Goal: Task Accomplishment & Management: Manage account settings

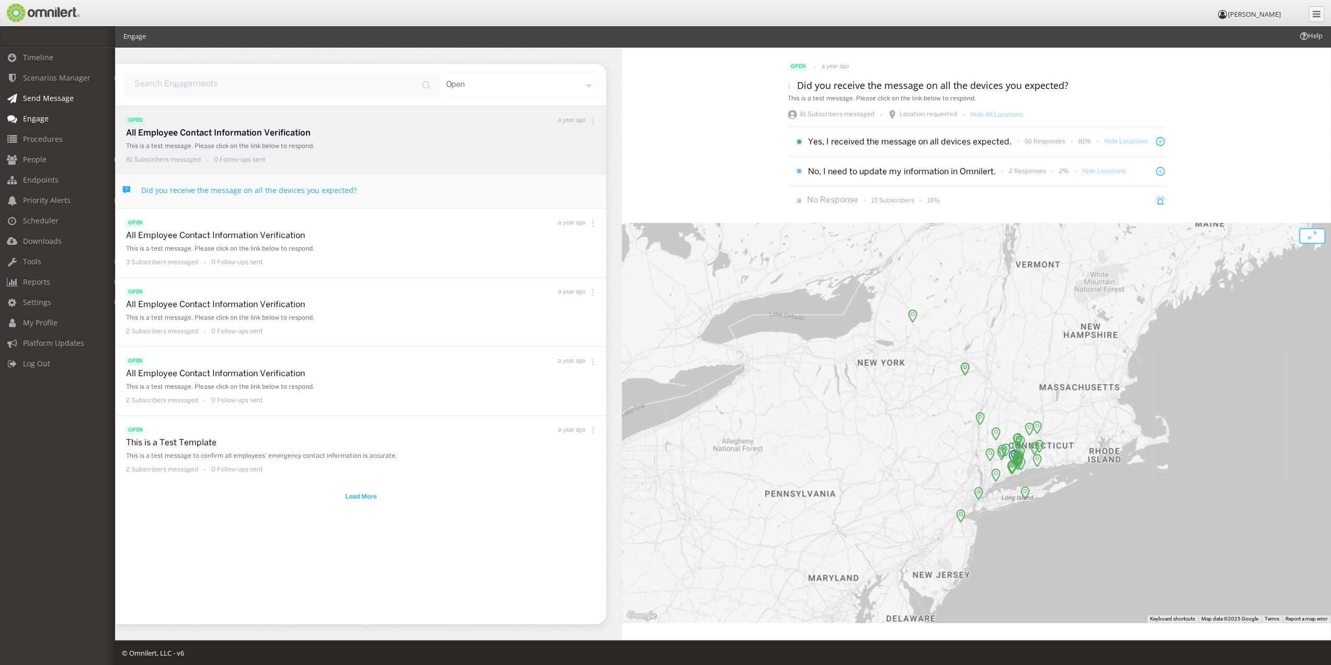
click at [47, 96] on span "Send Message" at bounding box center [48, 98] width 51 height 10
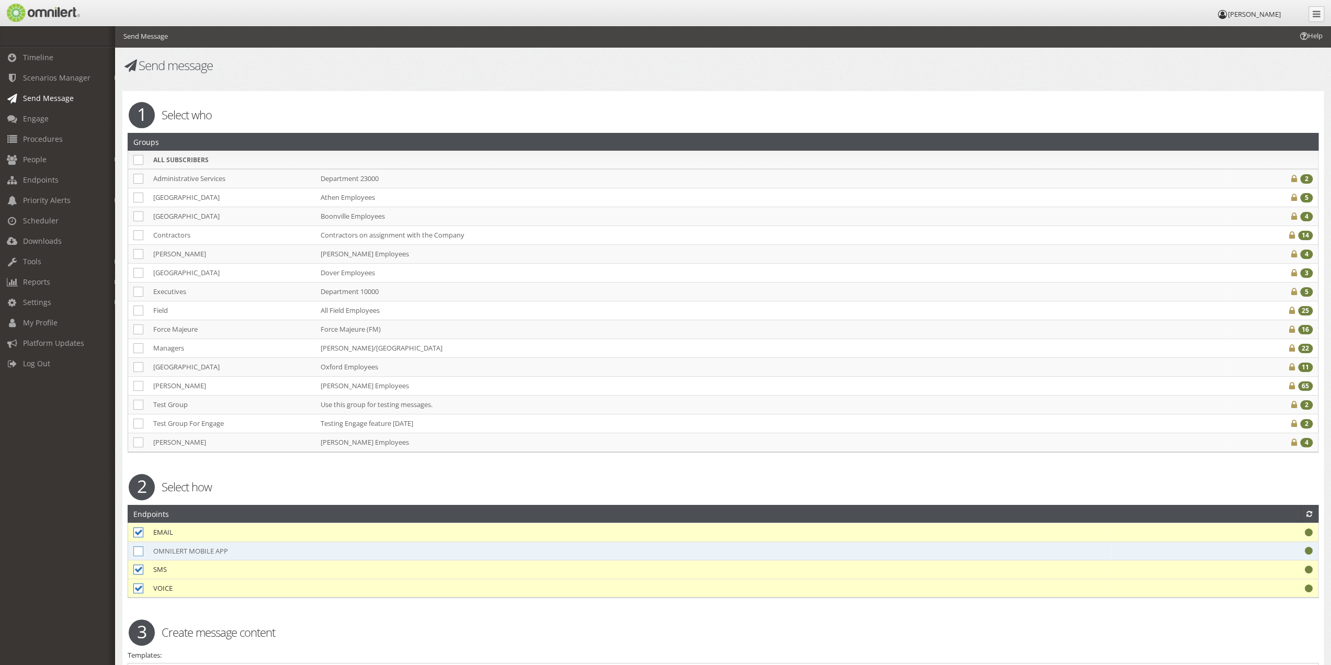
click at [139, 548] on icon at bounding box center [138, 551] width 10 height 10
checkbox input "true"
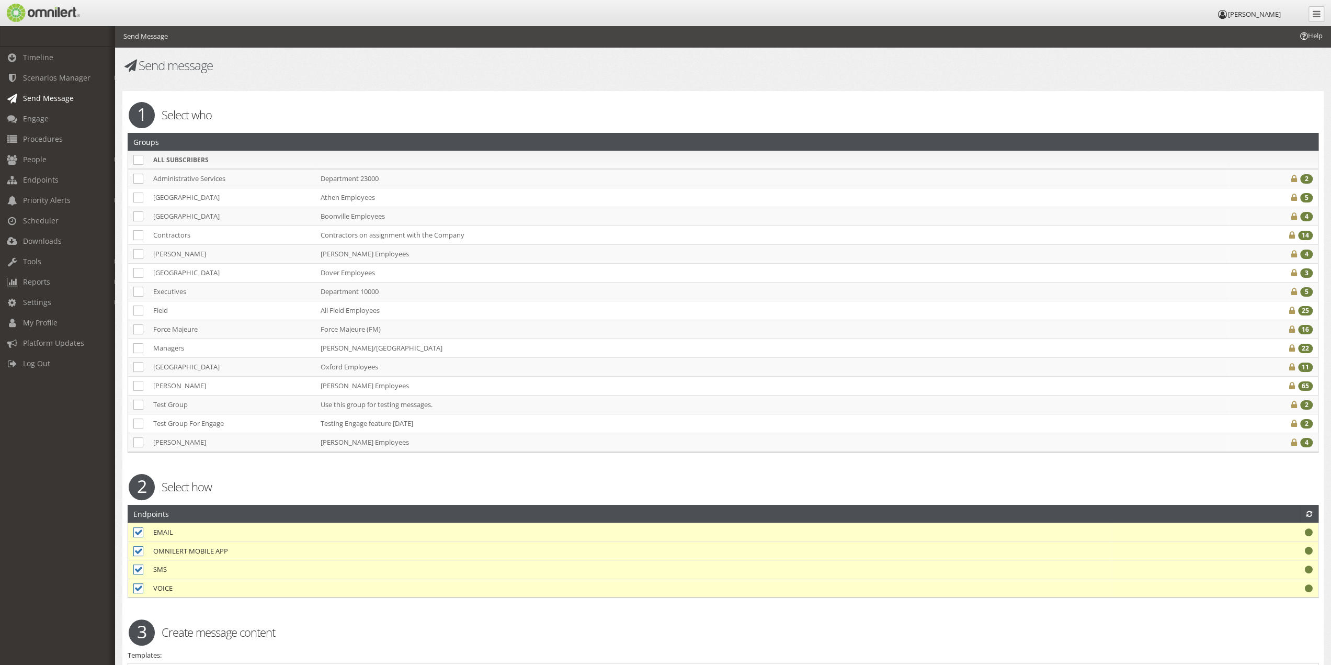
click at [136, 583] on icon at bounding box center [138, 588] width 10 height 10
checkbox input "false"
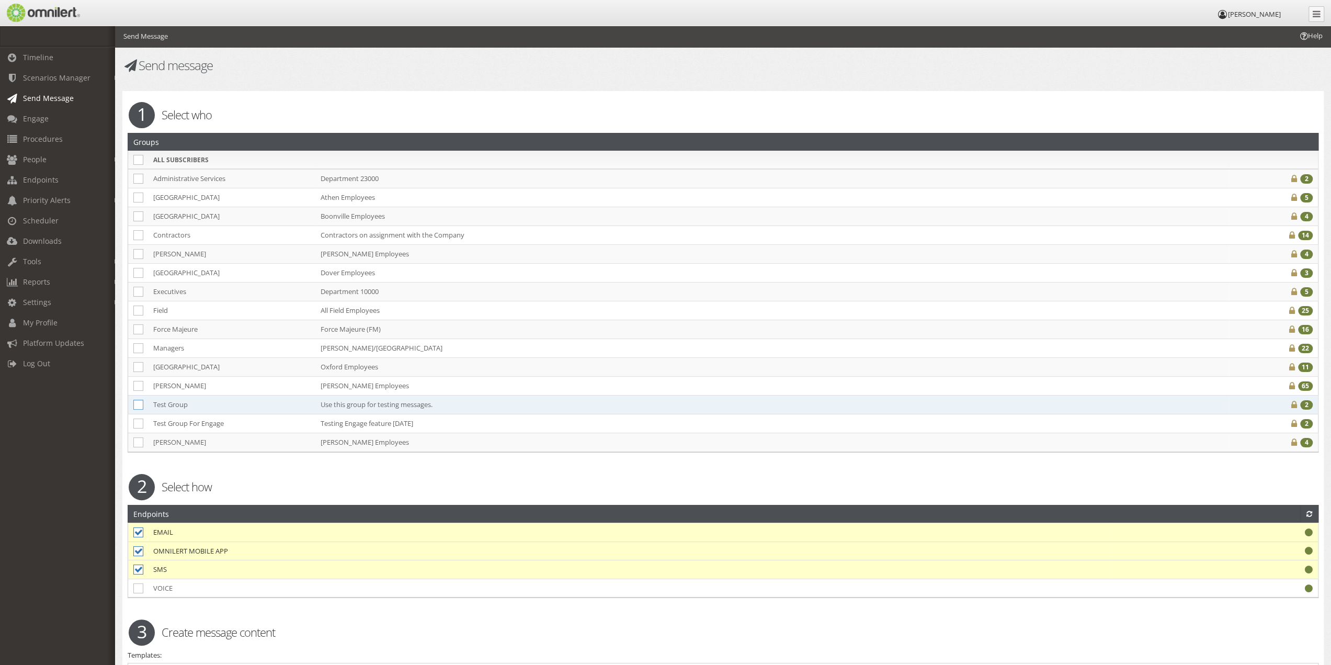
click at [142, 400] on icon at bounding box center [138, 405] width 10 height 10
checkbox input "true"
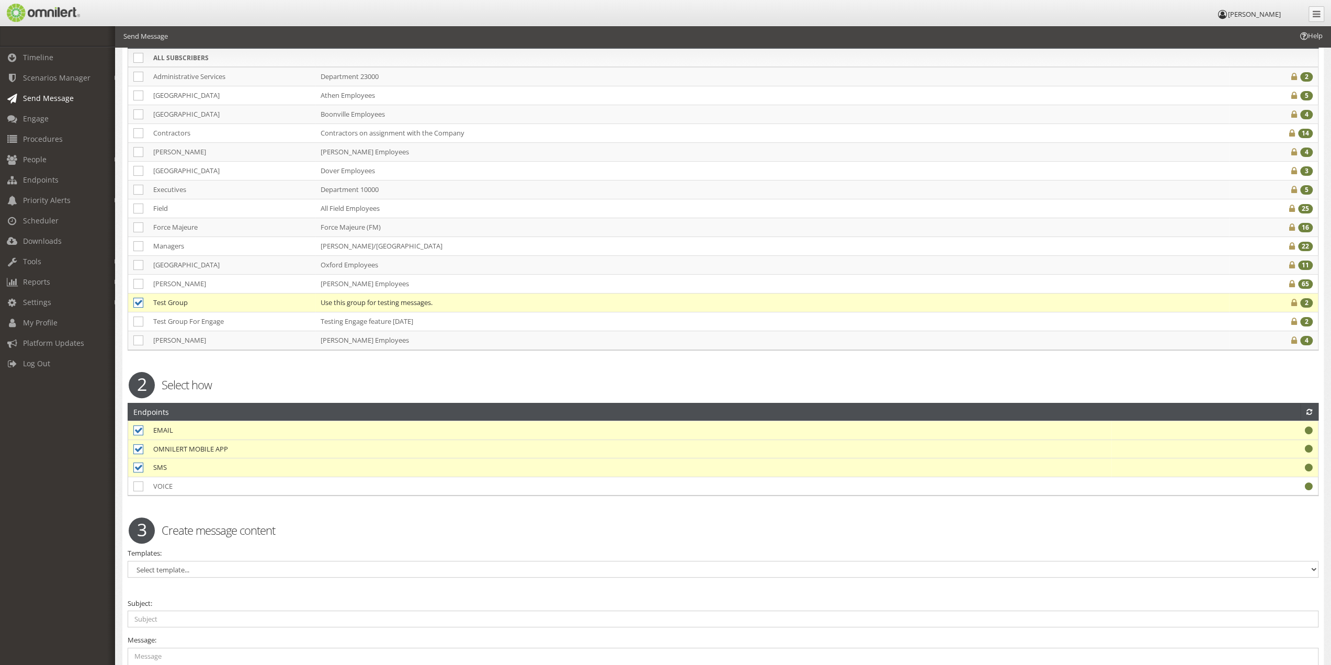
scroll to position [261, 0]
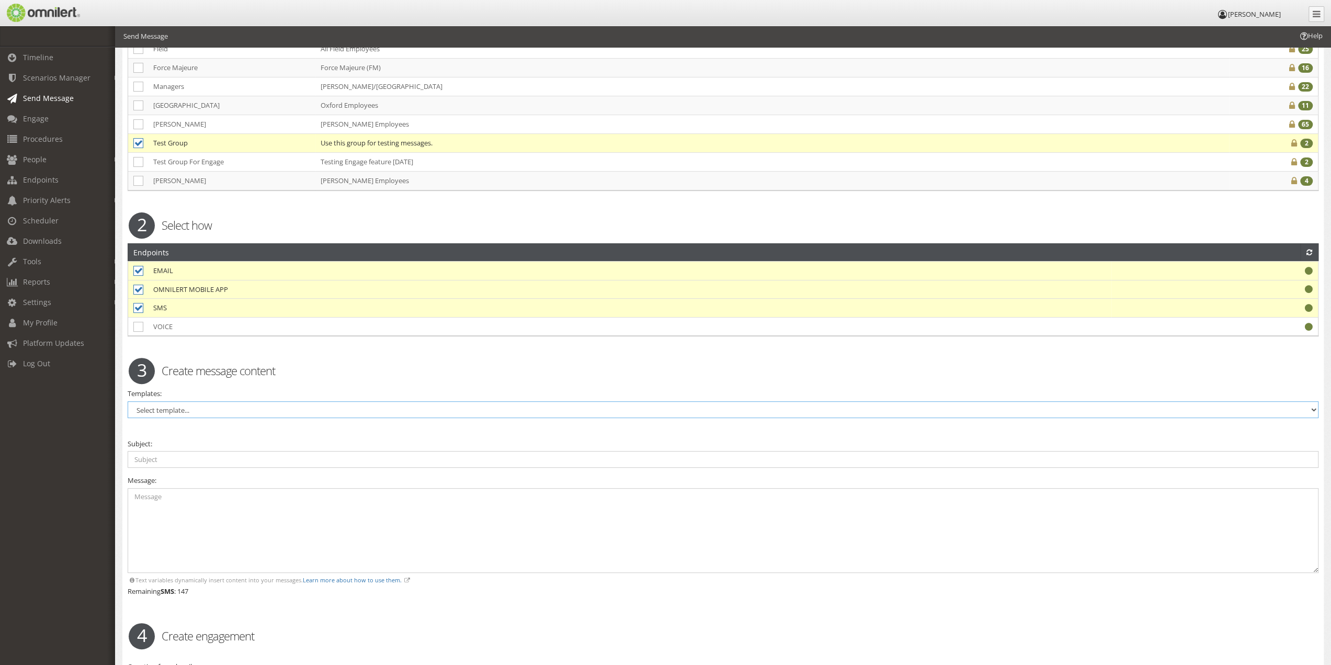
click at [233, 407] on select "Select template... Access Control Not Working Properly Active Shooter All Clear…" at bounding box center [723, 409] width 1191 height 17
select select "97687"
click at [128, 401] on select "Select template... Access Control Not Working Properly Active Shooter All Clear…" at bounding box center [723, 409] width 1191 height 17
type input "All Employee Contact Information Verification"
type textarea "This is a test message. Please click on the link below to respond."
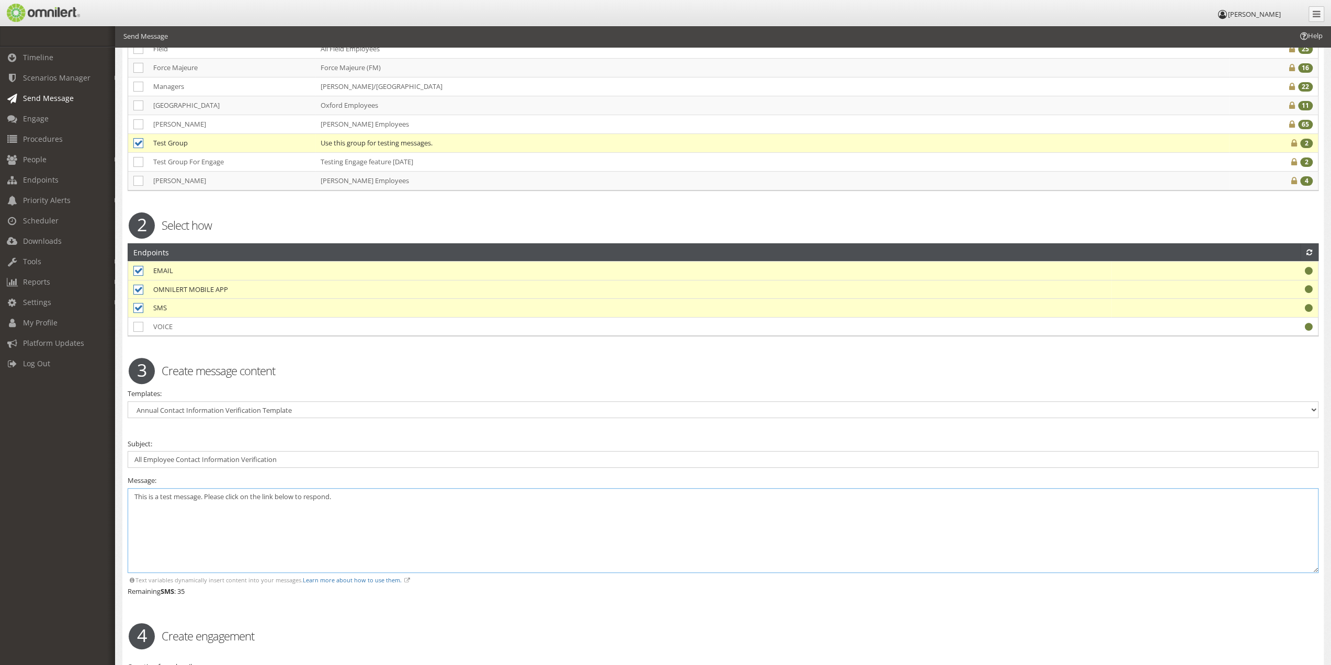
click at [340, 494] on textarea "This is a test message. Please click on the link below to respond." at bounding box center [723, 530] width 1191 height 85
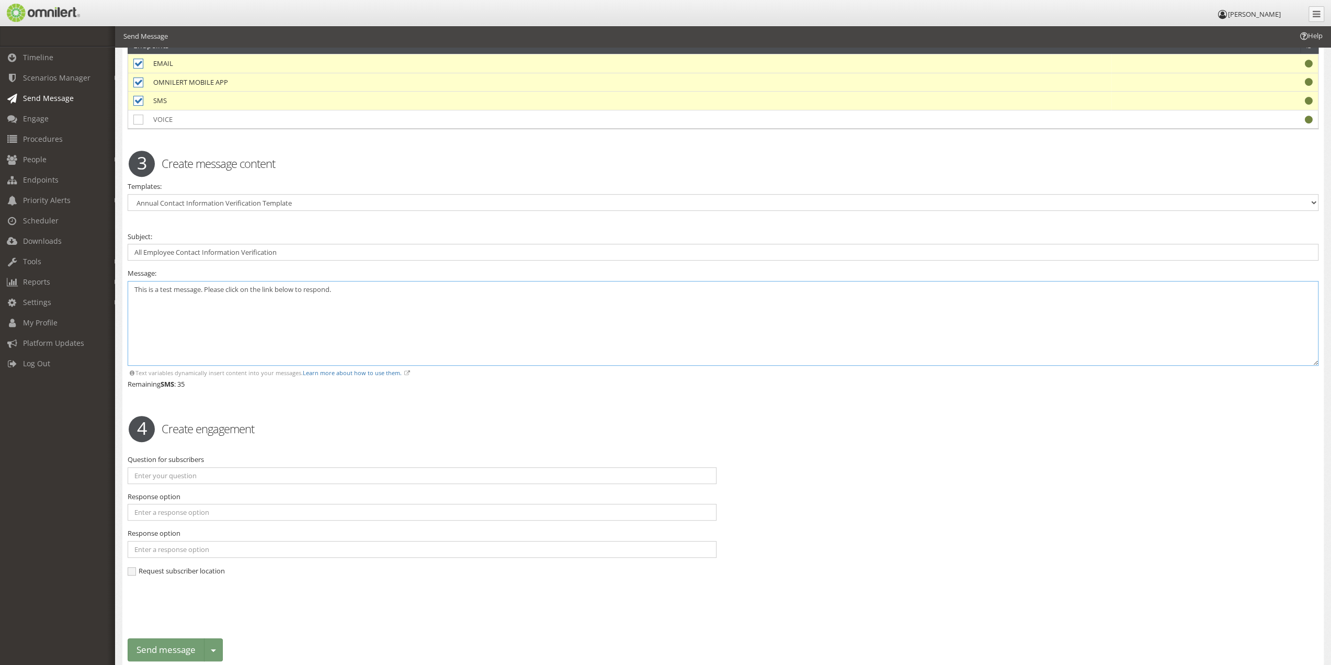
scroll to position [504, 0]
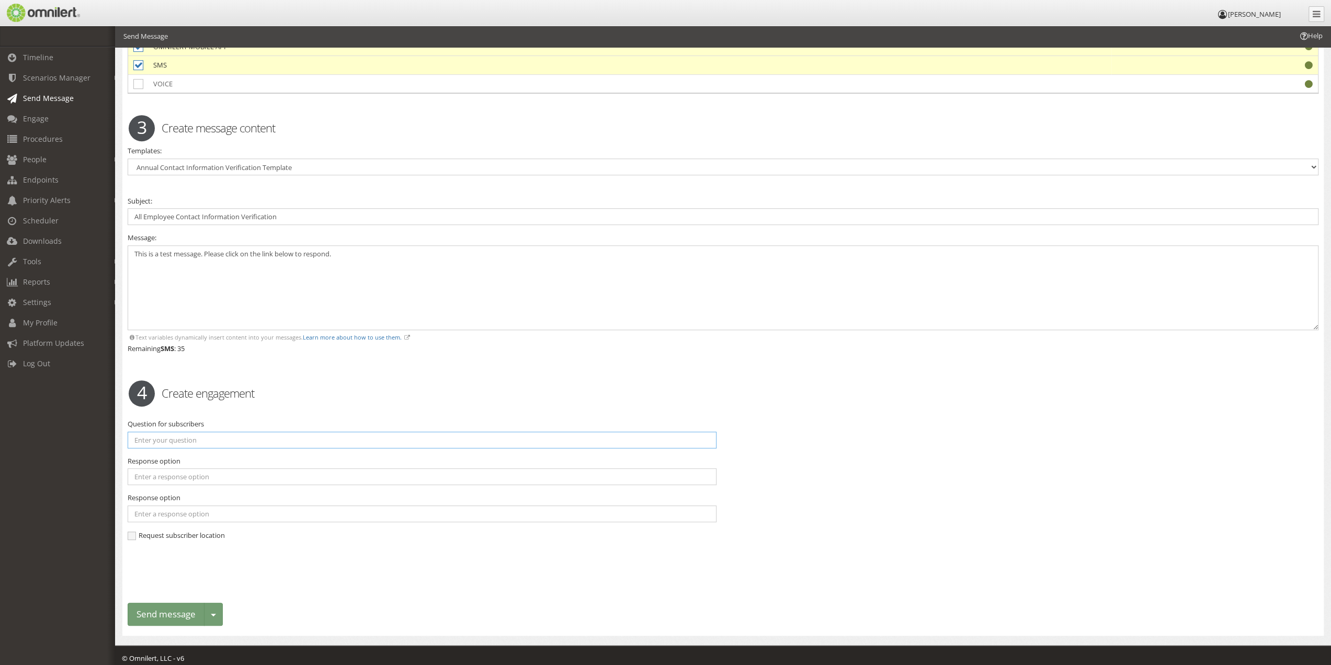
click at [199, 432] on input "text" at bounding box center [422, 439] width 589 height 17
type input "Did you receive the message on all the devices you expected?"
click at [192, 474] on input "text" at bounding box center [422, 476] width 589 height 17
type input "Yes"
click at [185, 505] on input "text" at bounding box center [422, 513] width 589 height 17
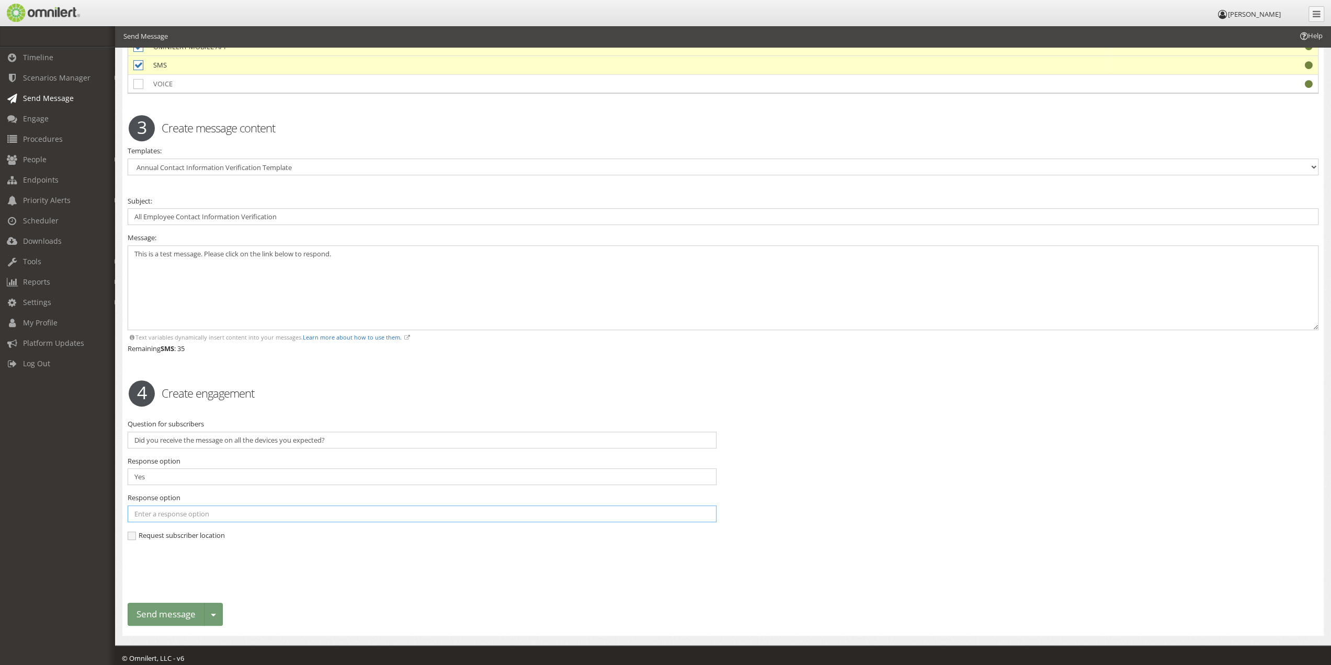
type input "Yes"
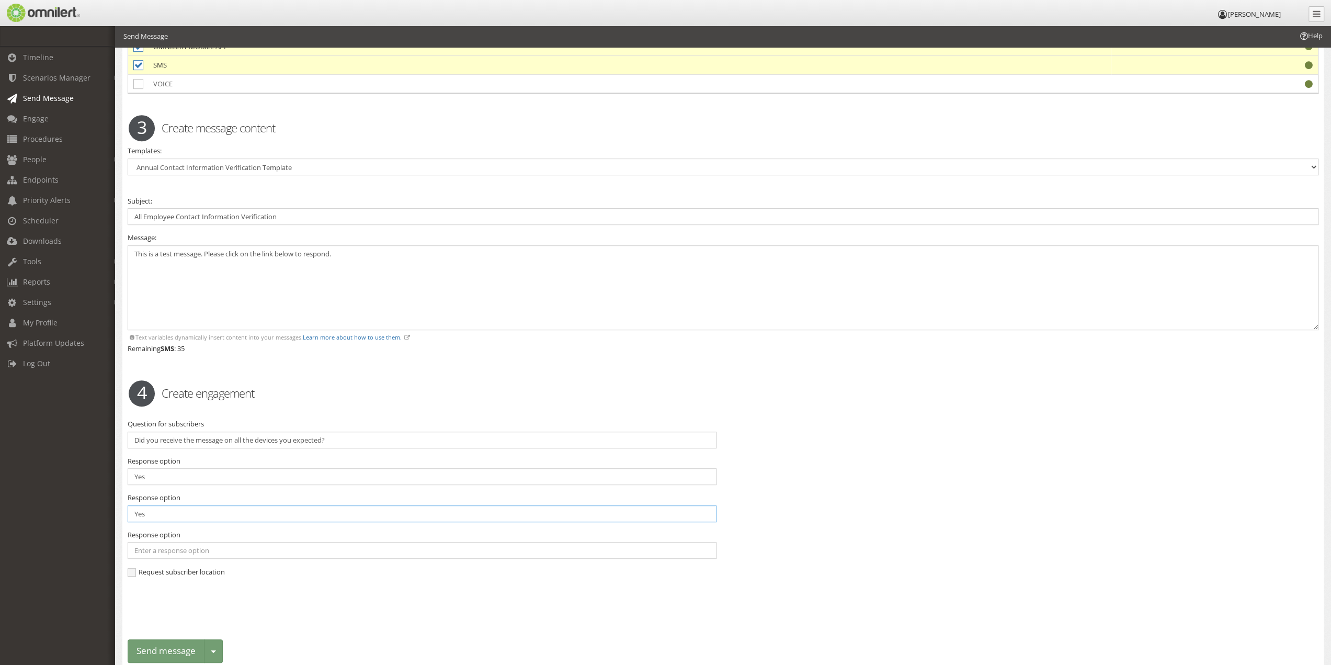
drag, startPoint x: 189, startPoint y: 507, endPoint x: 119, endPoint y: 498, distance: 70.1
click at [128, 505] on input "Yes" at bounding box center [422, 513] width 589 height 17
type input "No"
click at [920, 496] on div "Question for subscribers Did you receive the message on all the devices you exp…" at bounding box center [723, 503] width 1204 height 168
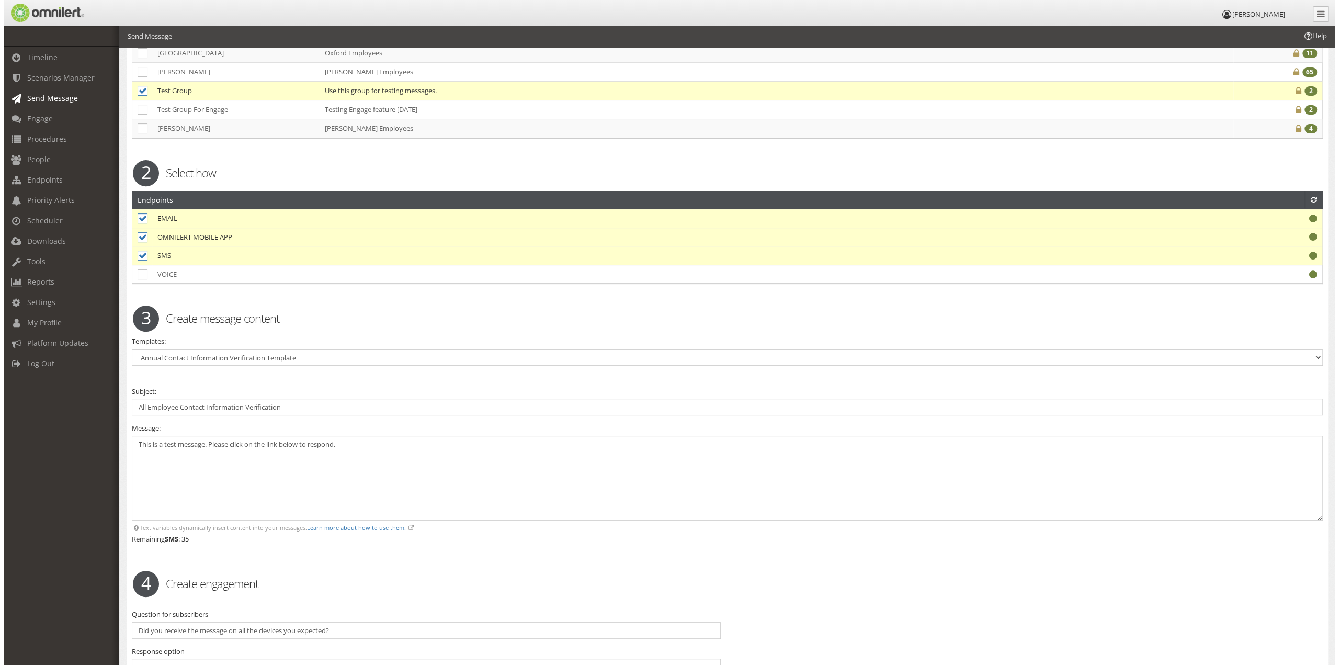
scroll to position [523, 0]
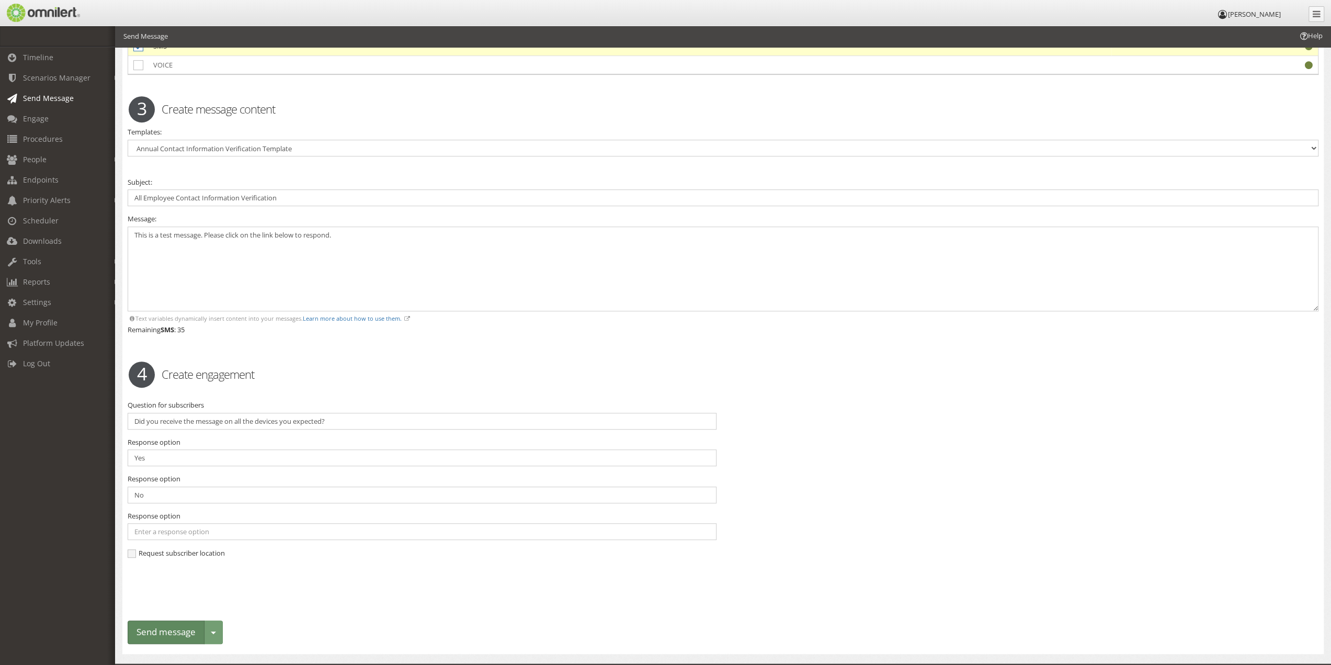
click at [160, 620] on button "Send message" at bounding box center [166, 632] width 77 height 24
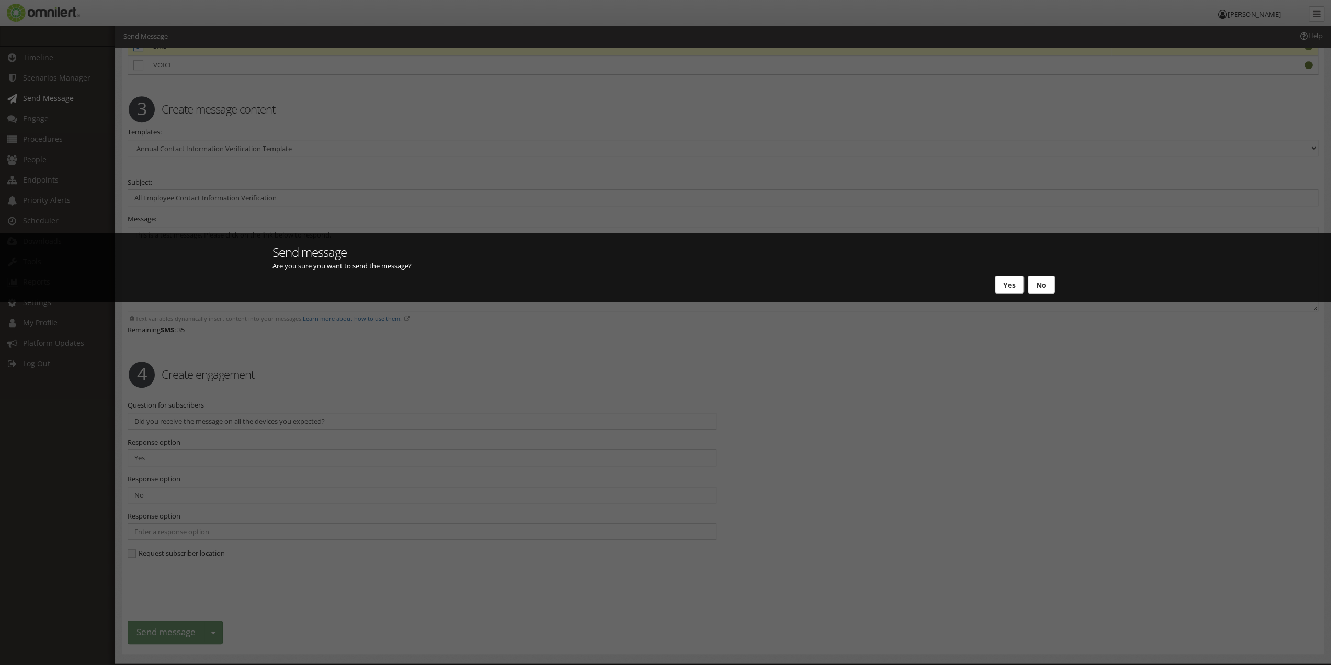
click at [1016, 286] on button "Yes" at bounding box center [1009, 285] width 29 height 18
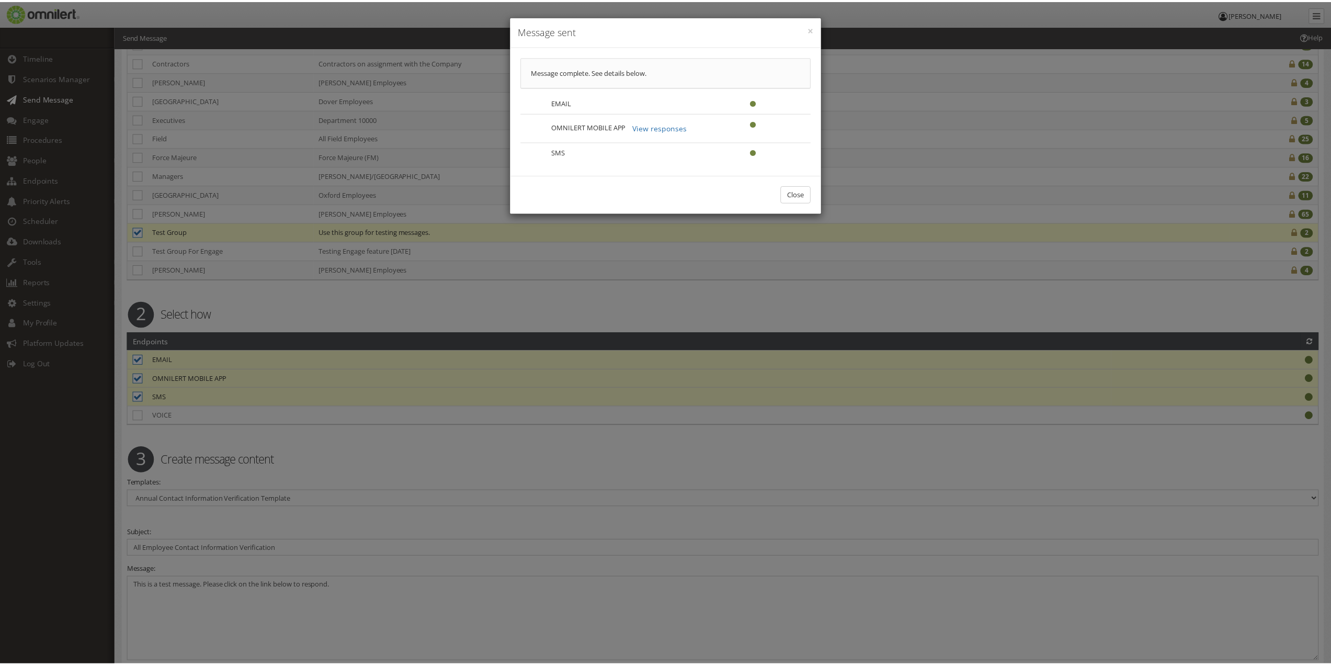
scroll to position [0, 0]
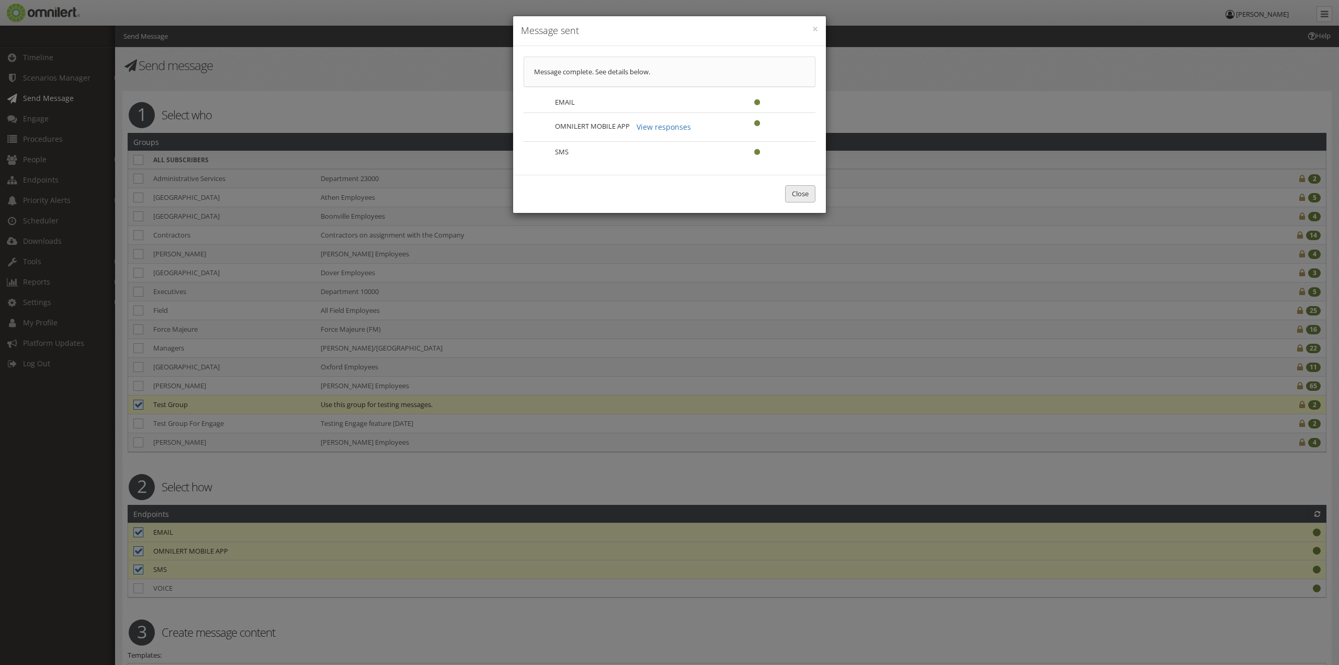
click at [800, 194] on button "Close" at bounding box center [800, 193] width 30 height 17
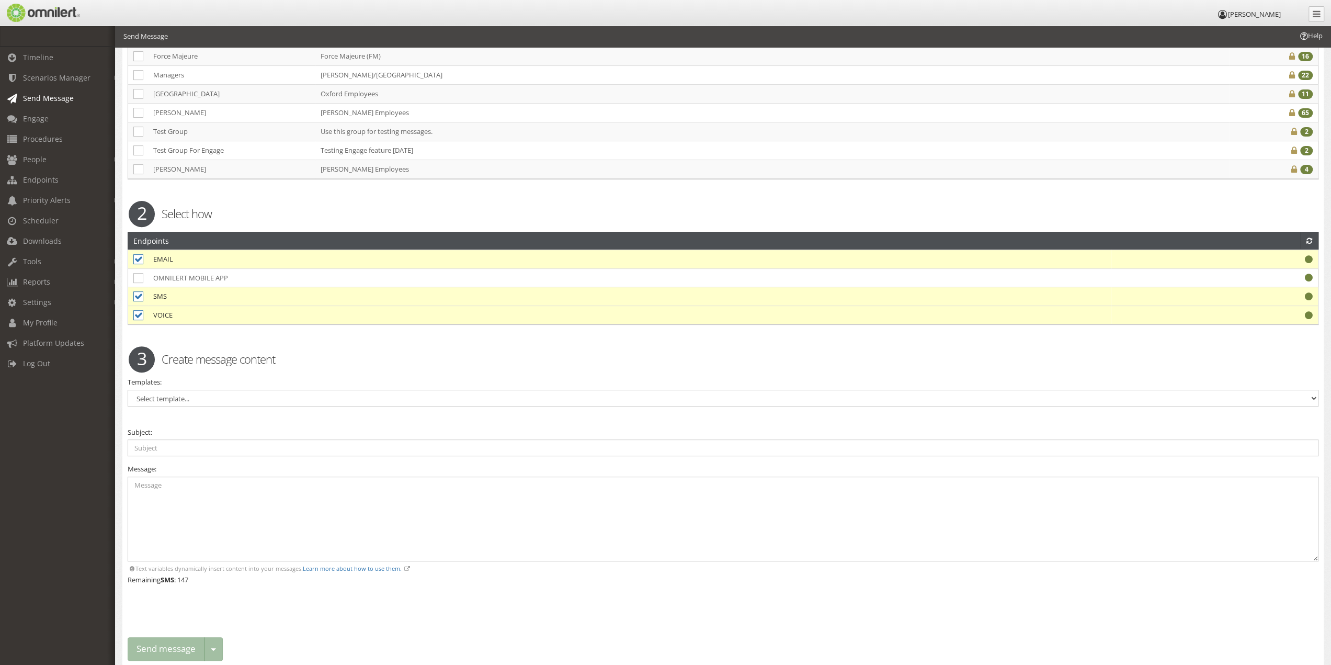
scroll to position [307, 0]
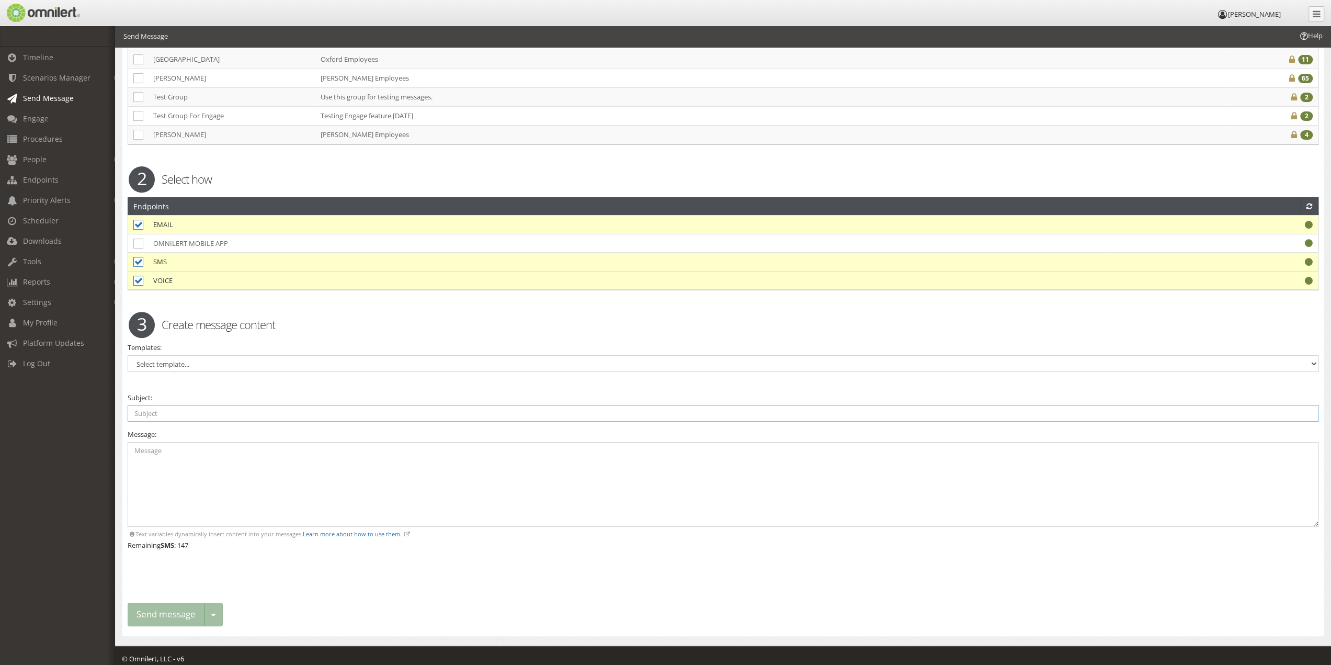
click at [180, 405] on input "text" at bounding box center [723, 413] width 1191 height 17
type input "All Employee Contact Information Verification"
click at [37, 126] on link "Engage" at bounding box center [62, 118] width 124 height 20
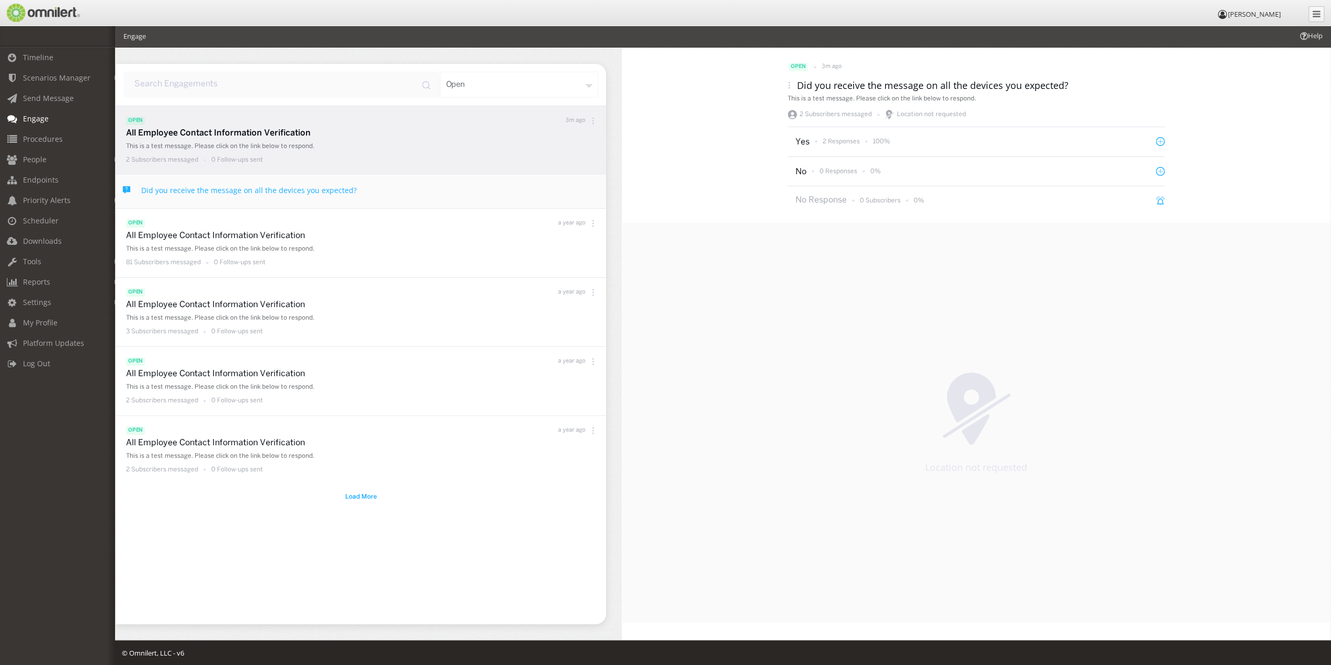
click at [263, 132] on p "All Employee Contact Information Verification" at bounding box center [363, 134] width 475 height 12
click at [867, 144] on div "2 Responses 100%" at bounding box center [852, 141] width 75 height 13
click at [830, 142] on p "2 Responses" at bounding box center [841, 141] width 37 height 9
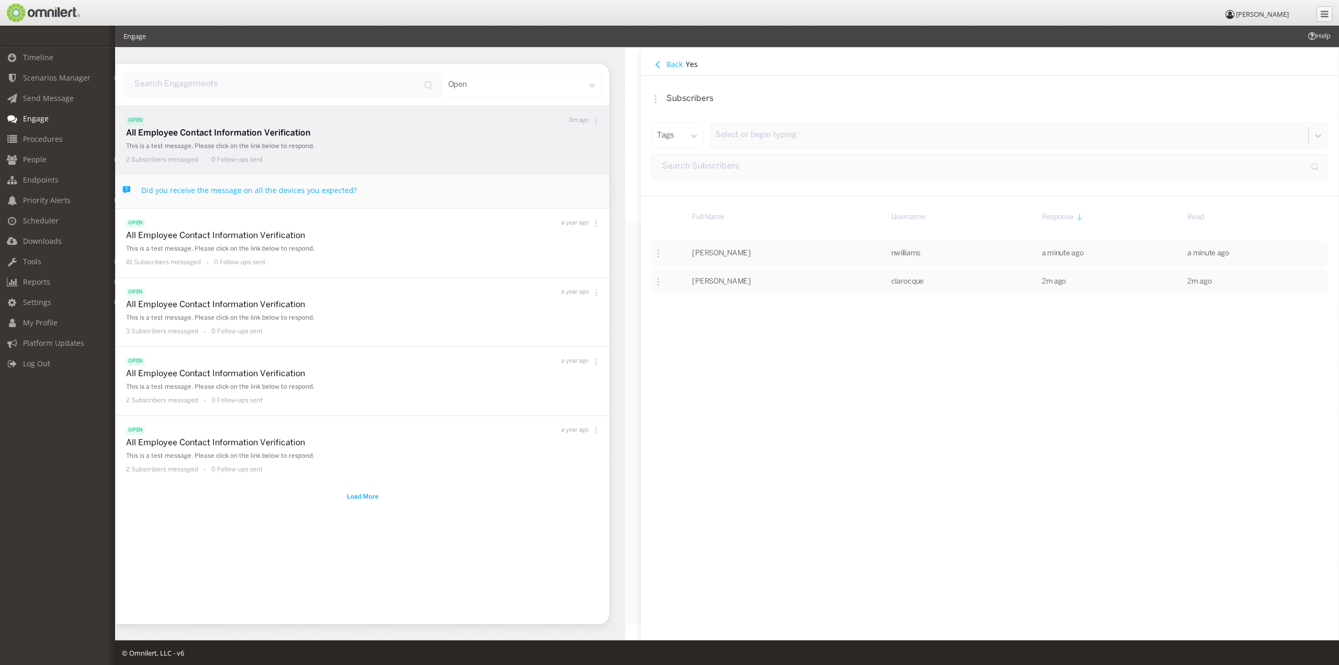
click at [687, 130] on div "tags" at bounding box center [677, 135] width 52 height 26
click at [688, 130] on div "tags" at bounding box center [677, 135] width 52 height 26
click at [1041, 288] on td "2m ago" at bounding box center [1110, 280] width 146 height 28
click at [664, 62] on button "Back" at bounding box center [668, 65] width 35 height 12
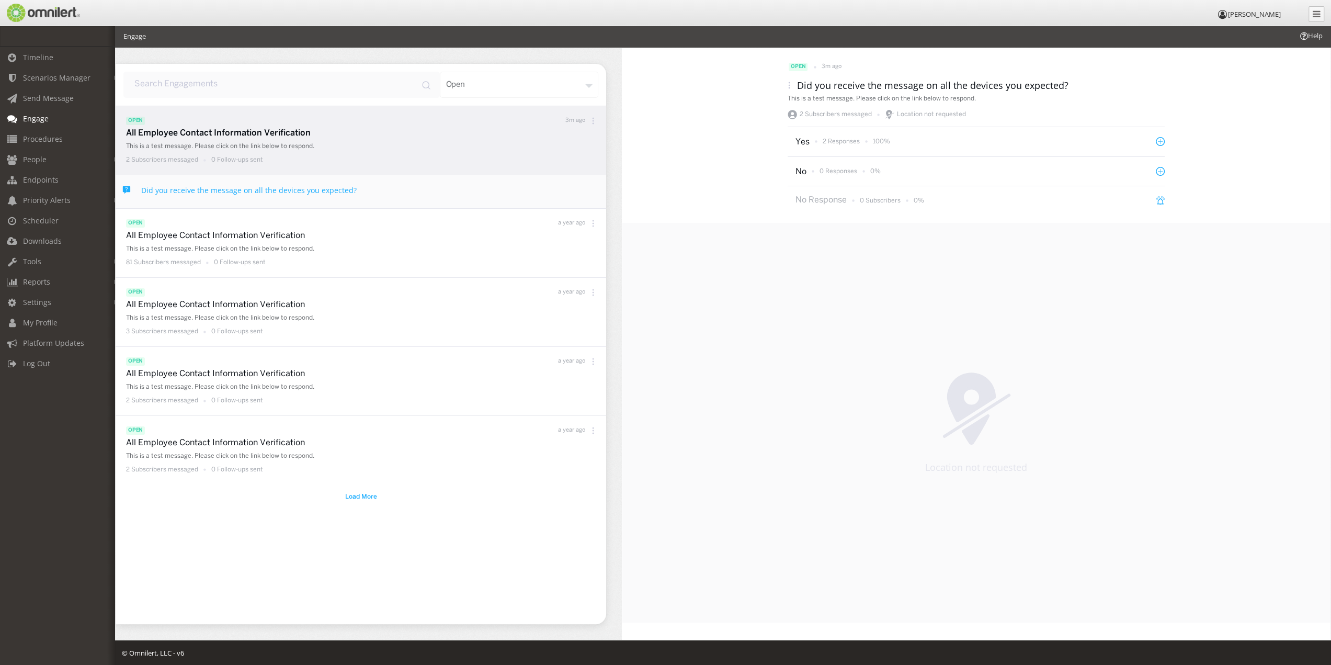
click at [983, 405] on icon at bounding box center [971, 408] width 49 height 72
drag, startPoint x: 876, startPoint y: 99, endPoint x: 980, endPoint y: 103, distance: 103.6
click at [976, 103] on div "open 3m ago Did you receive the message on all the devices you expected? This i…" at bounding box center [976, 91] width 377 height 61
click at [985, 103] on div "open 3m ago Did you receive the message on all the devices you expected? This i…" at bounding box center [976, 91] width 377 height 61
click at [44, 161] on span "People" at bounding box center [35, 159] width 24 height 10
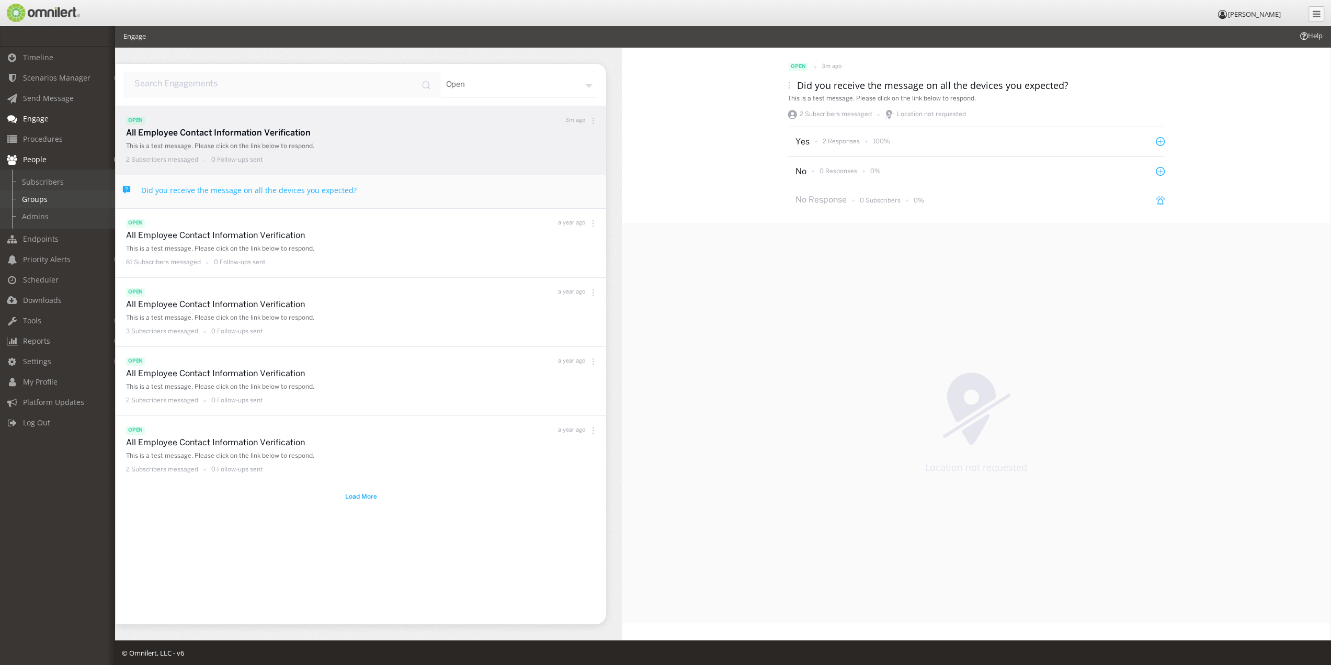
click at [45, 197] on link "Groups" at bounding box center [62, 198] width 124 height 17
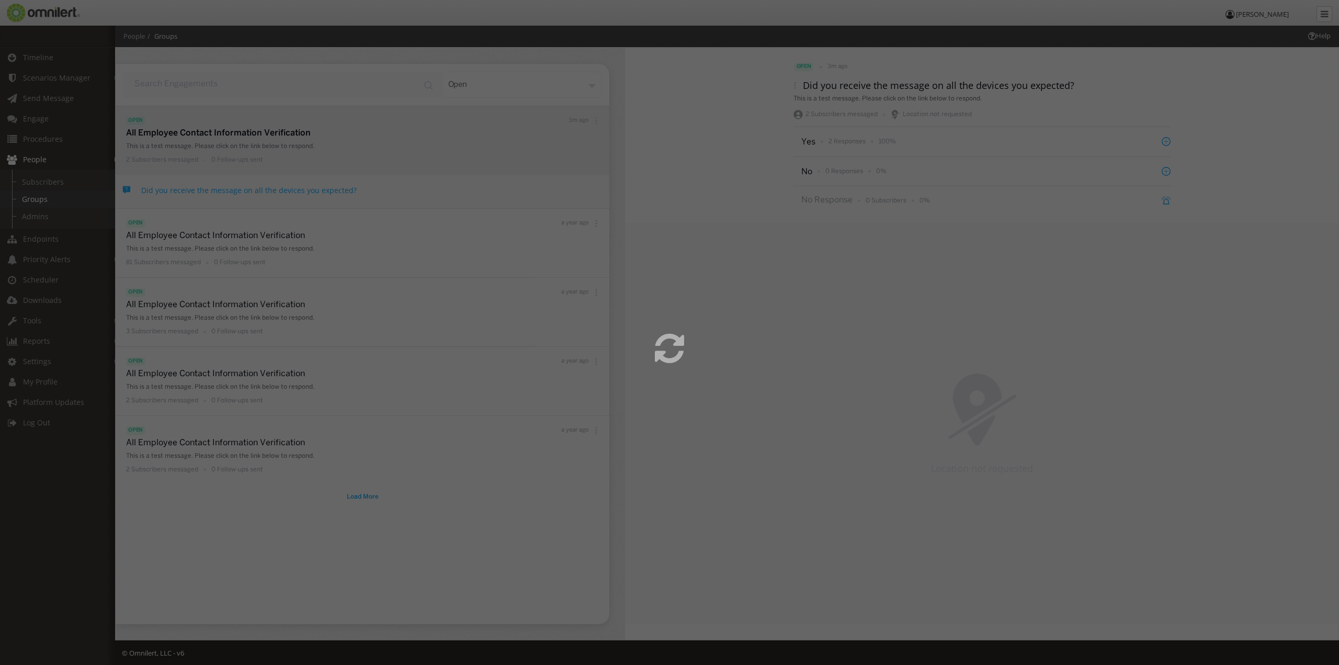
select select
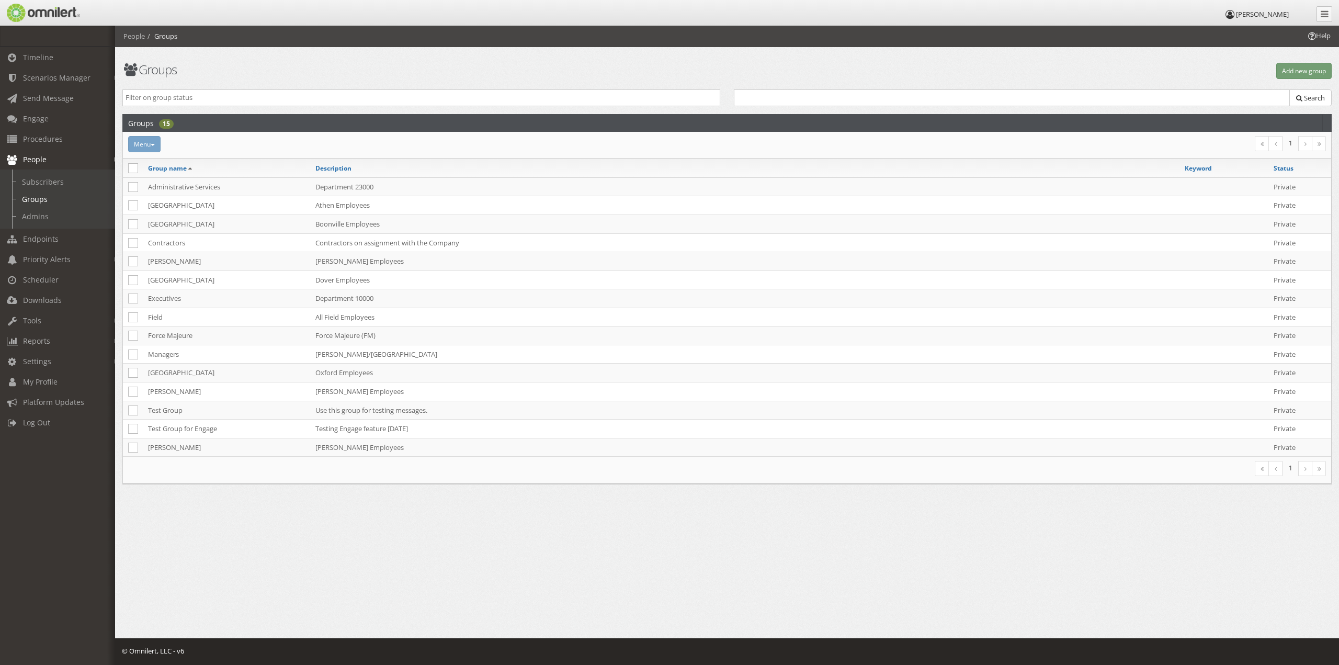
click at [44, 157] on span "People" at bounding box center [35, 159] width 24 height 10
click at [42, 181] on link "Subscribers" at bounding box center [62, 181] width 124 height 17
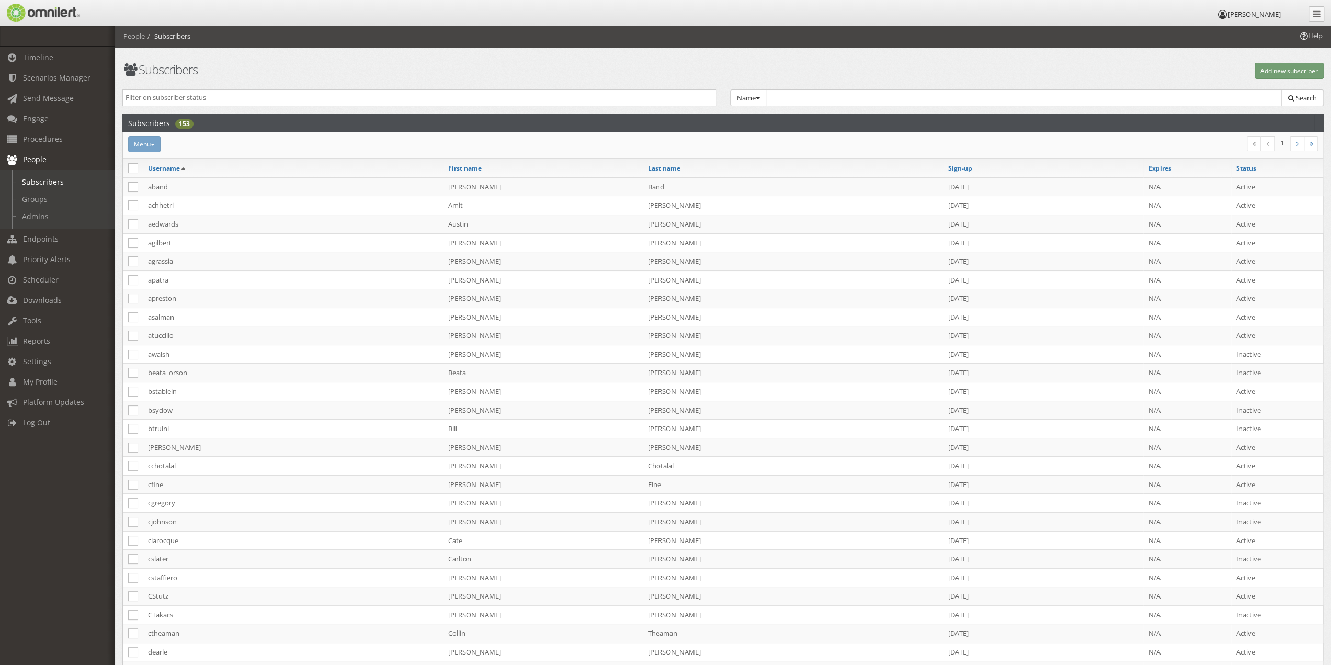
click at [701, 96] on input "search" at bounding box center [420, 98] width 588 height 10
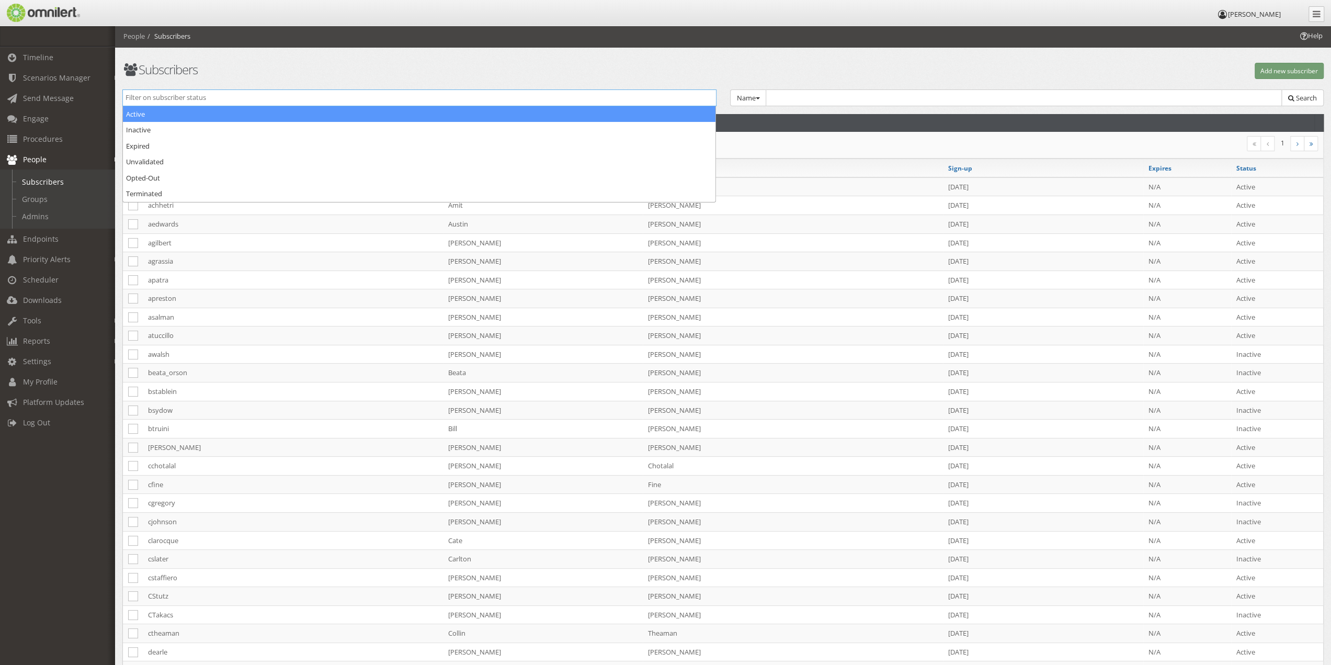
select select "active"
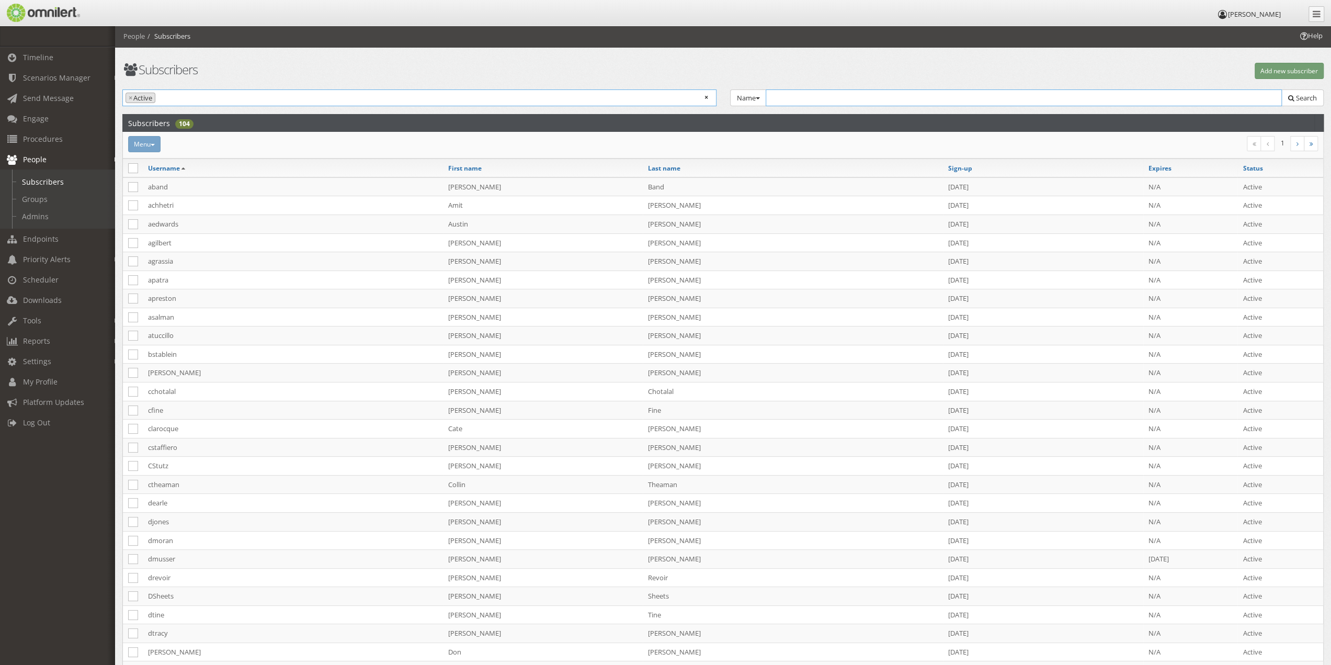
click at [808, 99] on input "text" at bounding box center [1024, 97] width 517 height 17
click at [754, 99] on button "Name" at bounding box center [748, 97] width 37 height 17
click at [760, 116] on link "Group" at bounding box center [772, 116] width 83 height 13
click at [812, 99] on select "Select Group... Administrative Services [P] [GEOGRAPHIC_DATA] [P] [GEOGRAPHIC_D…" at bounding box center [1025, 97] width 516 height 17
select select "151134"
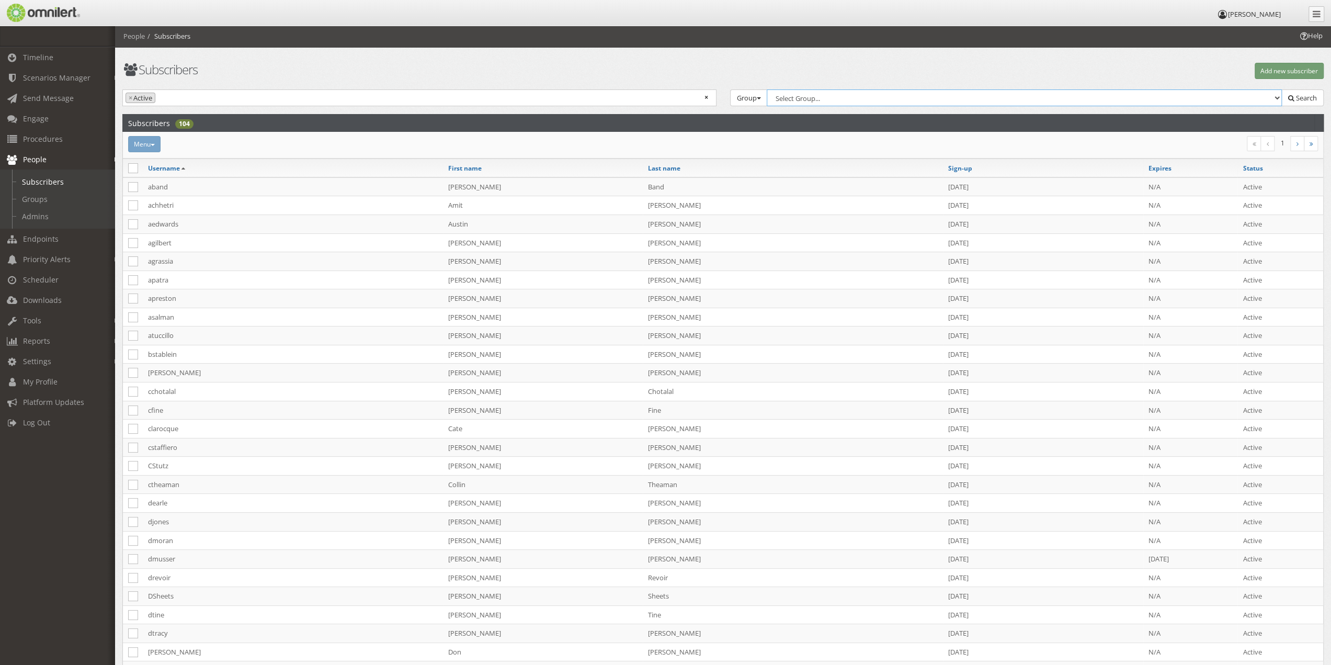
click at [768, 89] on select "Select Group... Administrative Services [P] [GEOGRAPHIC_DATA] [P] [GEOGRAPHIC_D…" at bounding box center [1025, 97] width 516 height 17
click at [1308, 102] on button "Search" at bounding box center [1302, 97] width 42 height 17
click at [45, 155] on span "People" at bounding box center [35, 159] width 24 height 10
click at [42, 161] on span "People" at bounding box center [35, 159] width 24 height 10
click at [753, 94] on button "Group" at bounding box center [749, 97] width 38 height 17
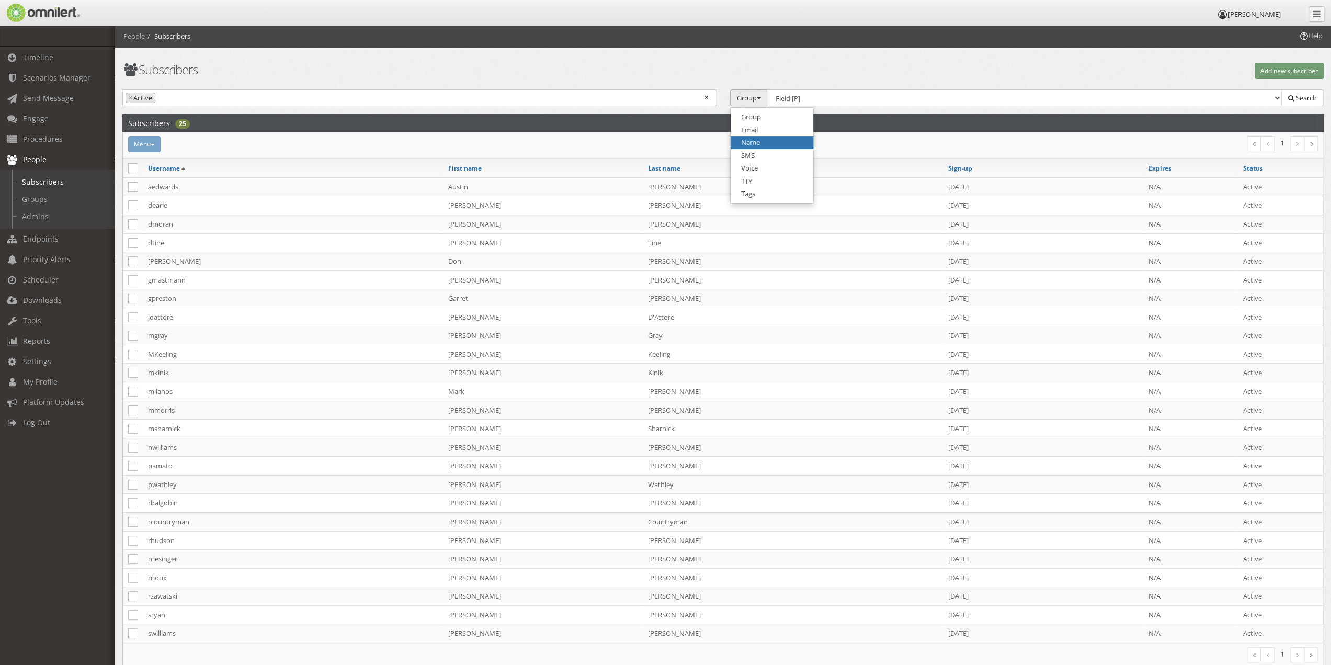
click at [751, 141] on link "Name" at bounding box center [772, 142] width 83 height 13
click at [813, 102] on input "text" at bounding box center [1024, 97] width 517 height 17
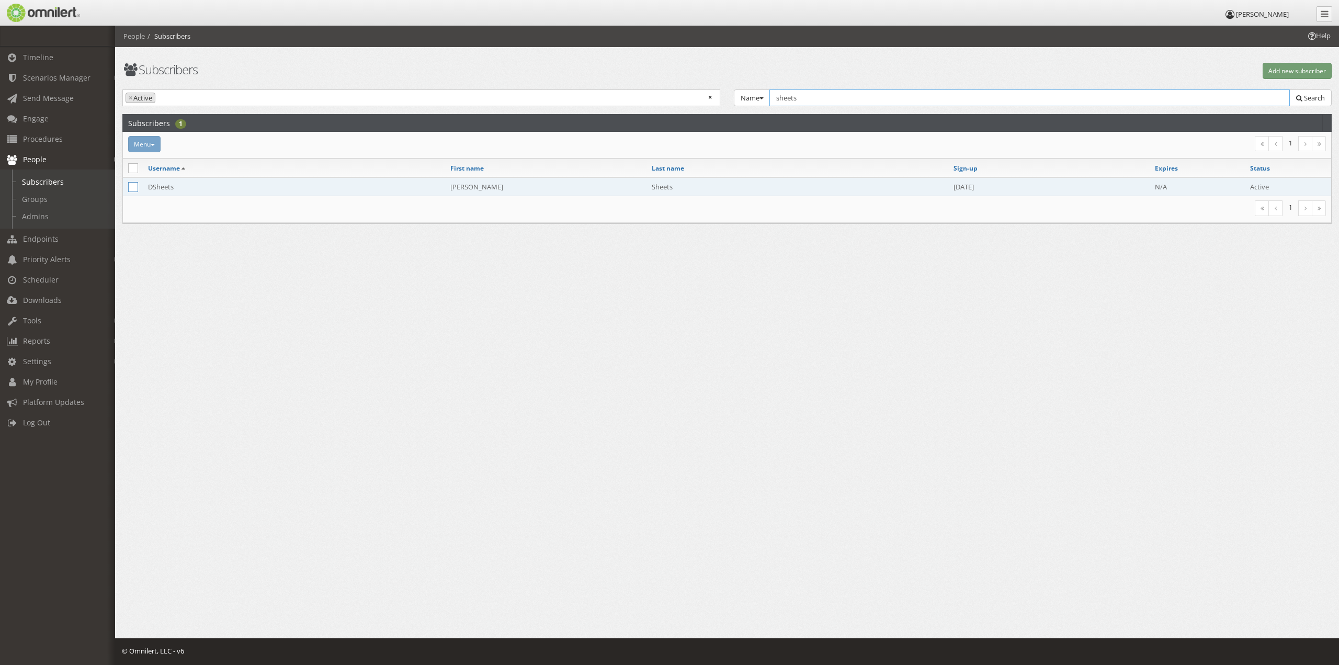
type input "sheets"
click at [135, 187] on icon at bounding box center [133, 187] width 10 height 10
checkbox input "true"
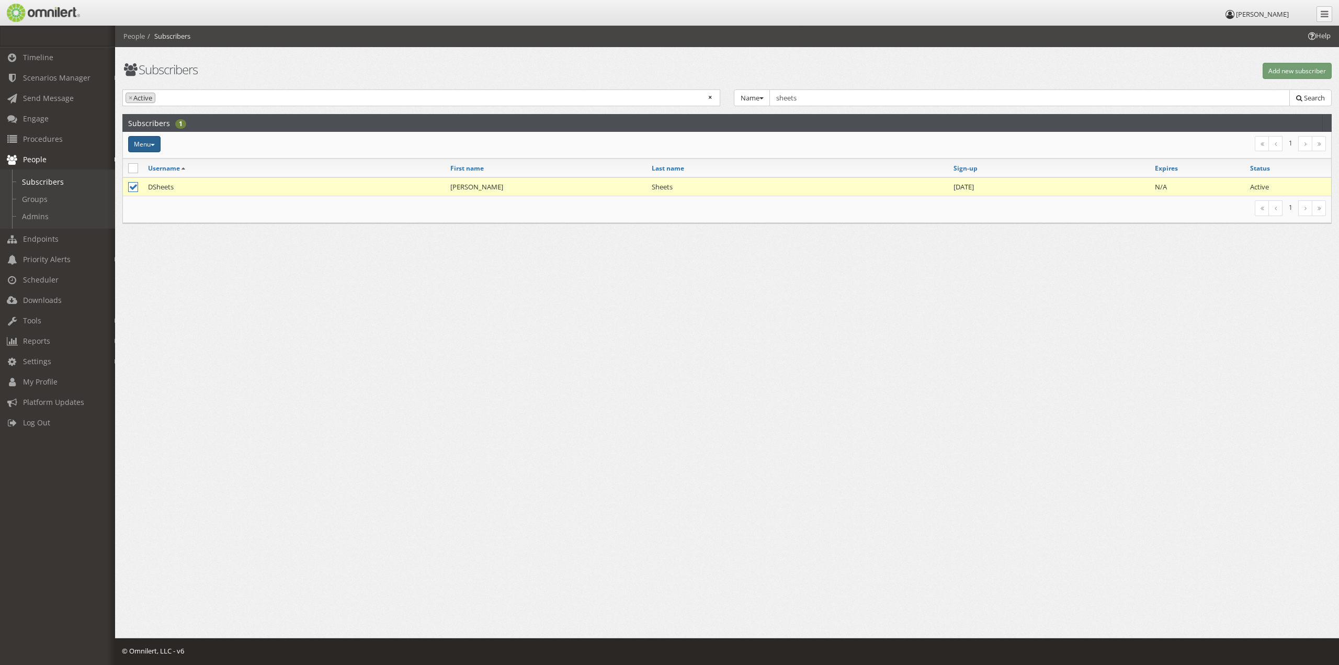
click at [156, 147] on button "Menu" at bounding box center [144, 144] width 32 height 16
click at [168, 186] on link "Add to group" at bounding box center [175, 184] width 95 height 13
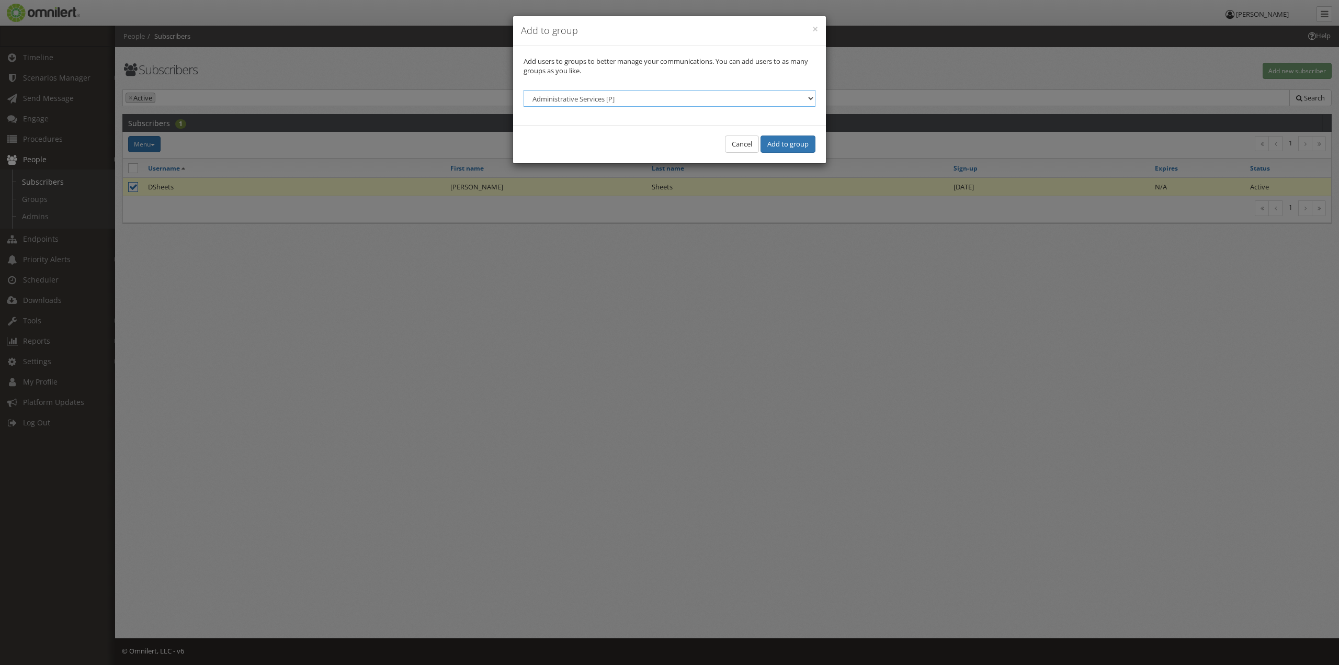
click at [613, 103] on select "Administrative Services [P] [GEOGRAPHIC_DATA] [P] [GEOGRAPHIC_DATA] [P] Contrac…" at bounding box center [669, 98] width 292 height 17
select select "151134"
click at [523, 90] on select "Administrative Services [P] [GEOGRAPHIC_DATA] [P] [GEOGRAPHIC_DATA] [P] Contrac…" at bounding box center [669, 98] width 292 height 17
click at [803, 145] on button "Add to group" at bounding box center [787, 143] width 55 height 17
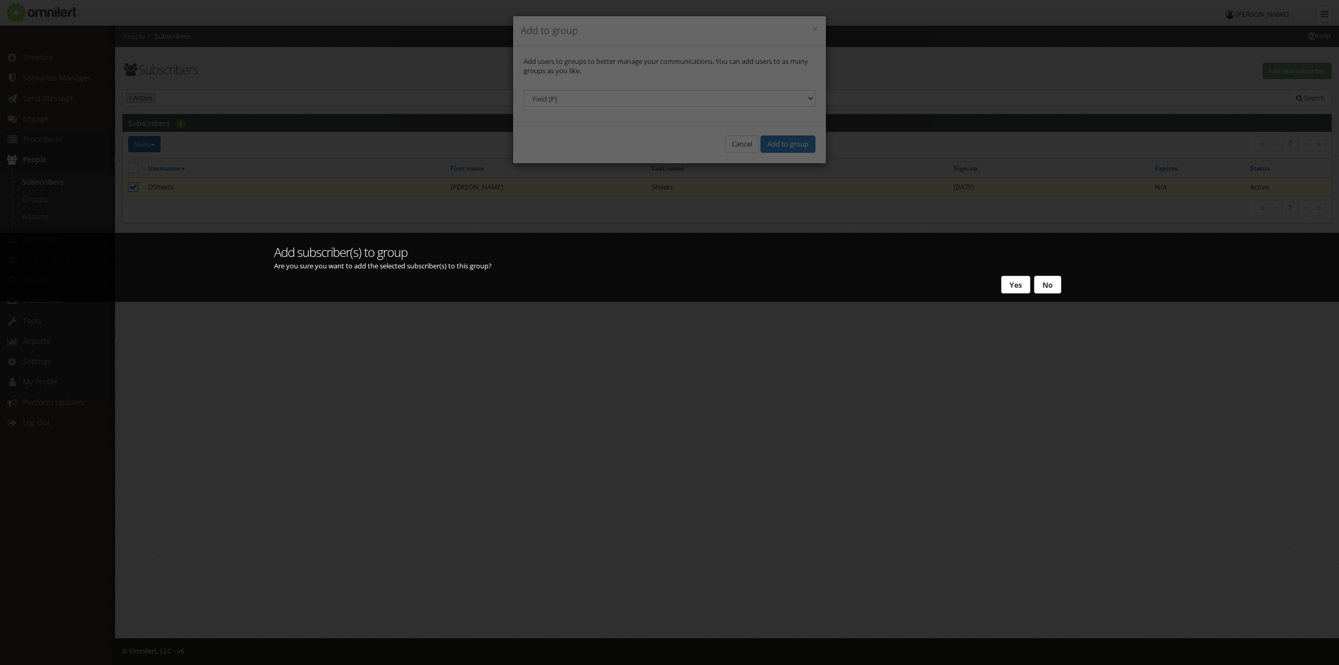
click at [1010, 282] on button "Yes" at bounding box center [1015, 285] width 29 height 18
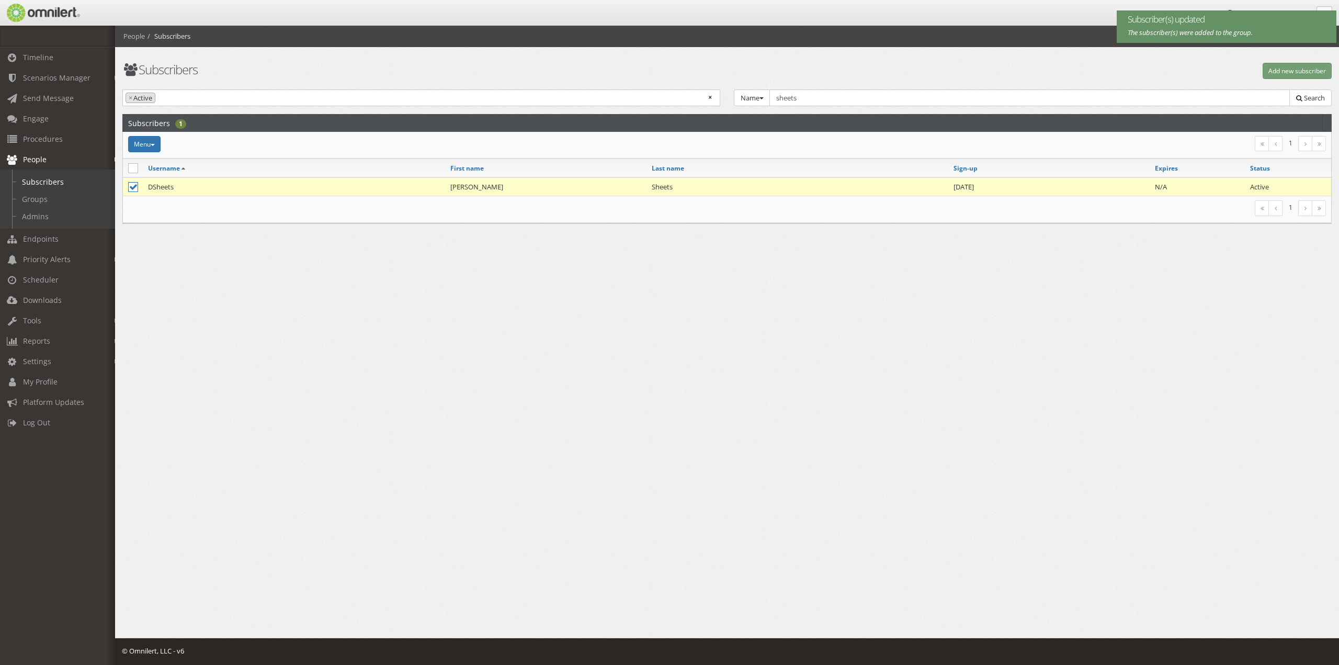
click at [132, 186] on icon at bounding box center [133, 187] width 10 height 10
checkbox input "false"
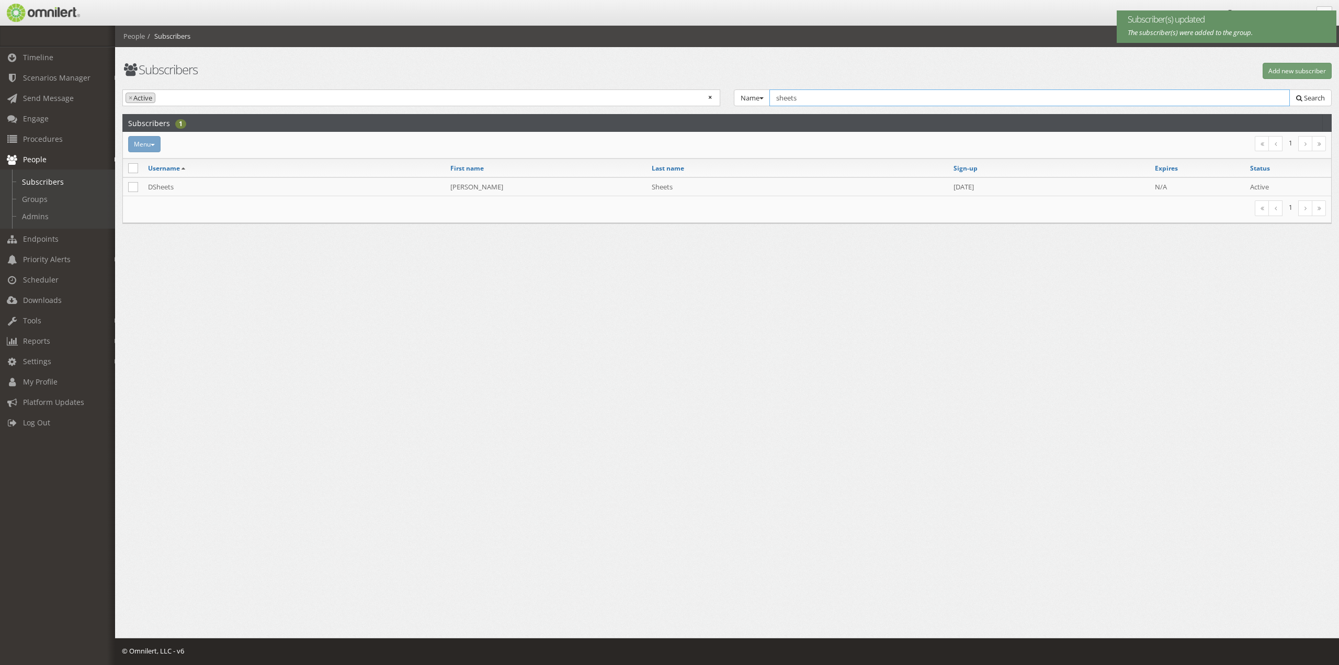
click at [812, 101] on input "sheets" at bounding box center [1029, 97] width 520 height 17
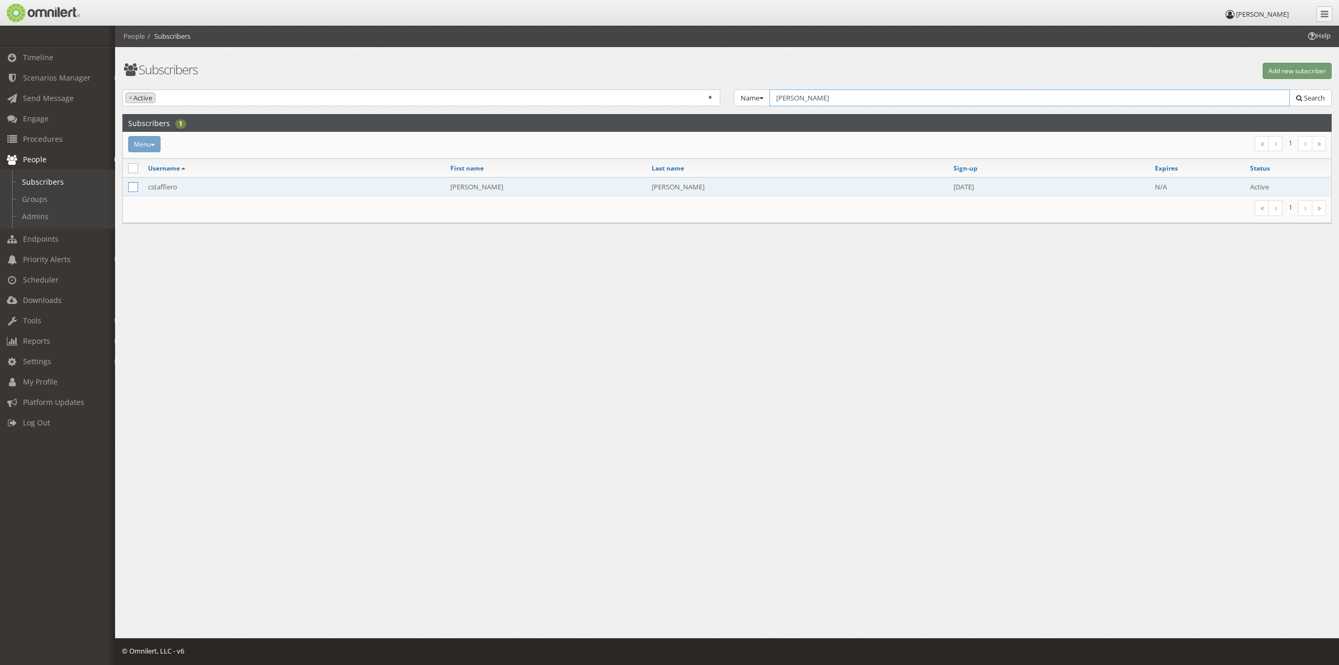
type input "[PERSON_NAME]"
click at [130, 187] on icon at bounding box center [133, 187] width 10 height 10
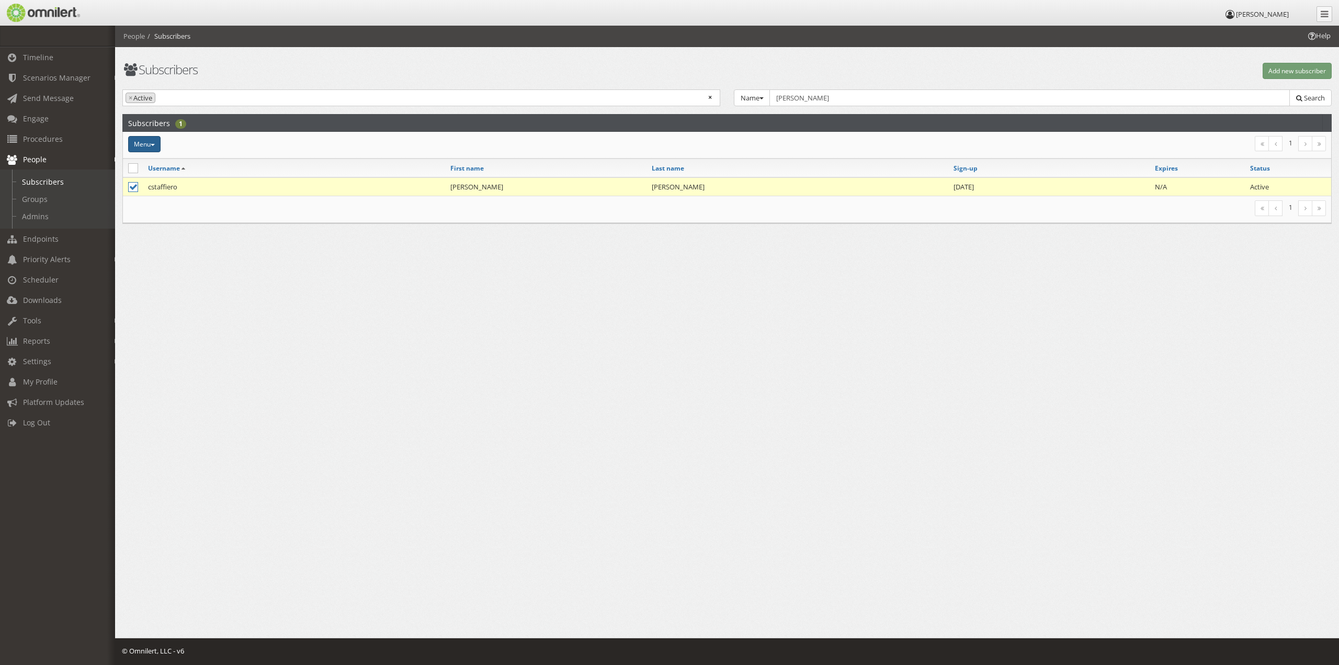
click at [145, 145] on button "Menu" at bounding box center [144, 144] width 32 height 16
click at [167, 181] on link "Add to group" at bounding box center [175, 184] width 95 height 13
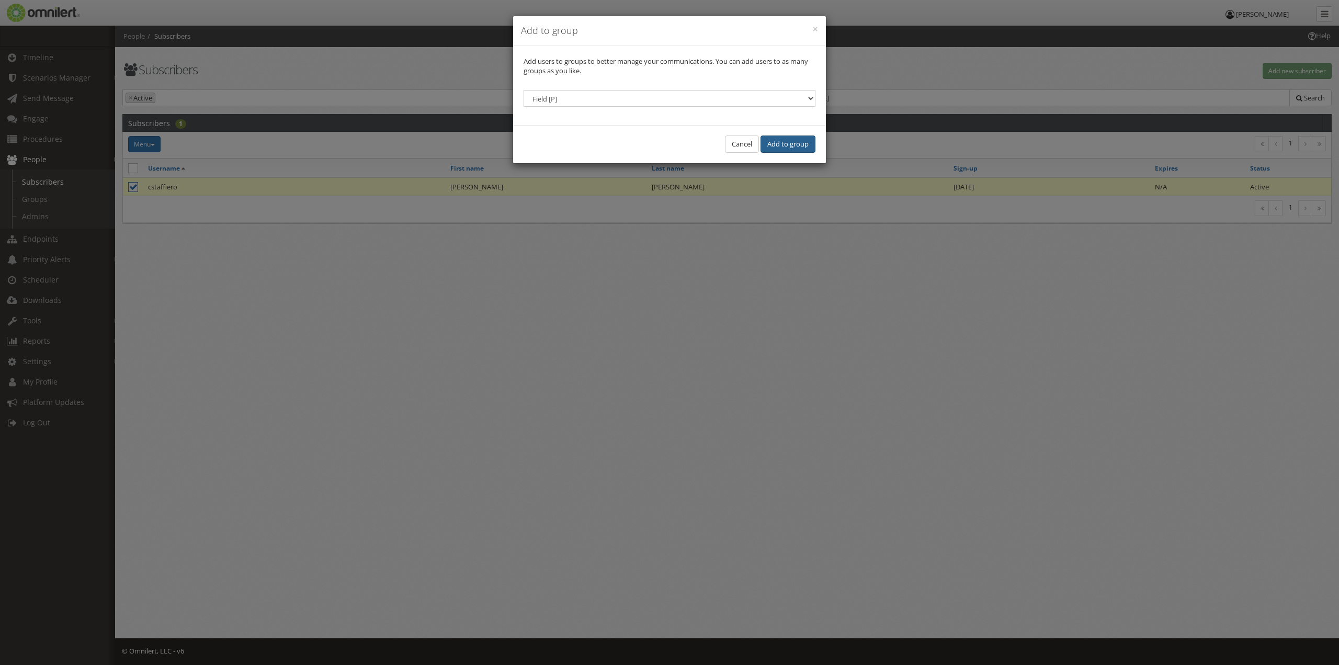
click at [793, 146] on button "Add to group" at bounding box center [787, 143] width 55 height 17
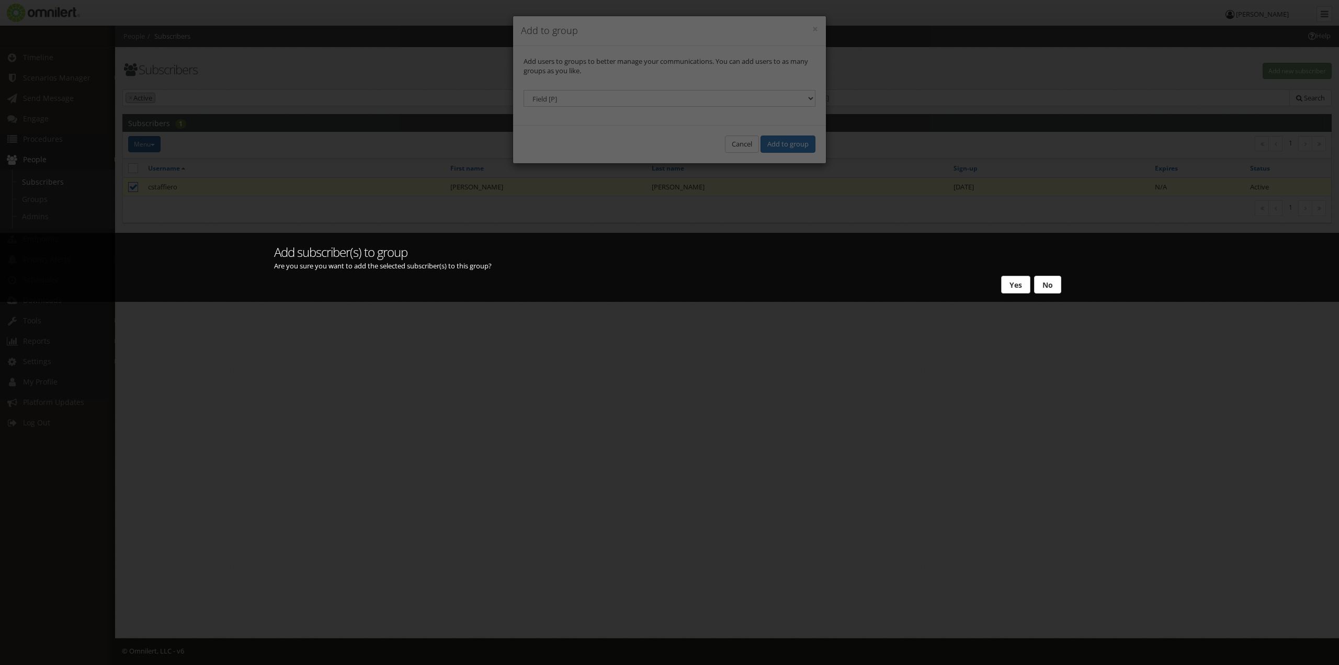
click at [1009, 284] on button "Yes" at bounding box center [1015, 285] width 29 height 18
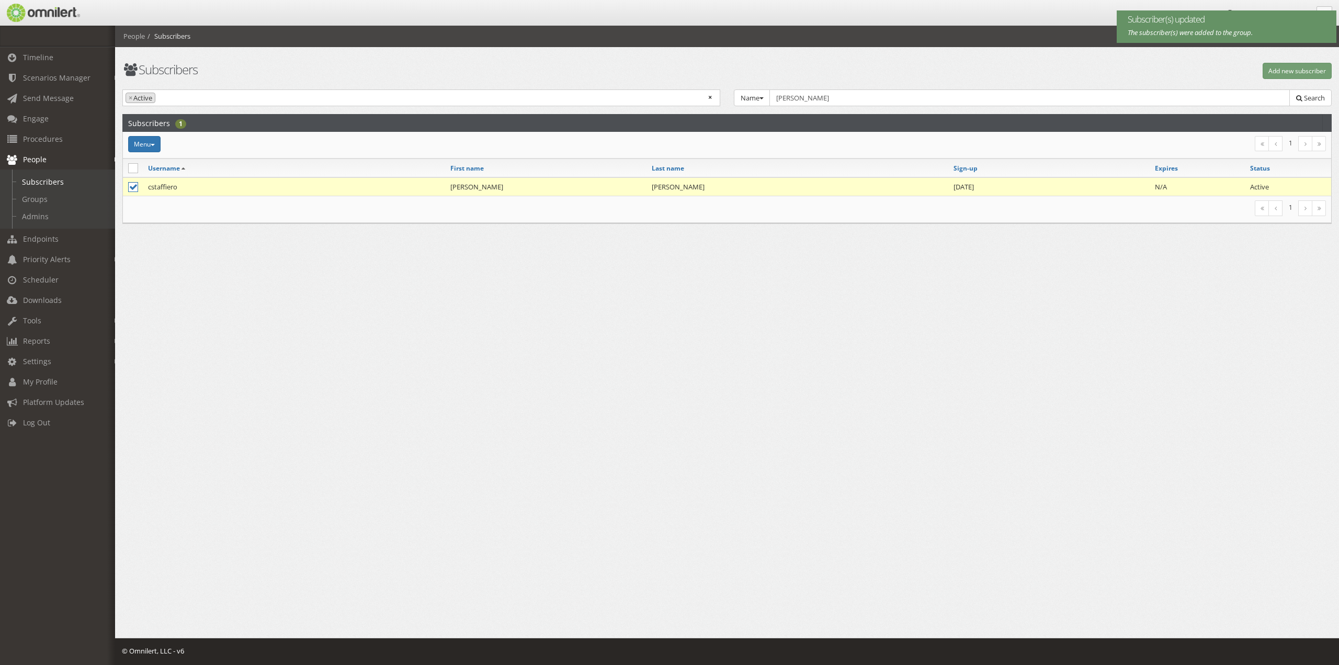
click at [134, 186] on icon at bounding box center [133, 187] width 10 height 10
checkbox input "false"
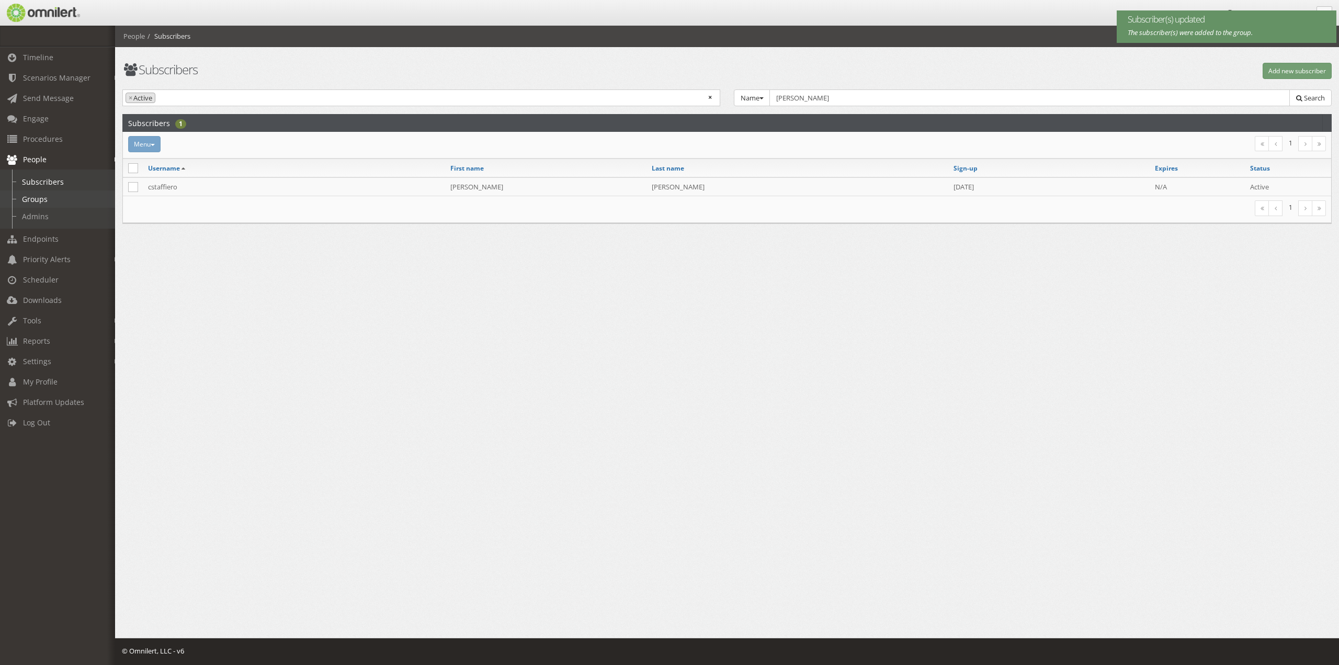
click at [54, 197] on link "Groups" at bounding box center [62, 198] width 124 height 17
select select
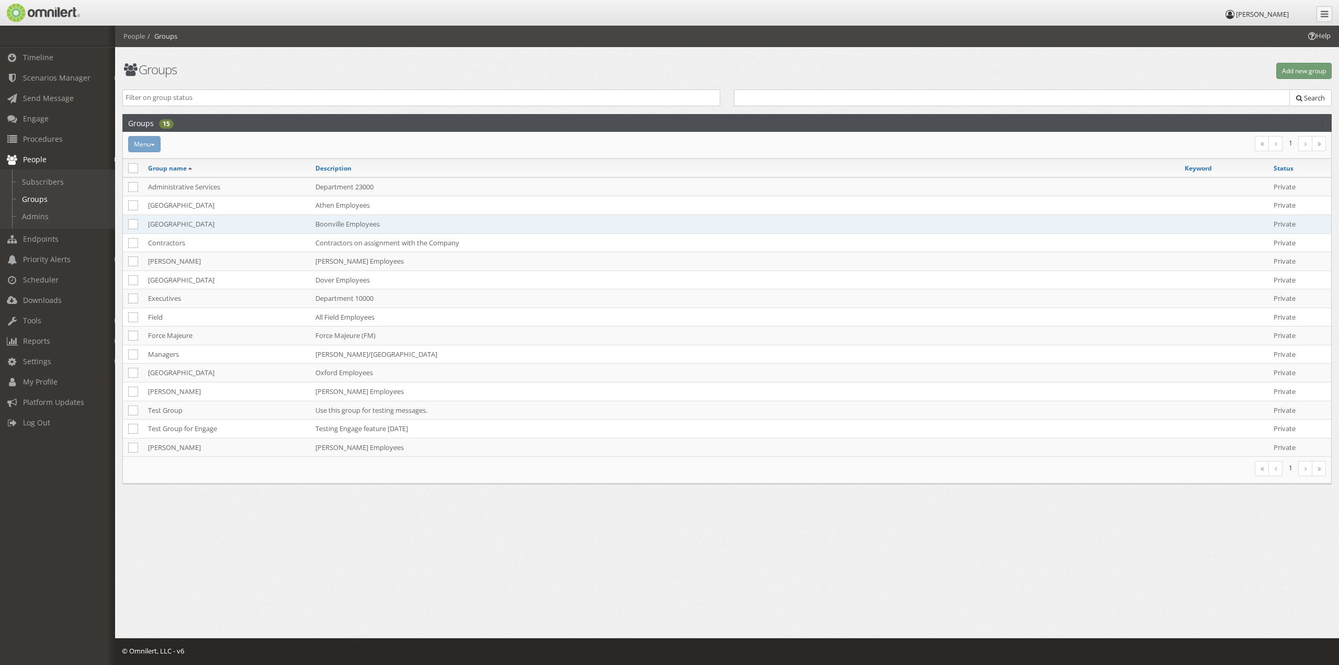
click at [160, 224] on td "[GEOGRAPHIC_DATA]" at bounding box center [226, 223] width 167 height 19
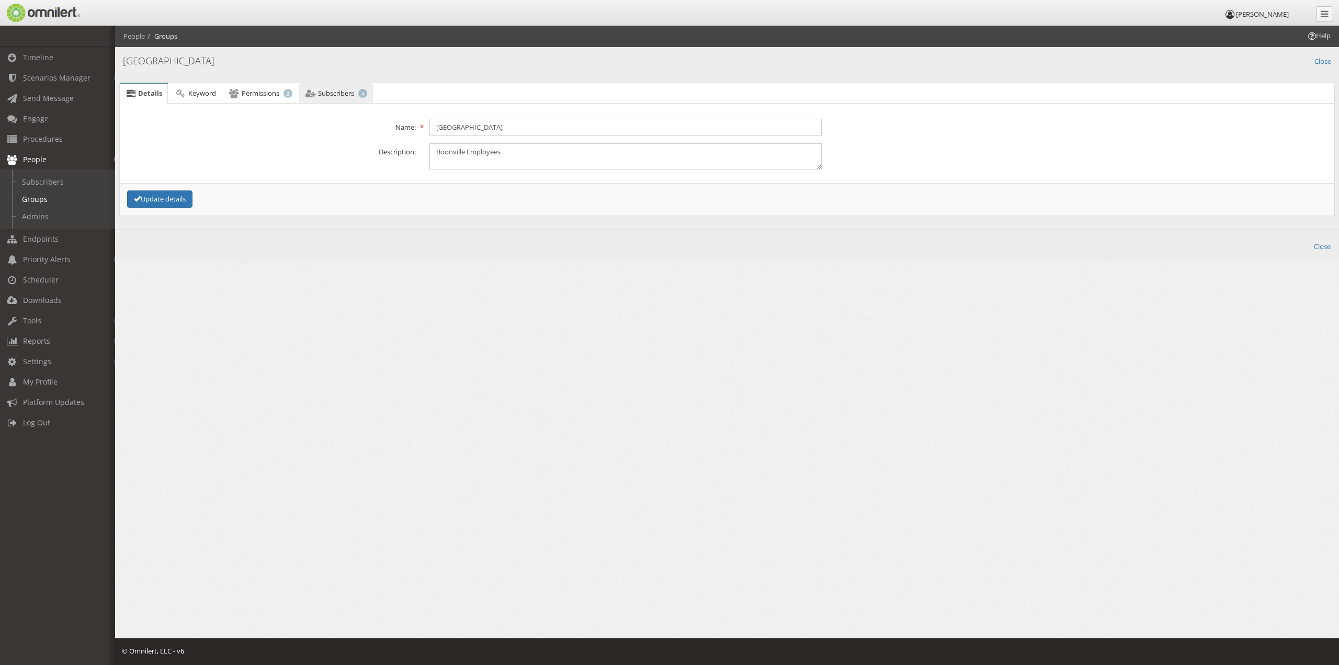
click at [329, 88] on span "Subscribers" at bounding box center [336, 92] width 36 height 9
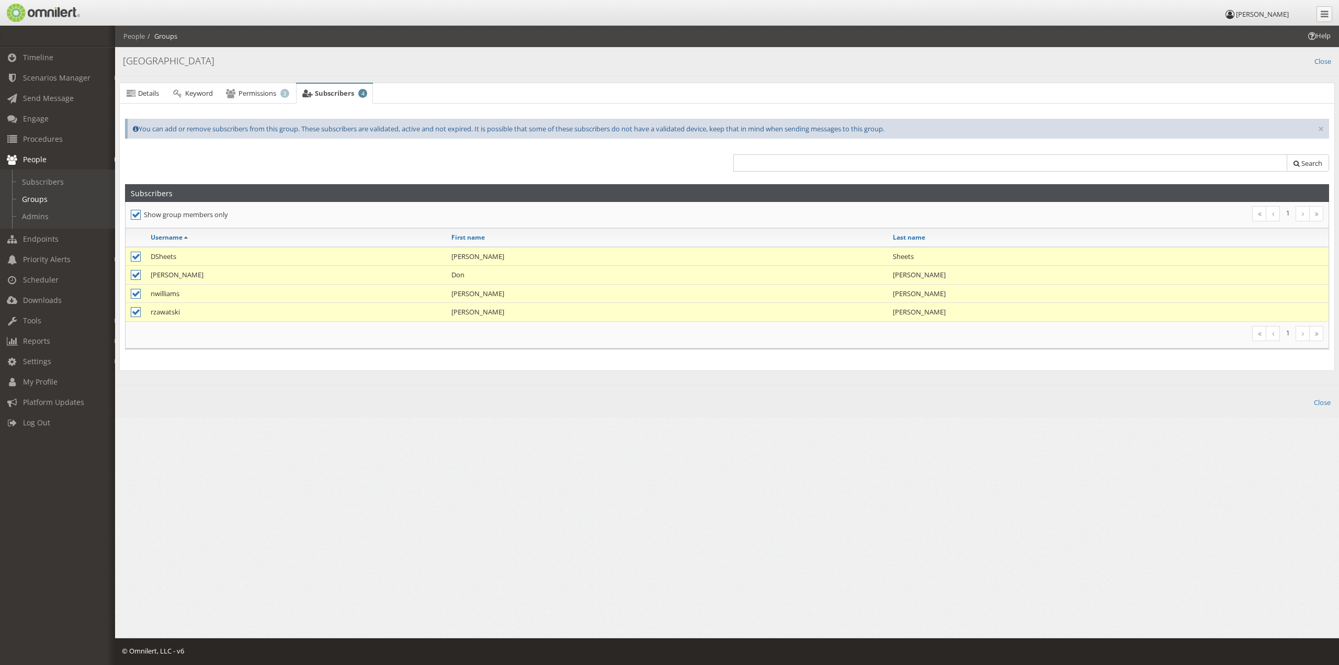
click at [1312, 60] on h4 "[GEOGRAPHIC_DATA]" at bounding box center [727, 61] width 1208 height 14
click at [1323, 62] on link "Close" at bounding box center [1322, 60] width 17 height 12
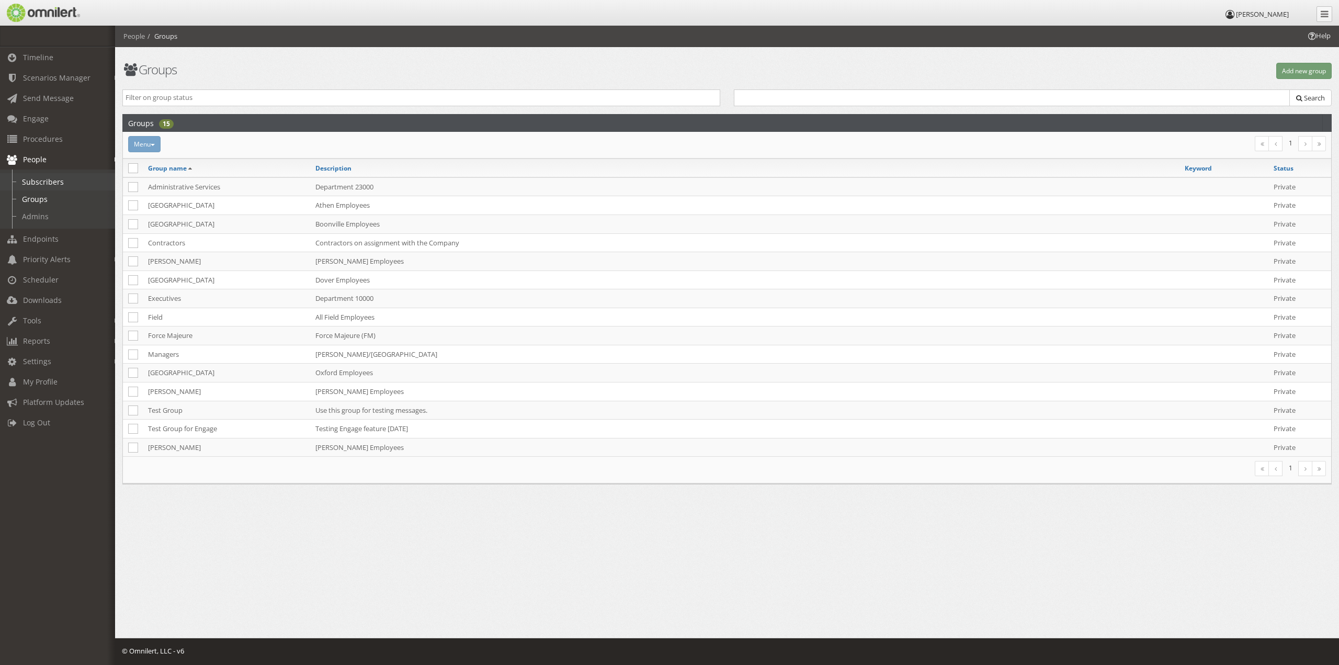
click at [44, 181] on link "Subscribers" at bounding box center [62, 181] width 124 height 17
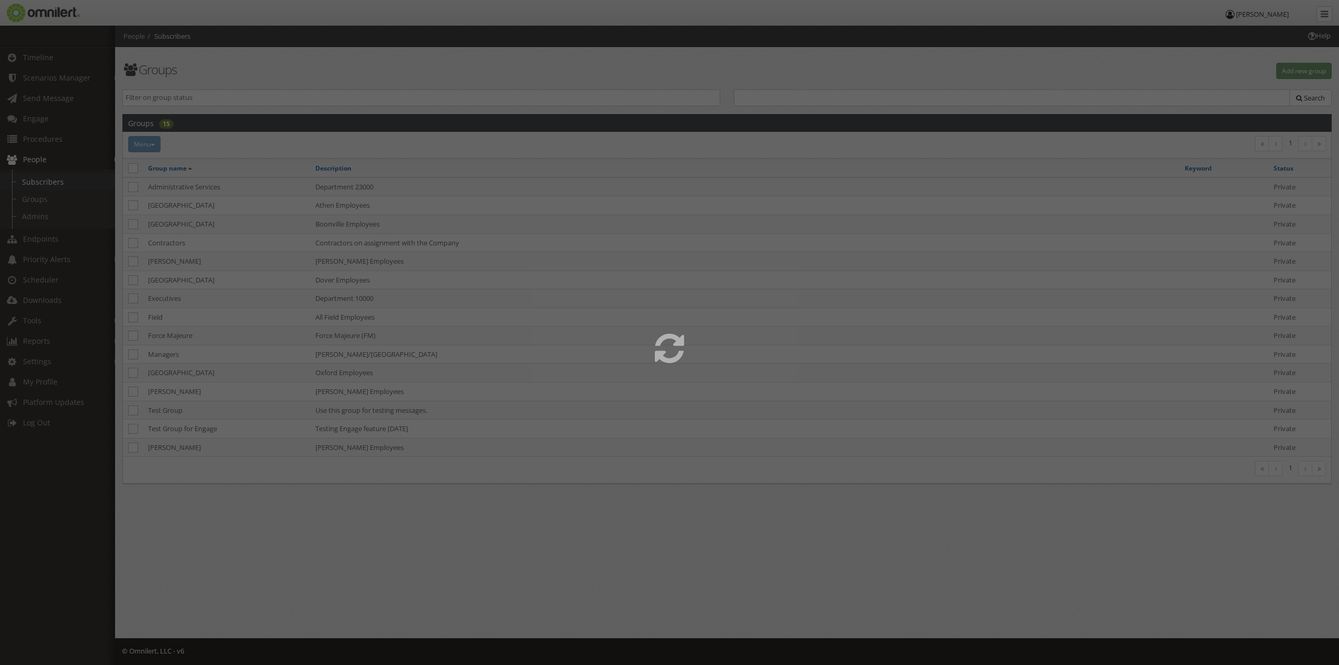
select select
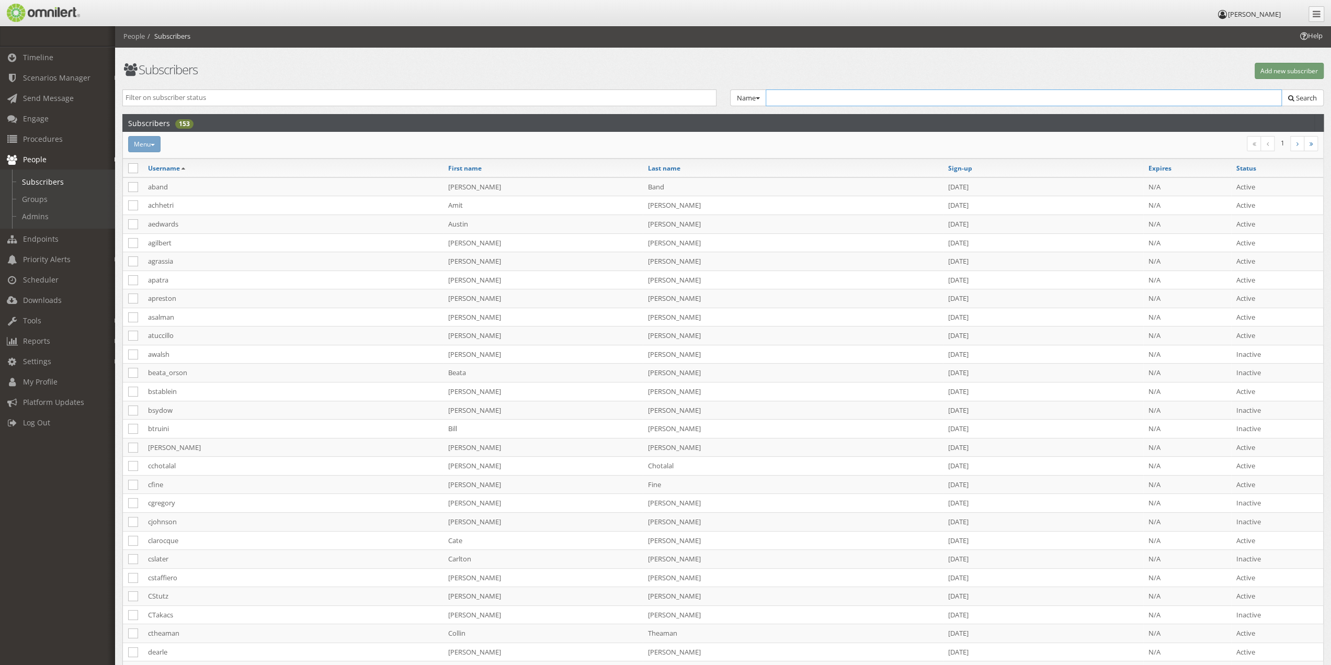
click at [815, 95] on input "text" at bounding box center [1024, 97] width 517 height 17
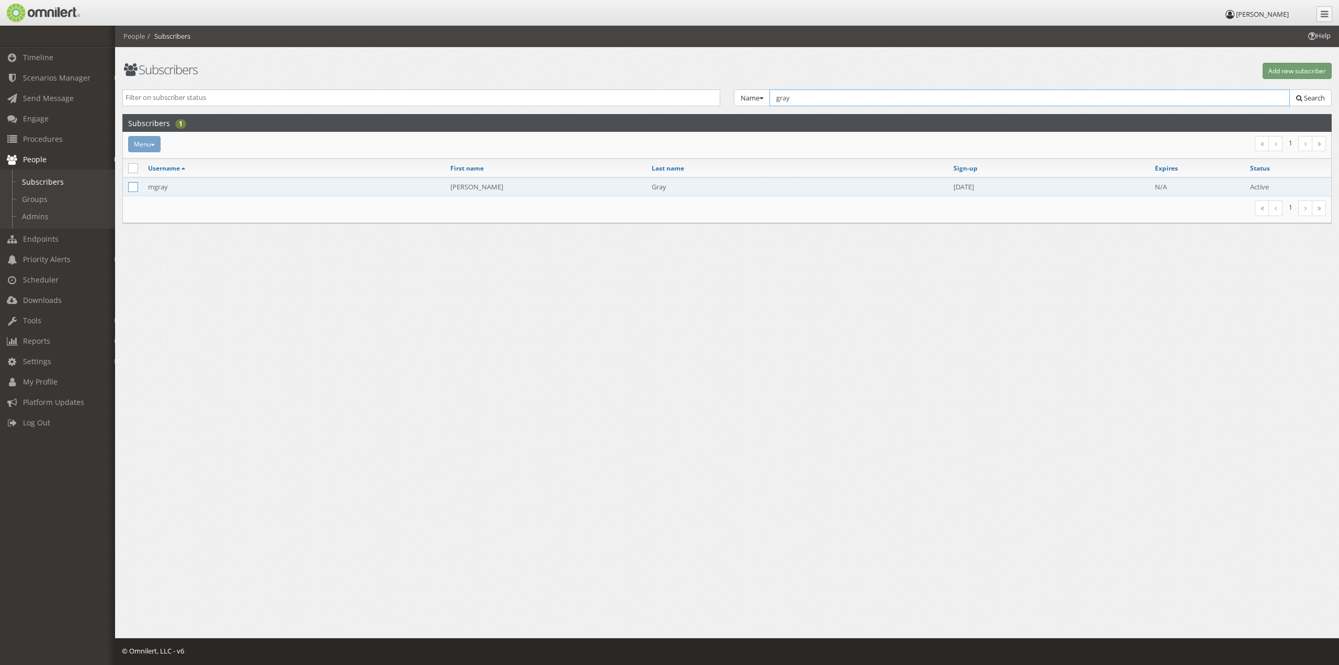
type input "gray"
click at [132, 186] on icon at bounding box center [133, 187] width 10 height 10
checkbox input "true"
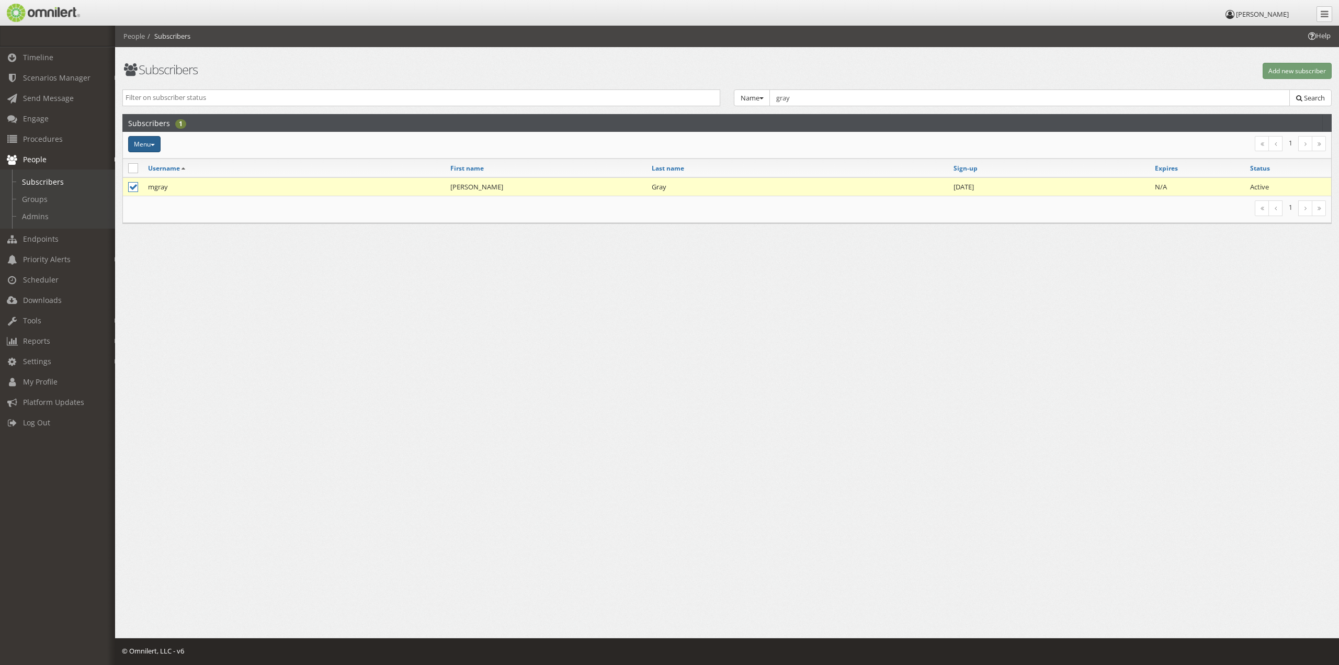
click at [145, 145] on button "Menu" at bounding box center [144, 144] width 32 height 16
click at [158, 179] on link "Add to group" at bounding box center [175, 184] width 95 height 13
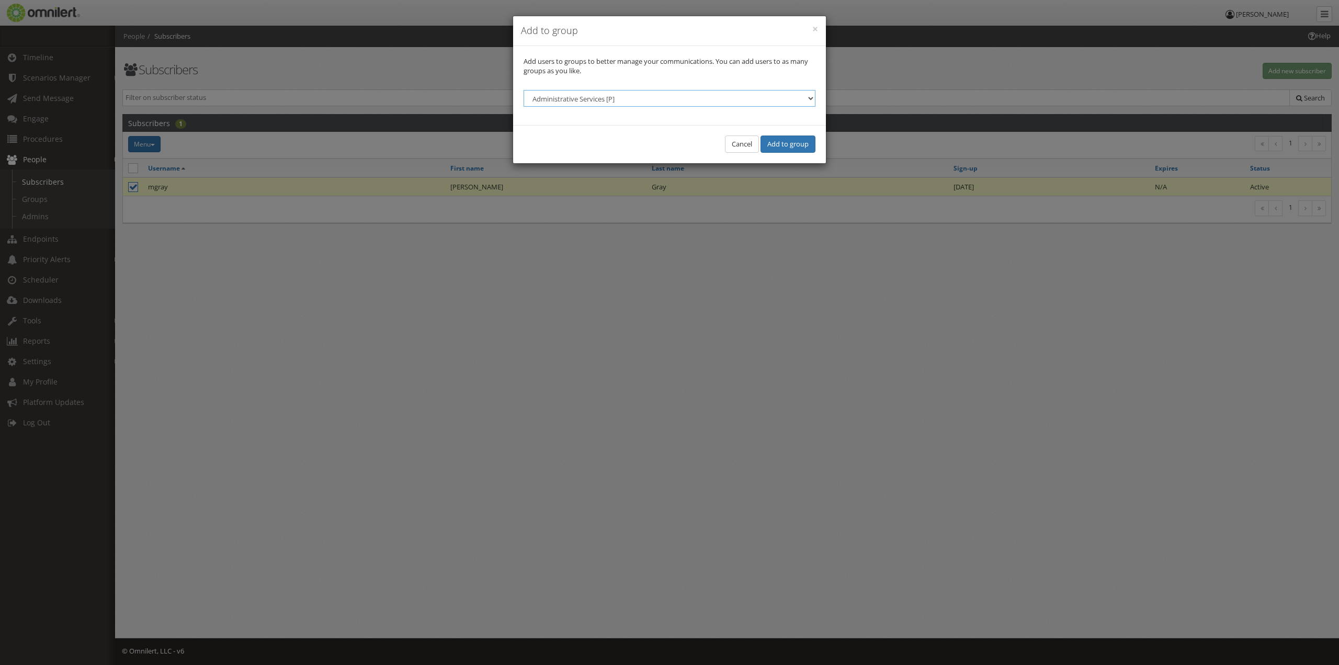
click at [563, 102] on select "Administrative Services [P] [GEOGRAPHIC_DATA] [P] [GEOGRAPHIC_DATA] [P] Contrac…" at bounding box center [669, 98] width 292 height 17
select select "151134"
click at [523, 90] on select "Administrative Services [P] [GEOGRAPHIC_DATA] [P] [GEOGRAPHIC_DATA] [P] Contrac…" at bounding box center [669, 98] width 292 height 17
click at [784, 141] on button "Add to group" at bounding box center [787, 143] width 55 height 17
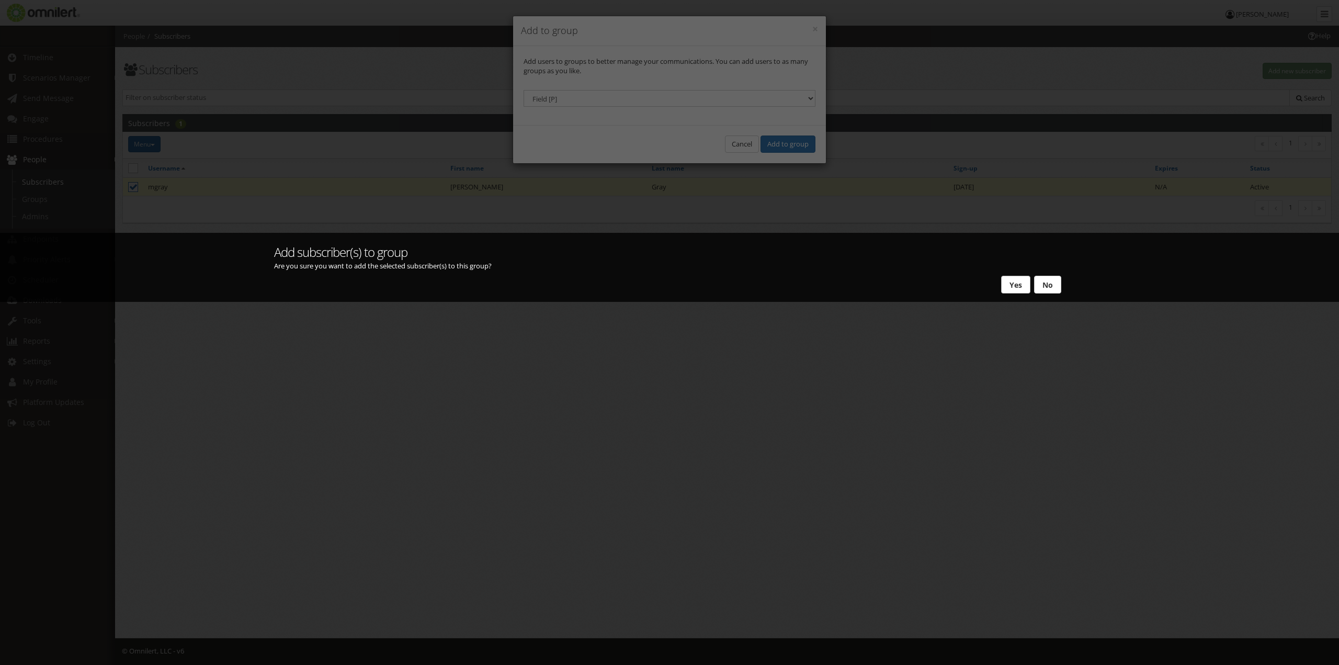
click at [1008, 285] on button "Yes" at bounding box center [1015, 285] width 29 height 18
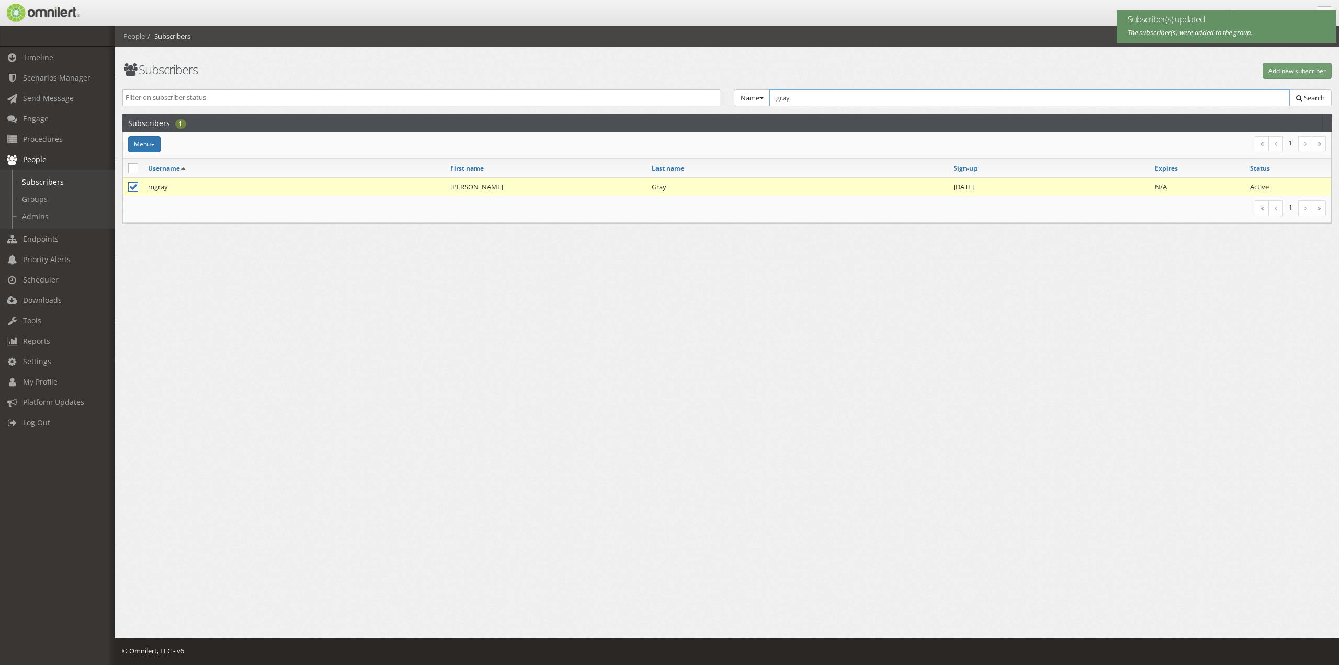
click at [800, 98] on input "gray" at bounding box center [1029, 97] width 520 height 17
type input "g"
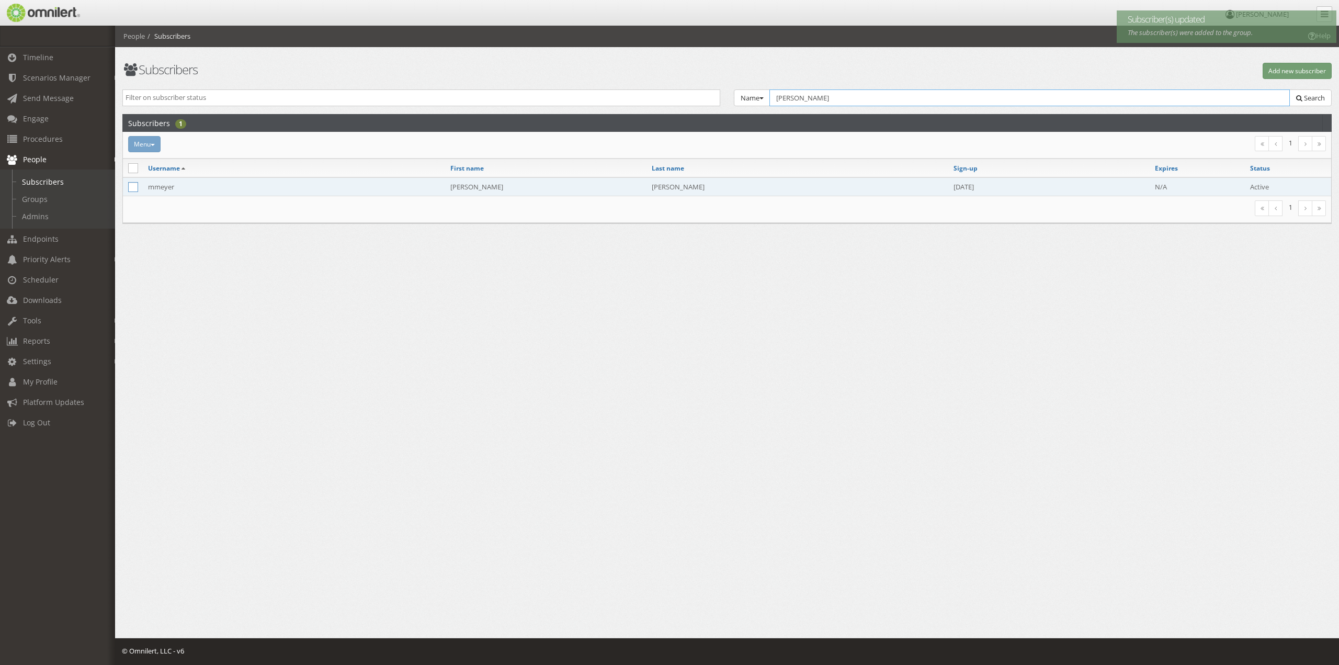
type input "[PERSON_NAME]"
click at [133, 184] on icon at bounding box center [133, 187] width 10 height 10
checkbox input "true"
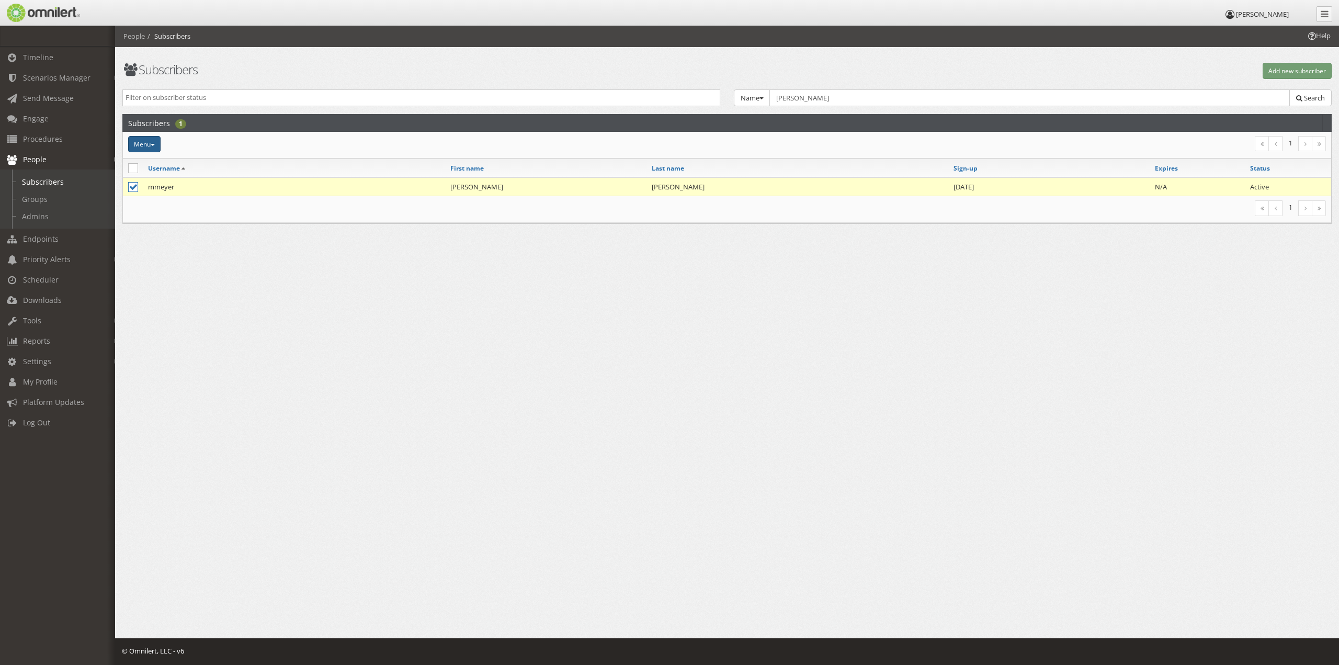
click at [151, 149] on button "Menu" at bounding box center [144, 144] width 32 height 16
click at [157, 179] on link "Add to group" at bounding box center [175, 184] width 95 height 13
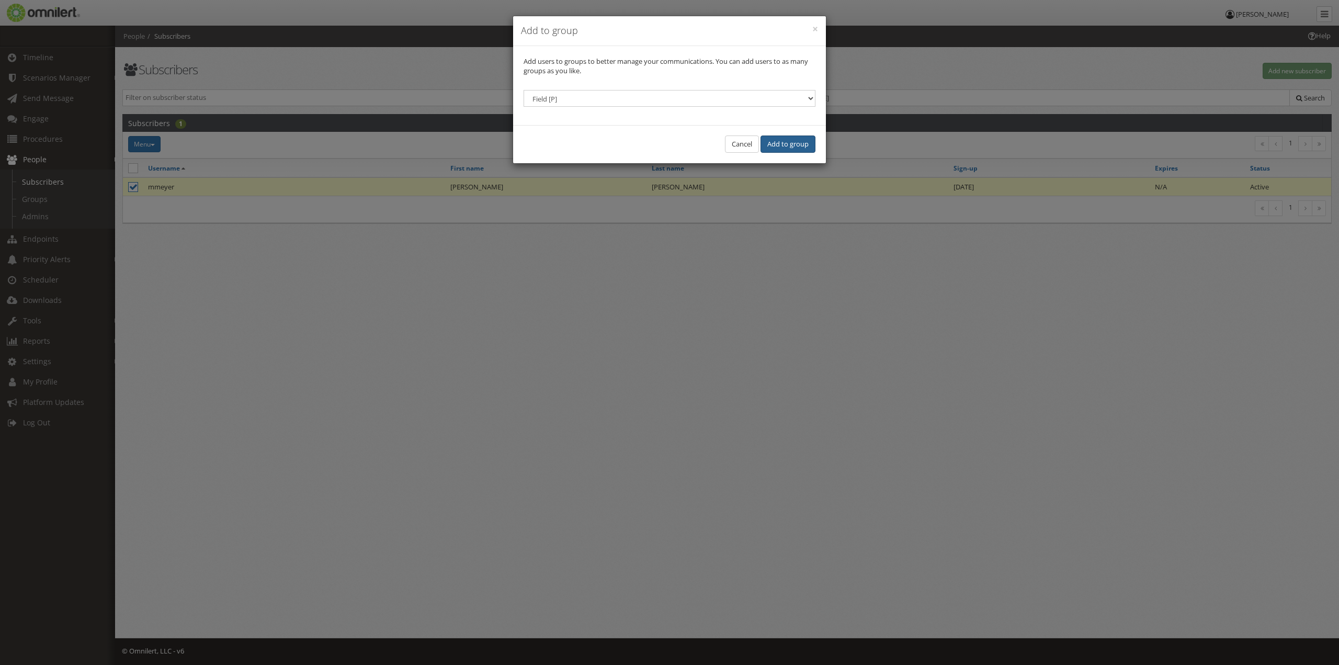
click at [794, 142] on button "Add to group" at bounding box center [787, 143] width 55 height 17
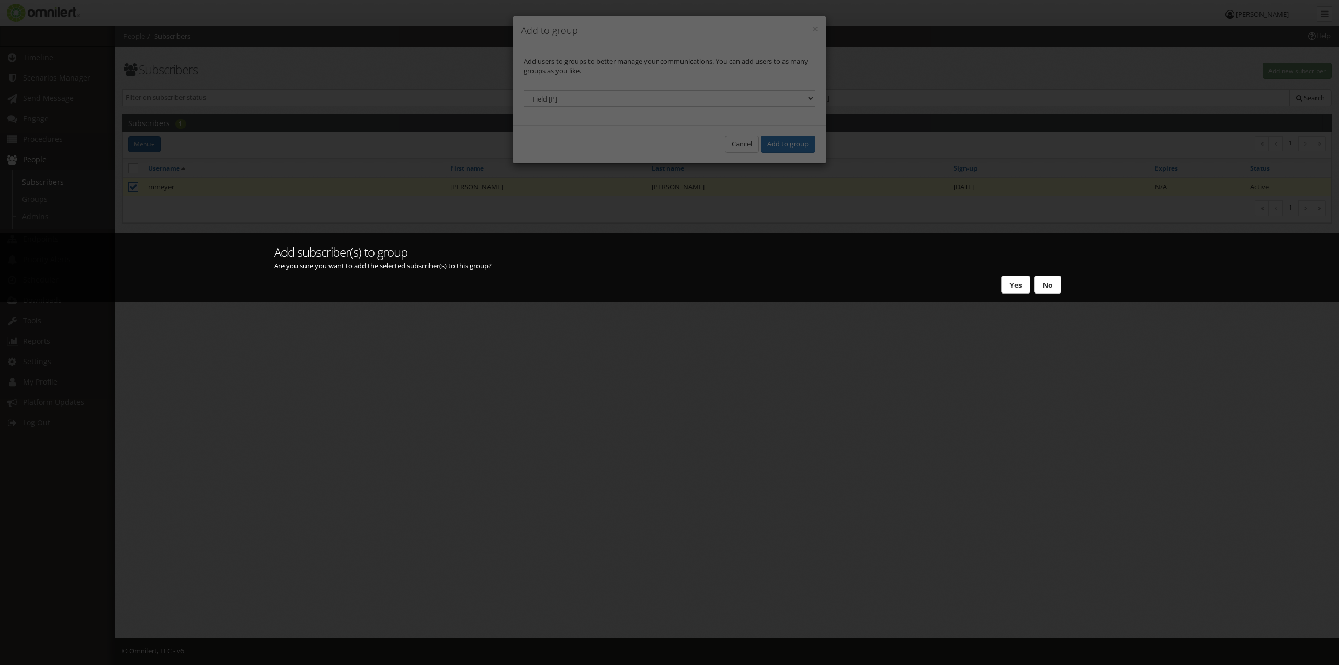
click at [1013, 289] on button "Yes" at bounding box center [1015, 285] width 29 height 18
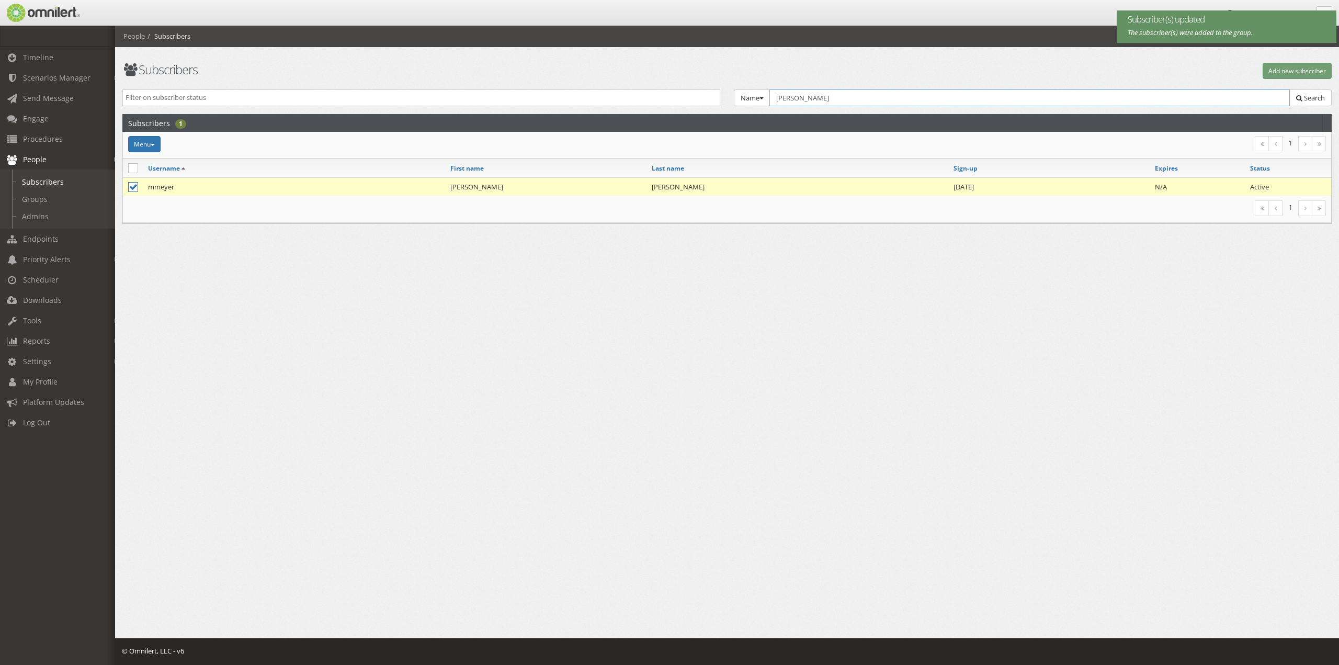
click at [817, 100] on input "[PERSON_NAME]" at bounding box center [1029, 97] width 520 height 17
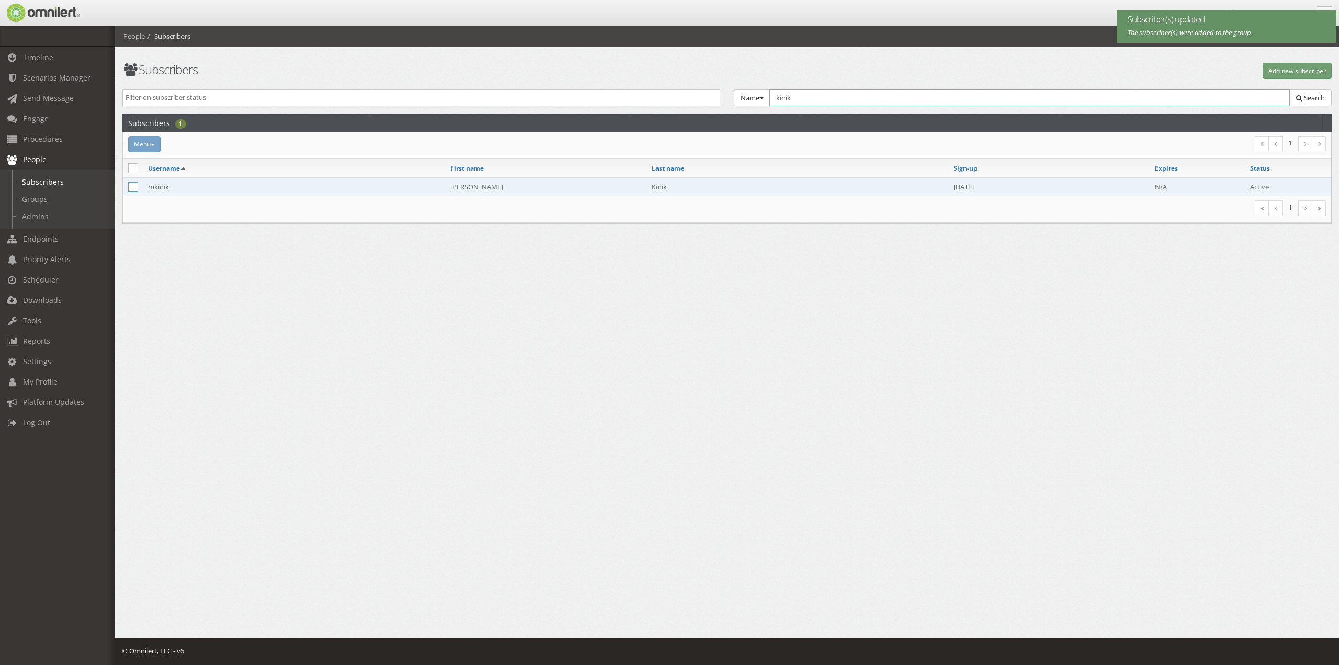
type input "kinik"
click at [135, 182] on icon at bounding box center [133, 187] width 10 height 10
checkbox input "true"
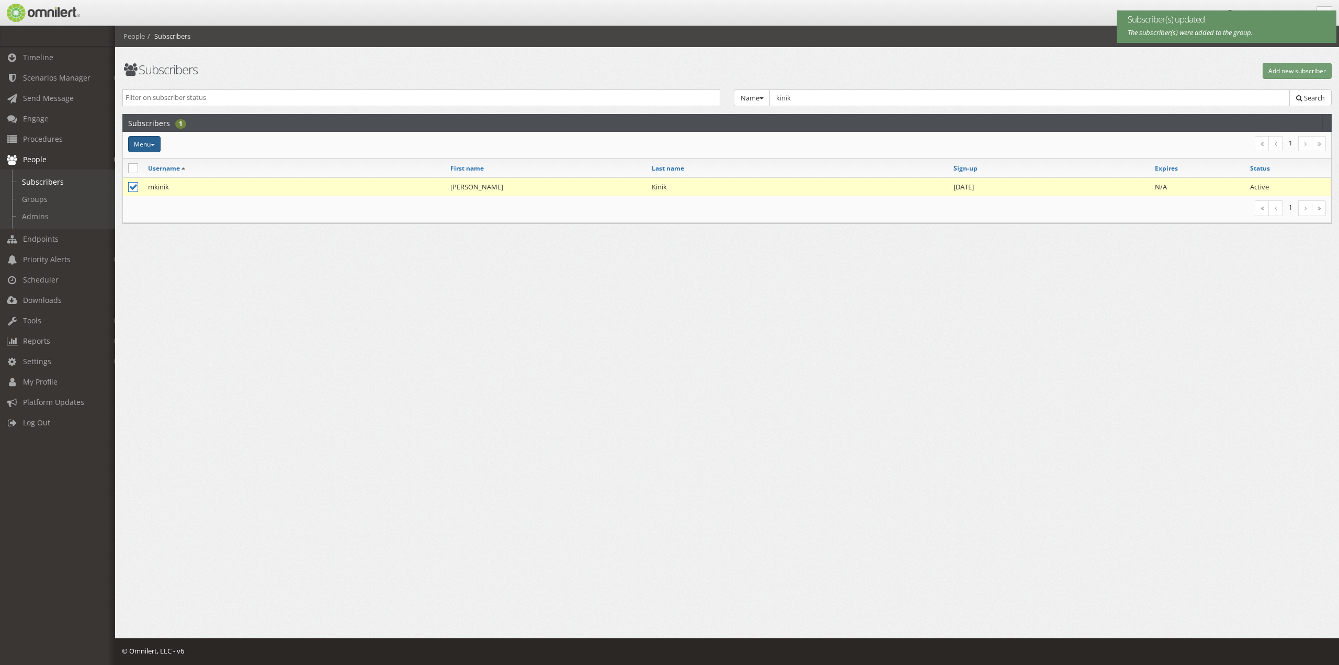
click at [157, 140] on button "Menu" at bounding box center [144, 144] width 32 height 16
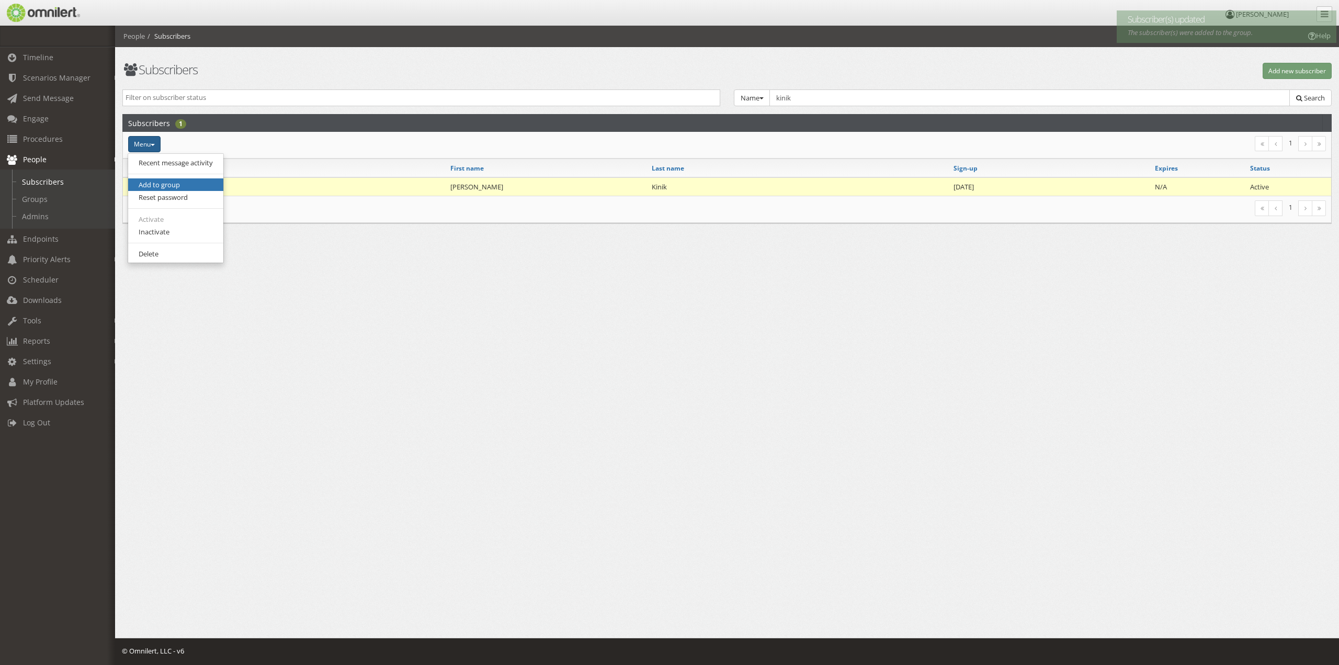
click at [151, 178] on link "Add to group" at bounding box center [175, 184] width 95 height 13
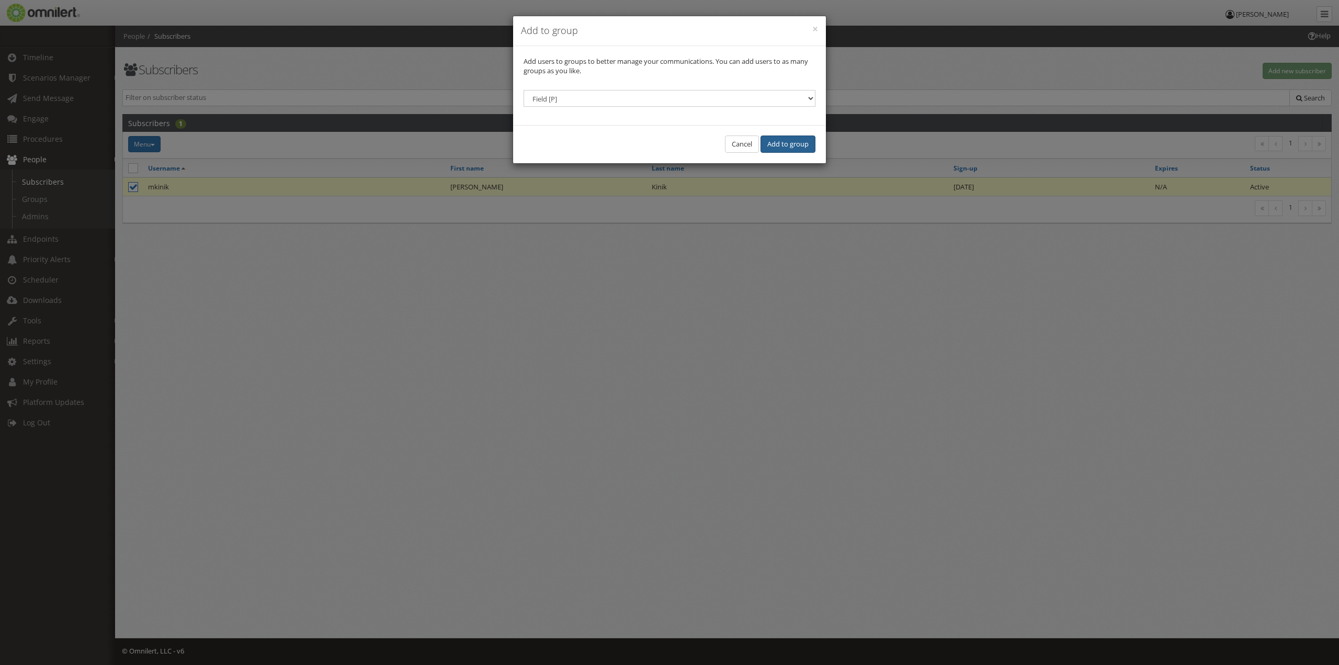
click at [779, 141] on button "Add to group" at bounding box center [787, 143] width 55 height 17
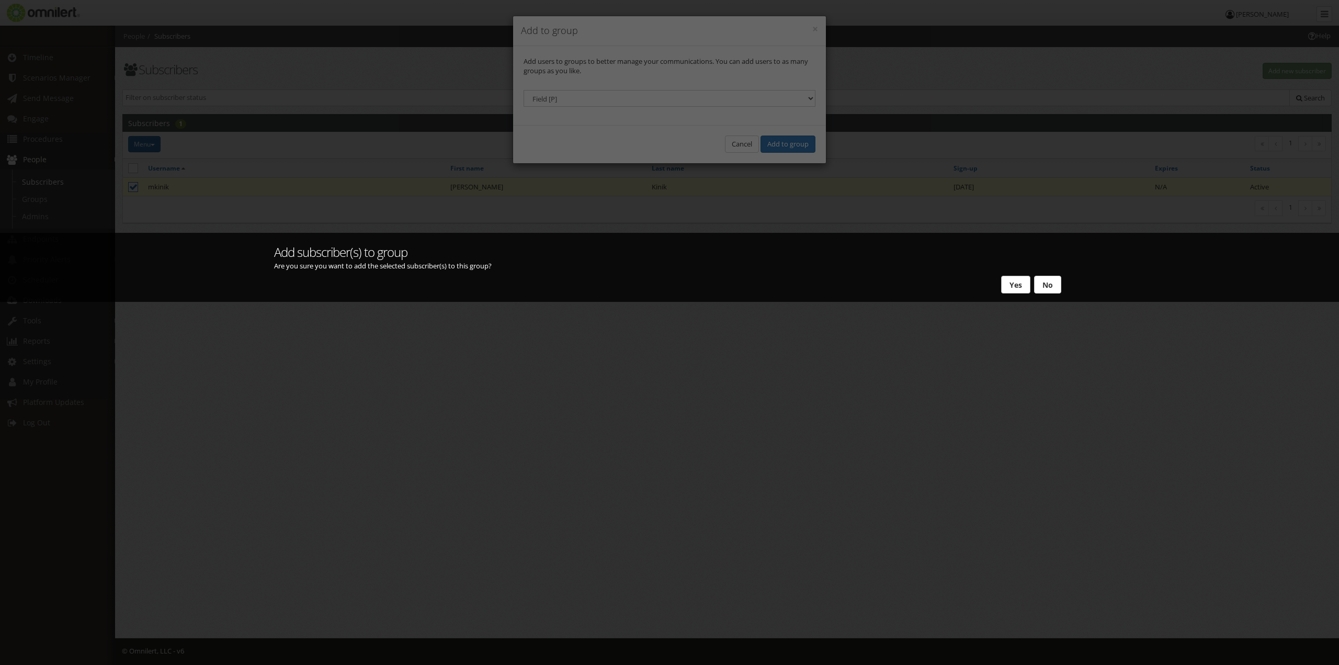
click at [1013, 287] on button "Yes" at bounding box center [1015, 285] width 29 height 18
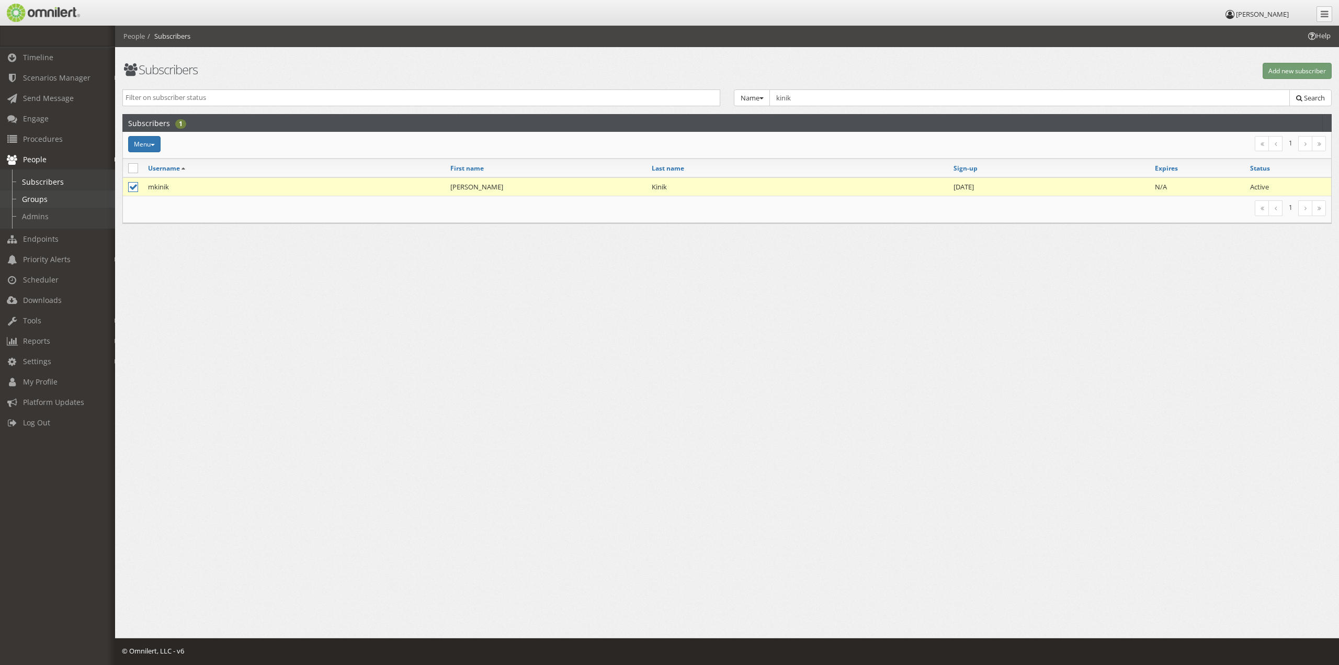
click at [43, 197] on link "Groups" at bounding box center [62, 198] width 124 height 17
select select
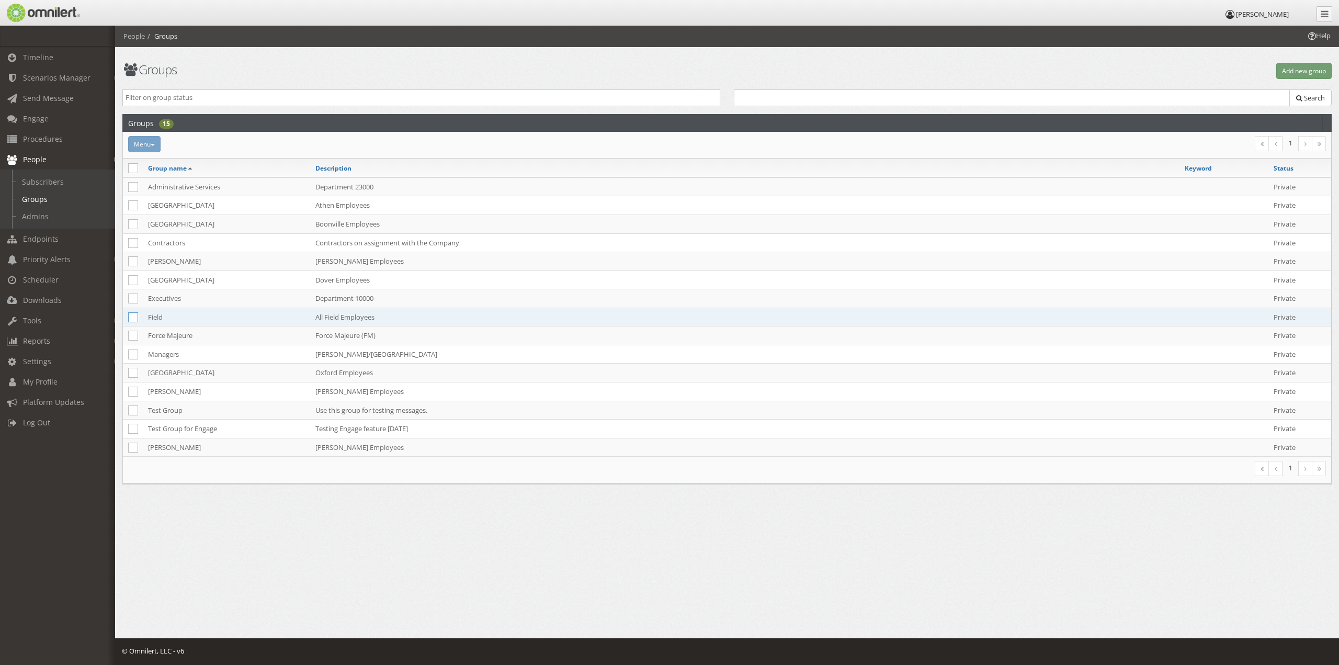
click at [129, 312] on icon at bounding box center [133, 317] width 10 height 10
checkbox input "true"
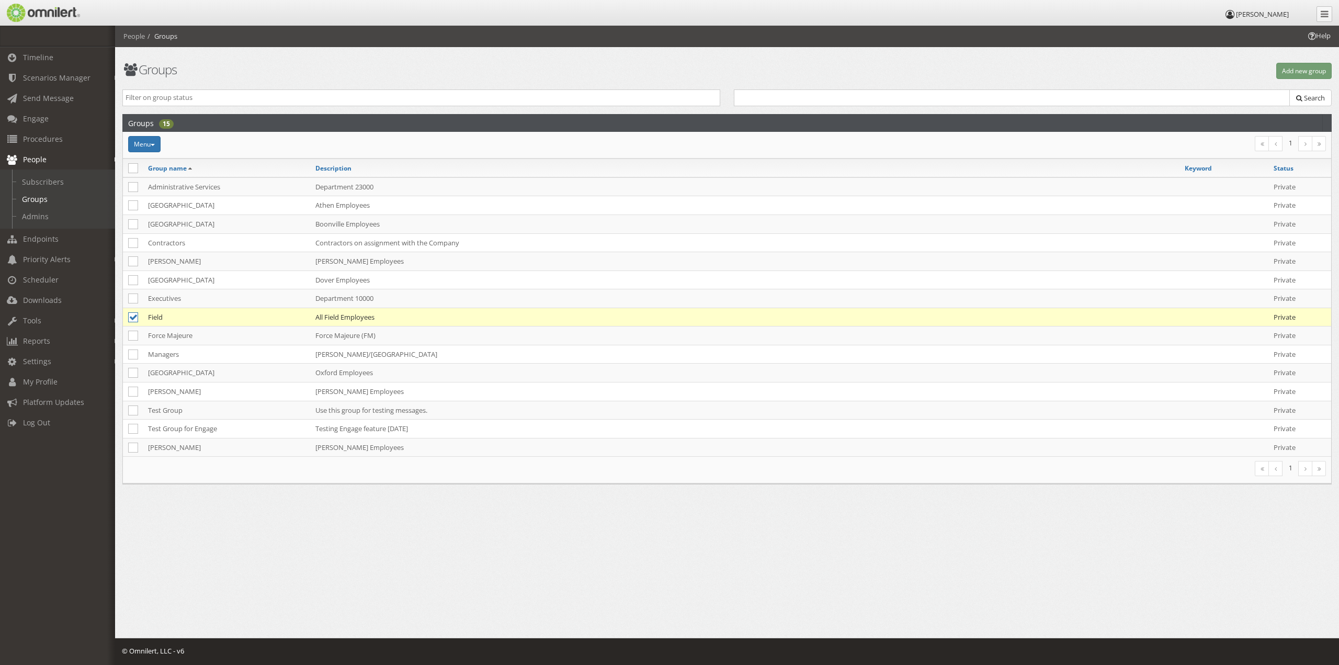
click at [163, 315] on td "Field" at bounding box center [226, 316] width 167 height 19
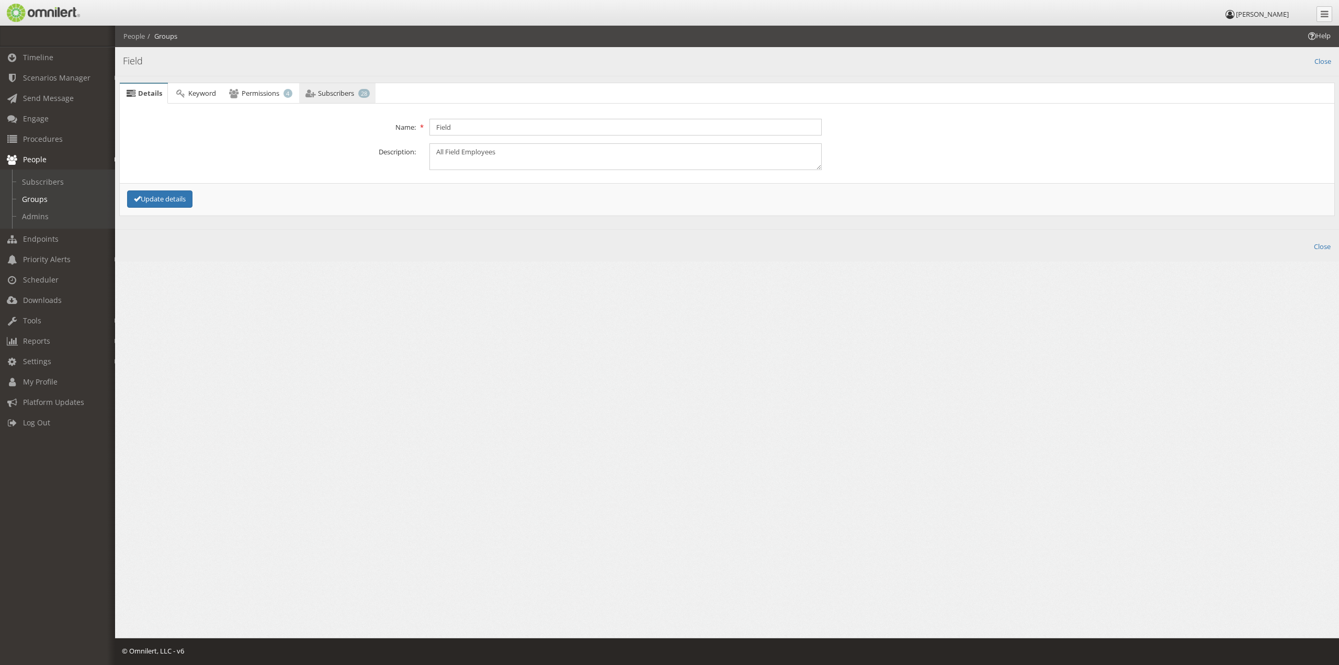
click at [339, 96] on span "Subscribers" at bounding box center [336, 92] width 36 height 9
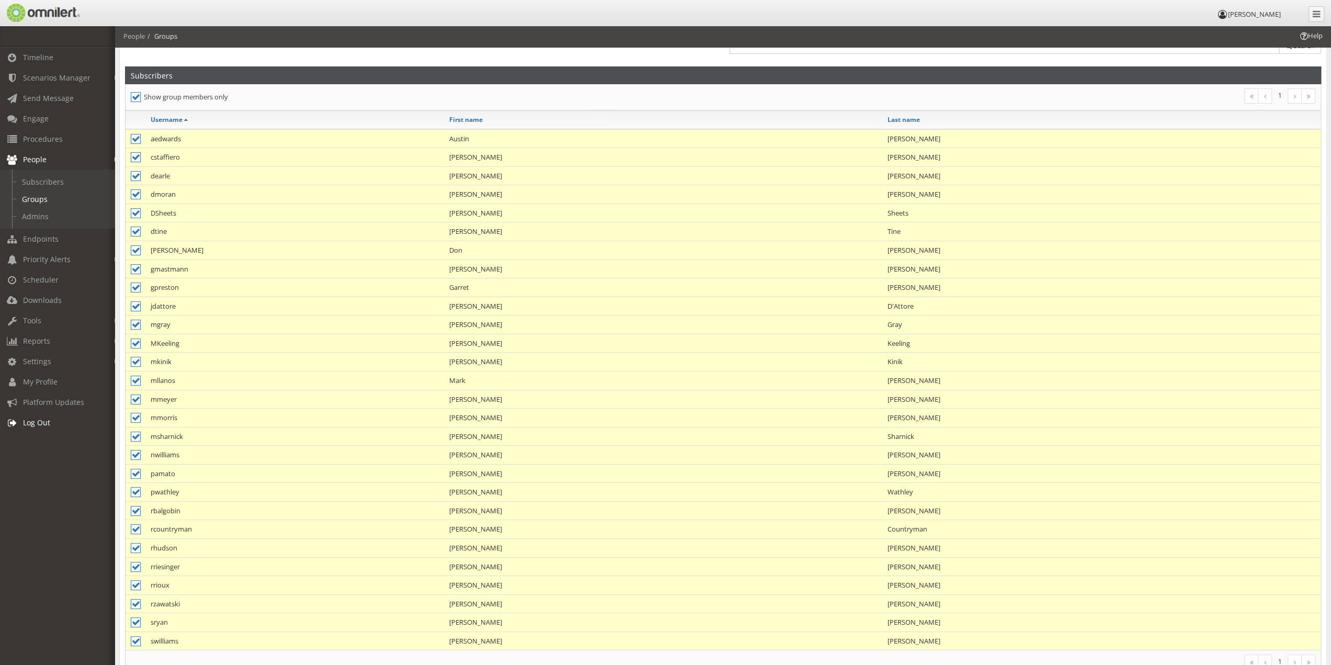
scroll to position [115, 0]
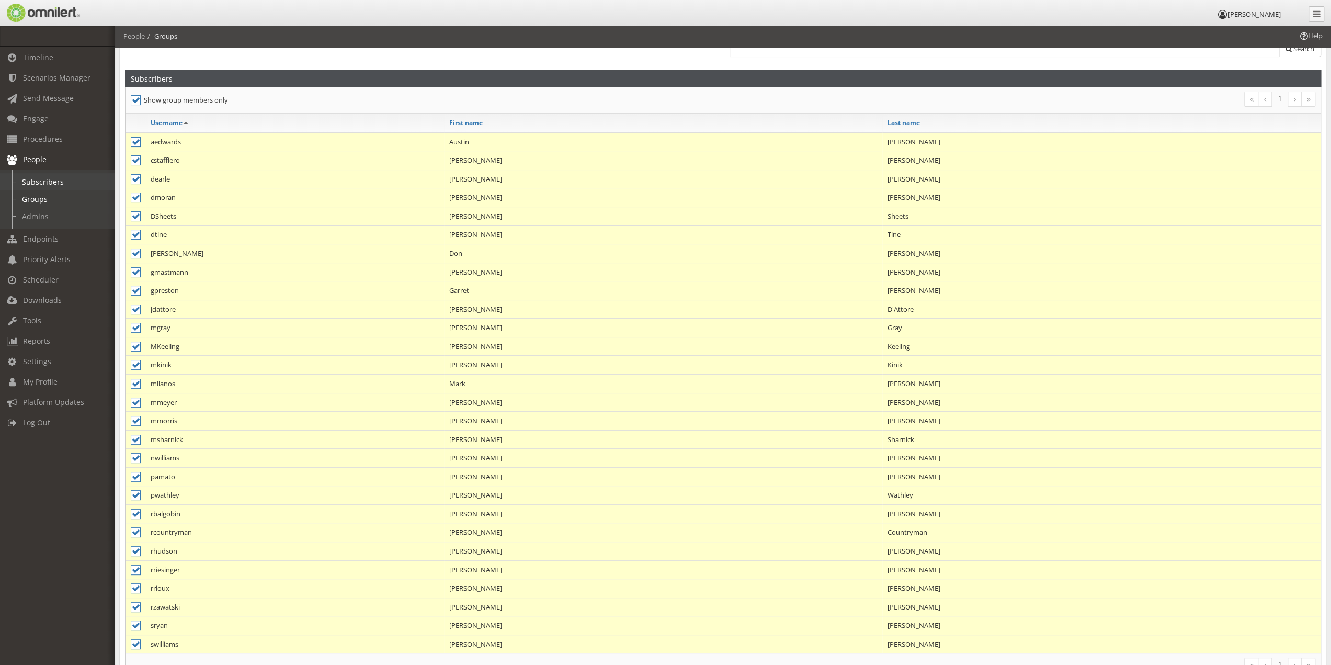
click at [42, 186] on link "Subscribers" at bounding box center [62, 181] width 124 height 17
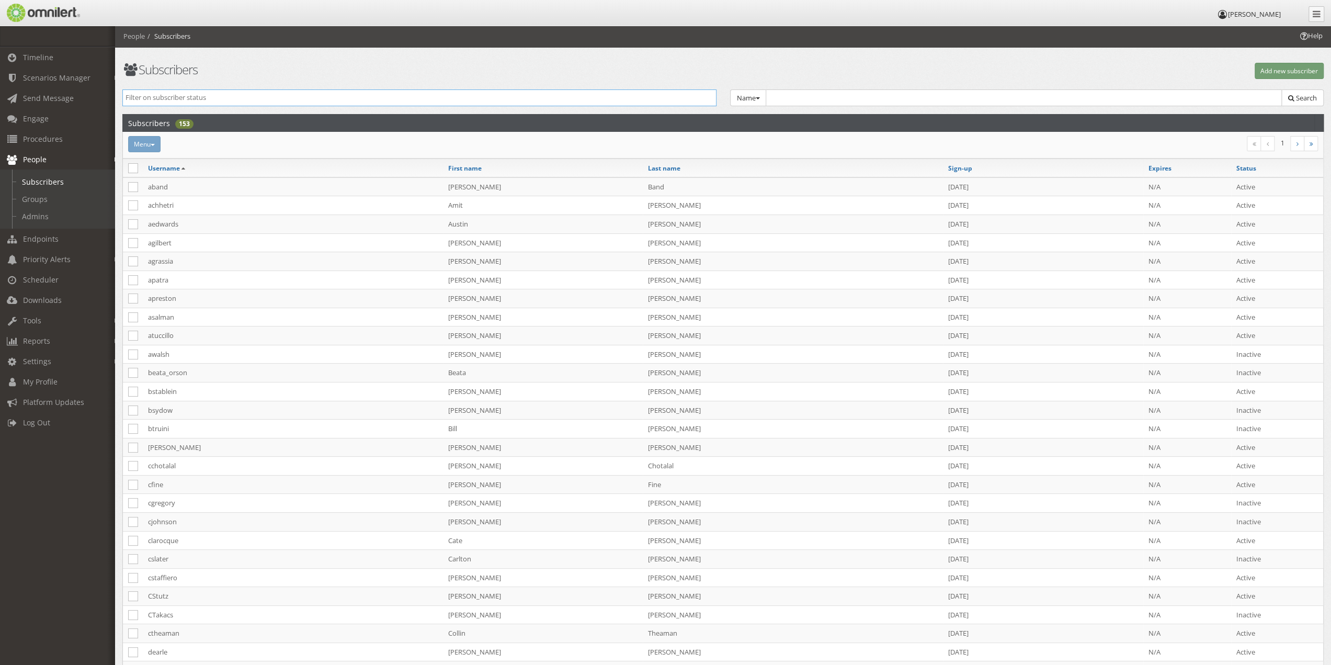
click at [236, 93] on input "search" at bounding box center [420, 98] width 588 height 10
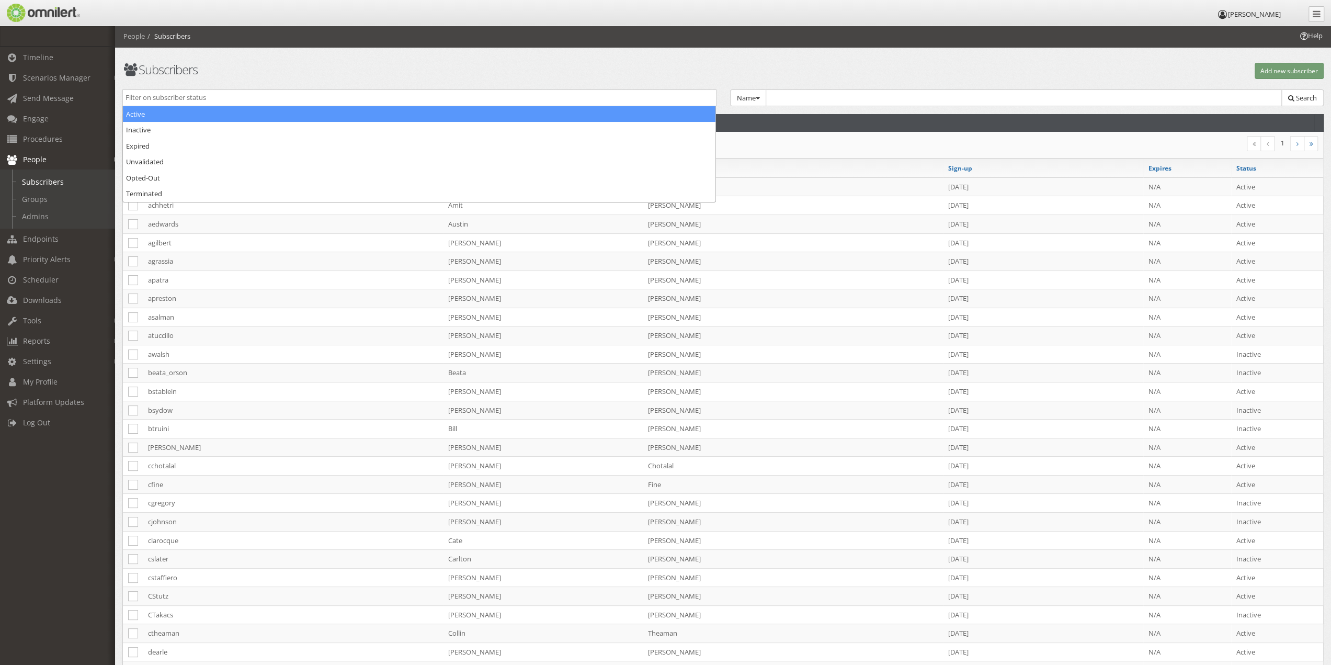
select select "active"
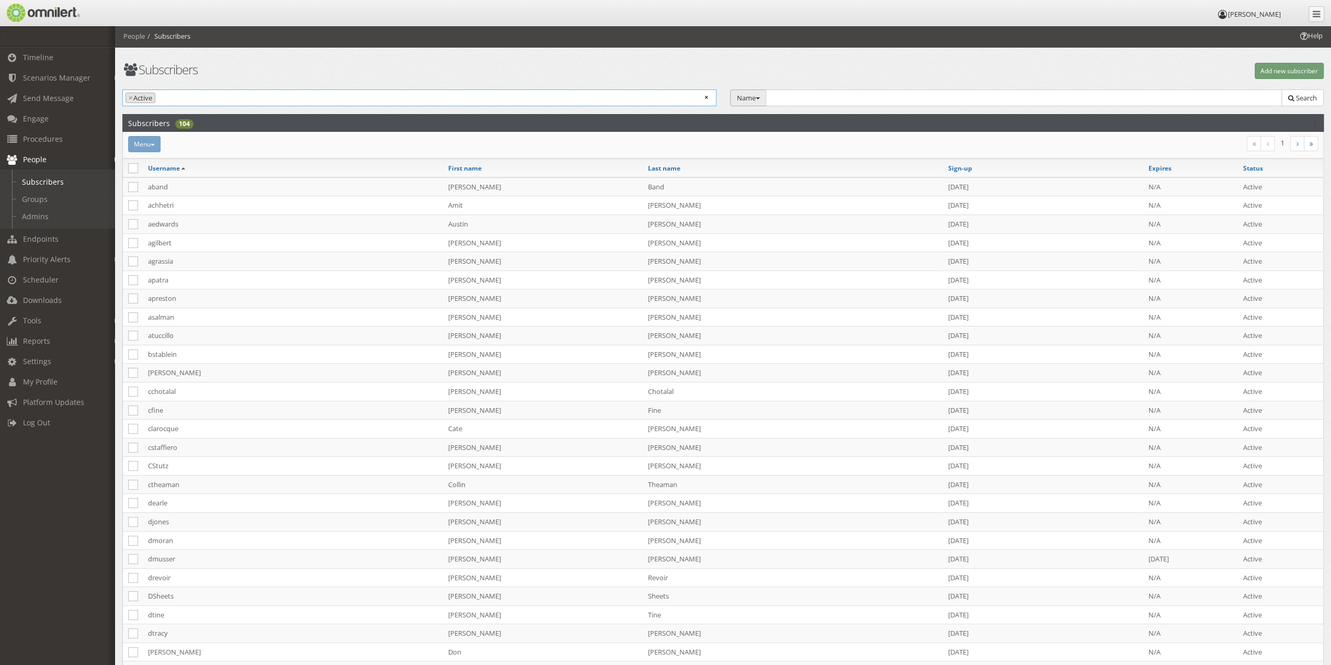
click at [759, 96] on button "Name" at bounding box center [748, 97] width 37 height 17
click at [756, 110] on link "Group" at bounding box center [772, 116] width 83 height 13
click at [826, 96] on select "Select Group... Administrative Services [P] [GEOGRAPHIC_DATA] [P] [GEOGRAPHIC_D…" at bounding box center [1025, 97] width 516 height 17
click at [768, 89] on select "Select Group... Administrative Services [P] [GEOGRAPHIC_DATA] [P] [GEOGRAPHIC_D…" at bounding box center [1025, 97] width 516 height 17
click at [1314, 92] on button "Search" at bounding box center [1302, 97] width 42 height 17
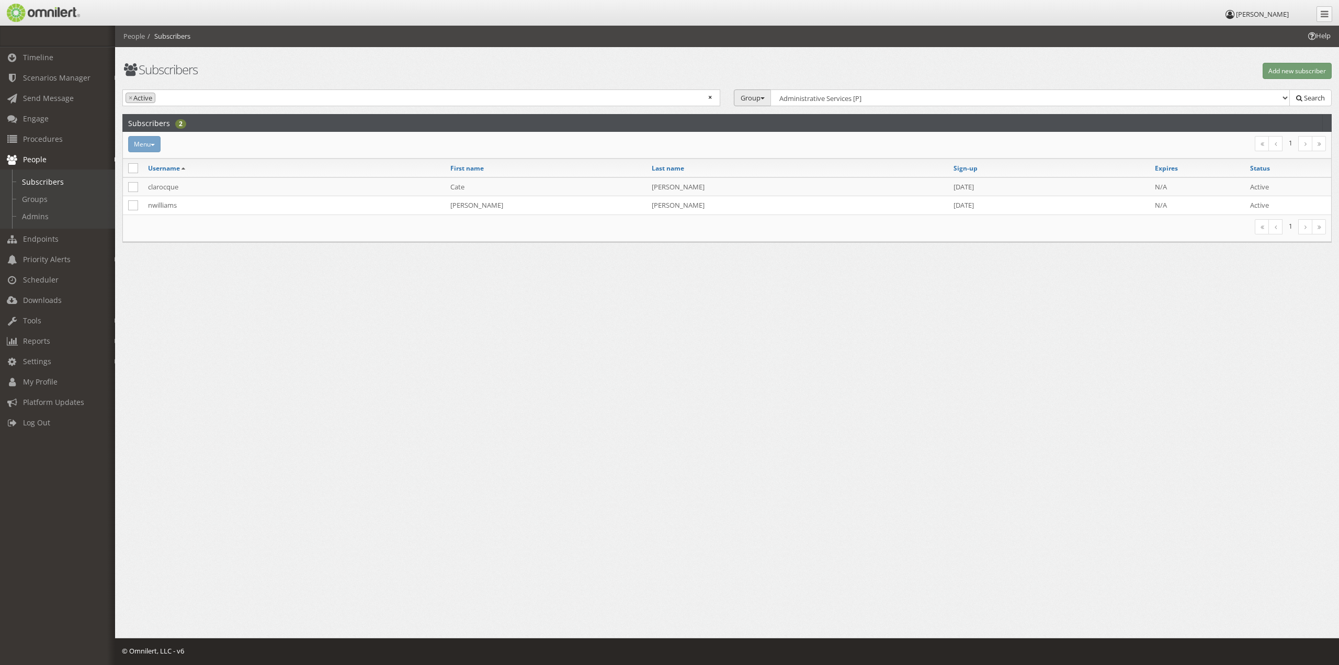
click at [760, 105] on button "Group" at bounding box center [753, 97] width 38 height 17
click at [837, 96] on select "Select Group... Administrative Services [P] [GEOGRAPHIC_DATA] [P] [GEOGRAPHIC_D…" at bounding box center [1029, 97] width 519 height 17
click at [772, 89] on select "Select Group... Administrative Services [P] [GEOGRAPHIC_DATA] [P] [GEOGRAPHIC_D…" at bounding box center [1029, 97] width 519 height 17
click at [1315, 99] on span "Search" at bounding box center [1314, 97] width 21 height 9
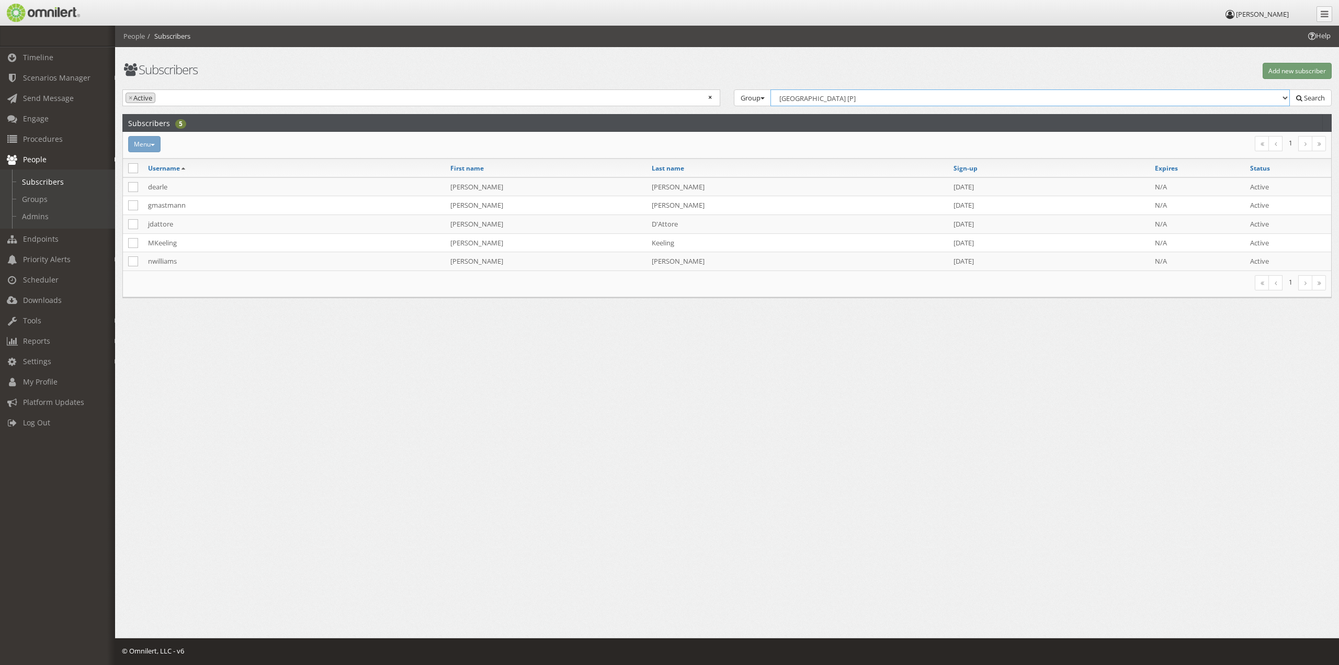
click at [808, 96] on select "Select Group... Administrative Services [P] [GEOGRAPHIC_DATA] [P] [GEOGRAPHIC_D…" at bounding box center [1029, 97] width 519 height 17
click at [772, 89] on select "Select Group... Administrative Services [P] [GEOGRAPHIC_DATA] [P] [GEOGRAPHIC_D…" at bounding box center [1029, 97] width 519 height 17
click at [1308, 99] on span "Search" at bounding box center [1314, 97] width 21 height 9
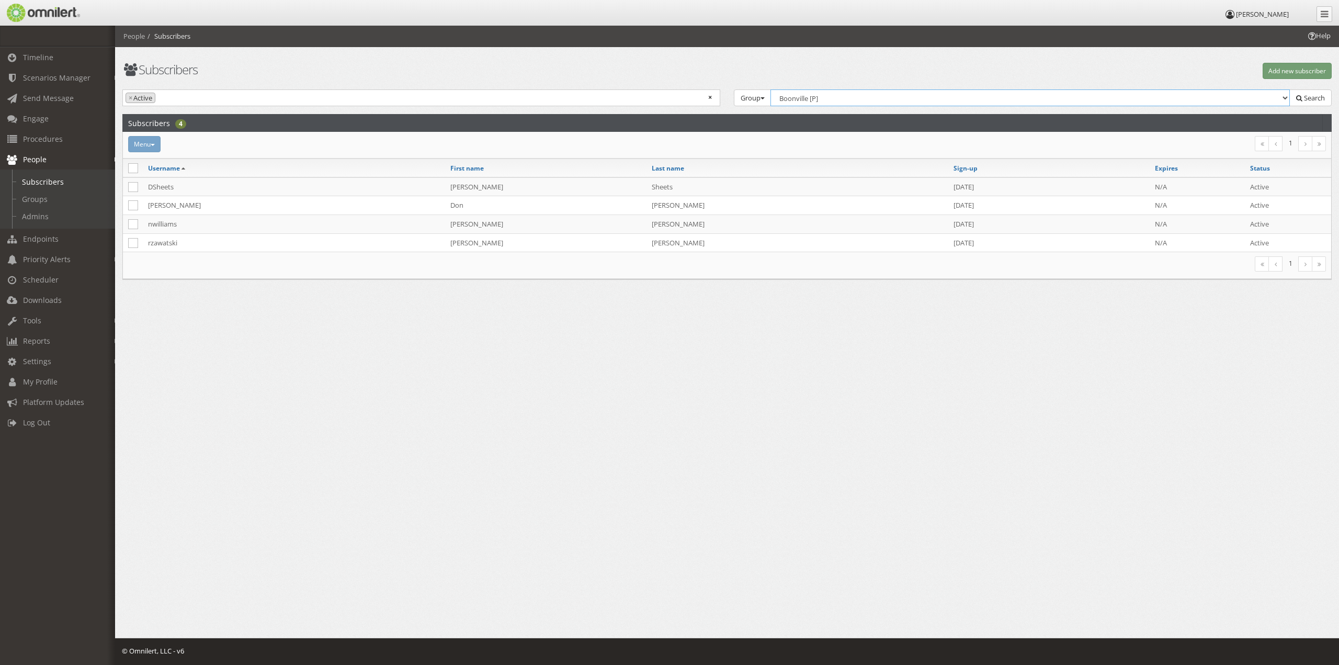
click at [810, 94] on select "Select Group... Administrative Services [P] [GEOGRAPHIC_DATA] [P] [GEOGRAPHIC_D…" at bounding box center [1029, 97] width 519 height 17
click at [772, 89] on select "Select Group... Administrative Services [P] [GEOGRAPHIC_DATA] [P] [GEOGRAPHIC_D…" at bounding box center [1029, 97] width 519 height 17
drag, startPoint x: 864, startPoint y: 94, endPoint x: 850, endPoint y: 105, distance: 17.2
click at [864, 94] on select "Select Group... Administrative Services [P] [GEOGRAPHIC_DATA] [P] [GEOGRAPHIC_D…" at bounding box center [1029, 97] width 519 height 17
click at [772, 89] on select "Select Group... Administrative Services [P] [GEOGRAPHIC_DATA] [P] [GEOGRAPHIC_D…" at bounding box center [1029, 97] width 519 height 17
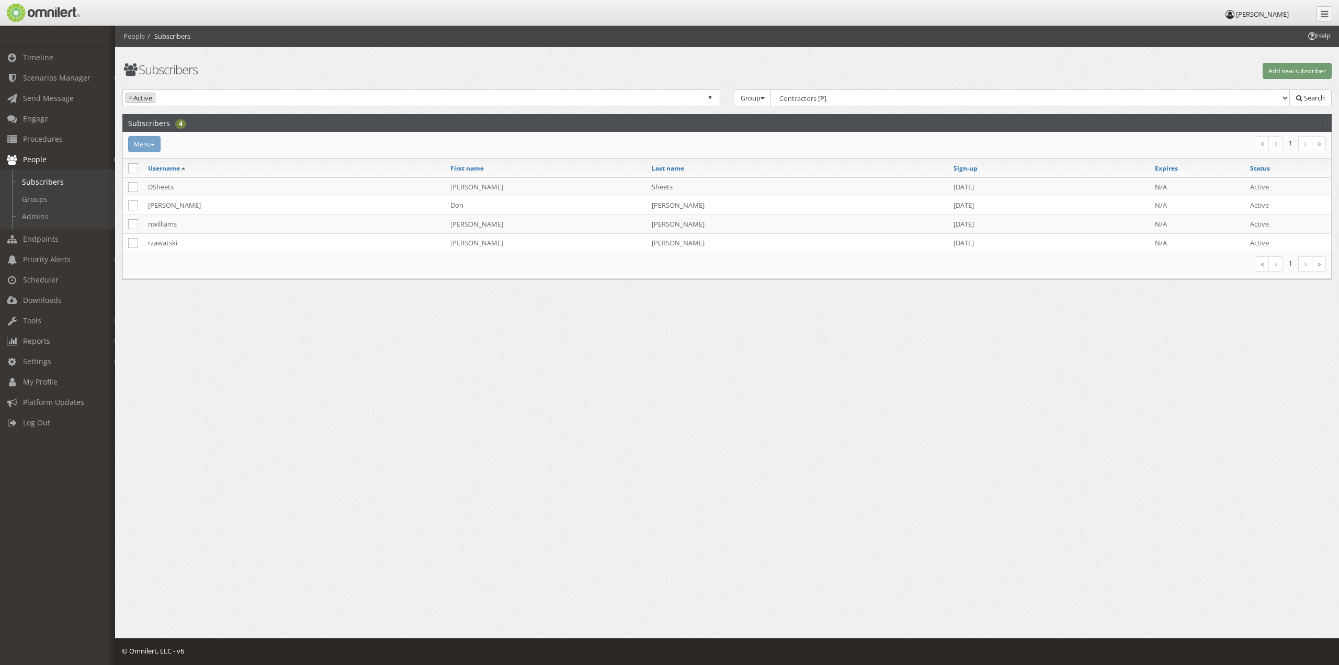
click at [1307, 86] on div "Subscribers Add new subscriber Active Inactive Expired Unvalidated Opted-Out Te…" at bounding box center [727, 163] width 1224 height 275
click at [1309, 94] on span "Search" at bounding box center [1314, 97] width 21 height 9
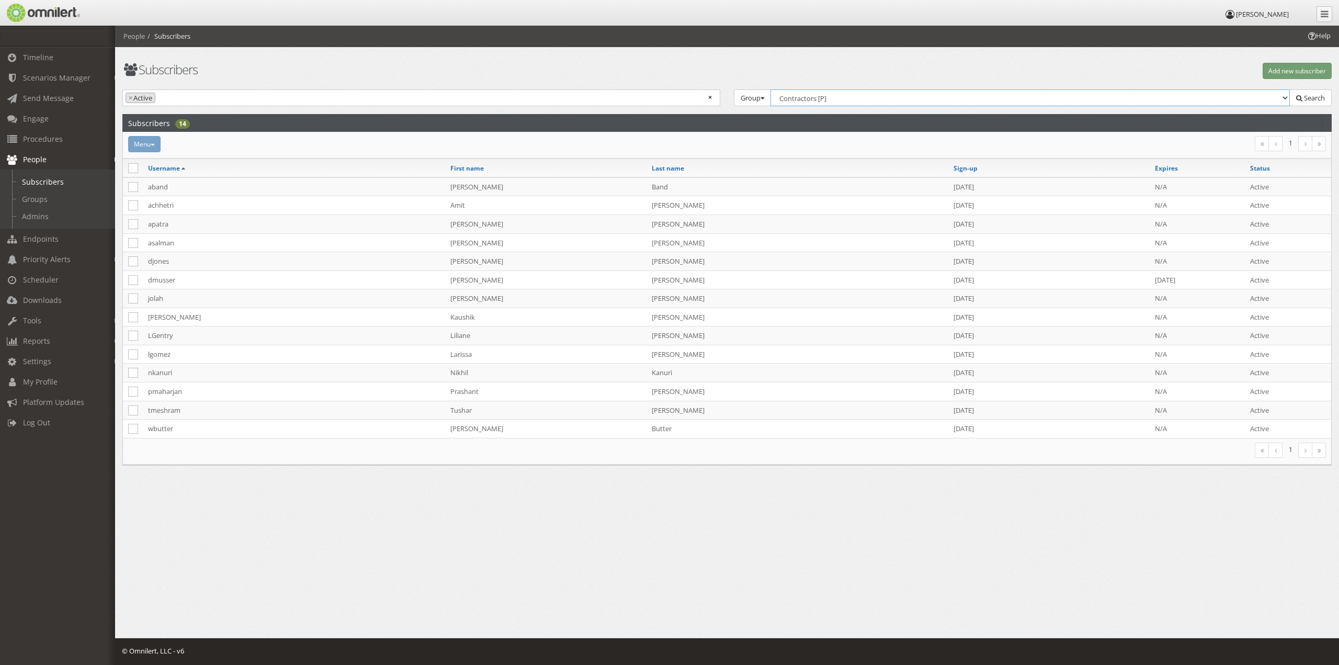
click at [829, 100] on select "Select Group... Administrative Services [P] [GEOGRAPHIC_DATA] [P] [GEOGRAPHIC_D…" at bounding box center [1029, 97] width 519 height 17
click at [772, 89] on select "Select Group... Administrative Services [P] [GEOGRAPHIC_DATA] [P] [GEOGRAPHIC_D…" at bounding box center [1029, 97] width 519 height 17
click at [1314, 103] on button "Search" at bounding box center [1310, 97] width 42 height 17
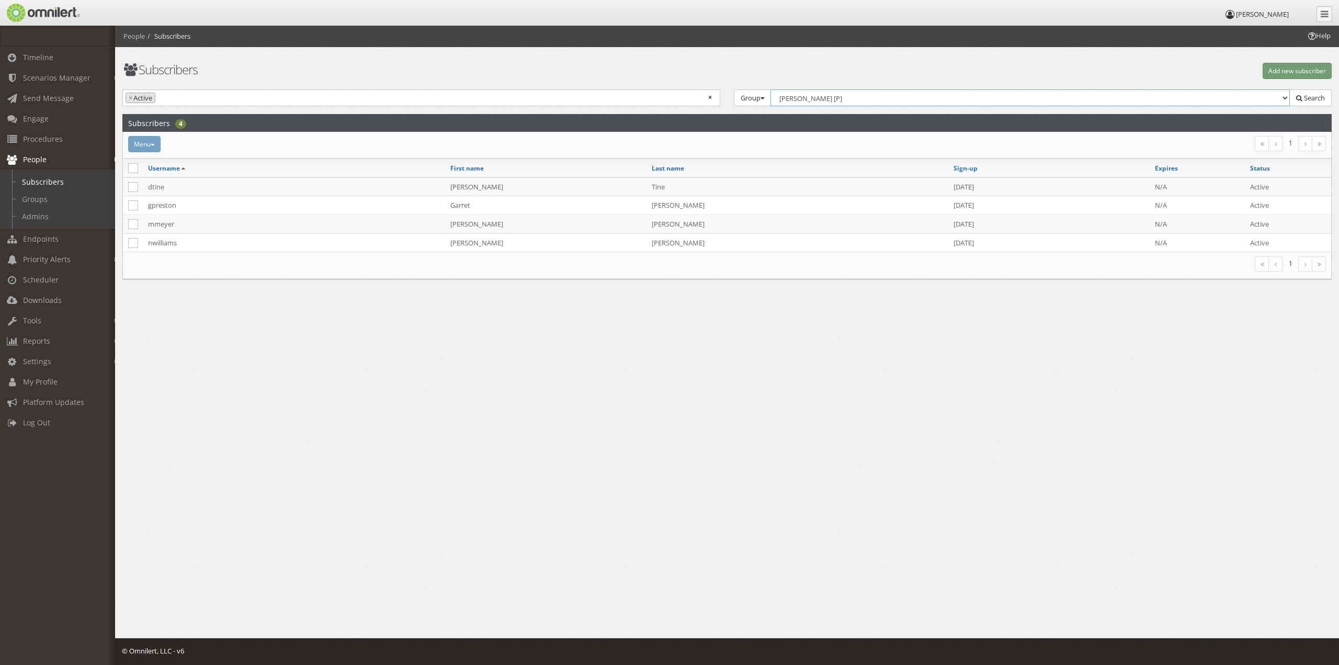
click at [797, 97] on select "Select Group... Administrative Services [P] [GEOGRAPHIC_DATA] [P] [GEOGRAPHIC_D…" at bounding box center [1029, 97] width 519 height 17
click at [772, 89] on select "Select Group... Administrative Services [P] [GEOGRAPHIC_DATA] [P] [GEOGRAPHIC_D…" at bounding box center [1029, 97] width 519 height 17
click at [1314, 97] on span "Search" at bounding box center [1314, 97] width 21 height 9
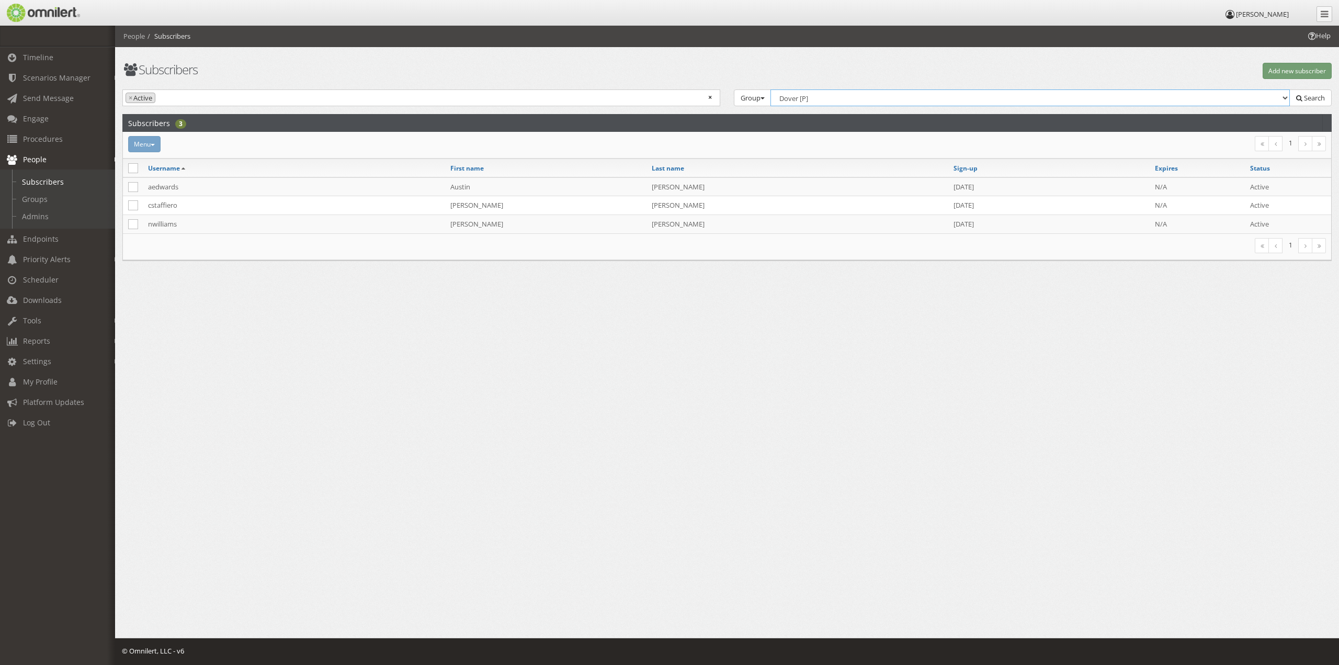
click at [834, 99] on select "Select Group... Administrative Services [P] [GEOGRAPHIC_DATA] [P] [GEOGRAPHIC_D…" at bounding box center [1029, 97] width 519 height 17
click at [772, 89] on select "Select Group... Administrative Services [P] [GEOGRAPHIC_DATA] [P] [GEOGRAPHIC_D…" at bounding box center [1029, 97] width 519 height 17
click at [1309, 99] on span "Search" at bounding box center [1314, 97] width 21 height 9
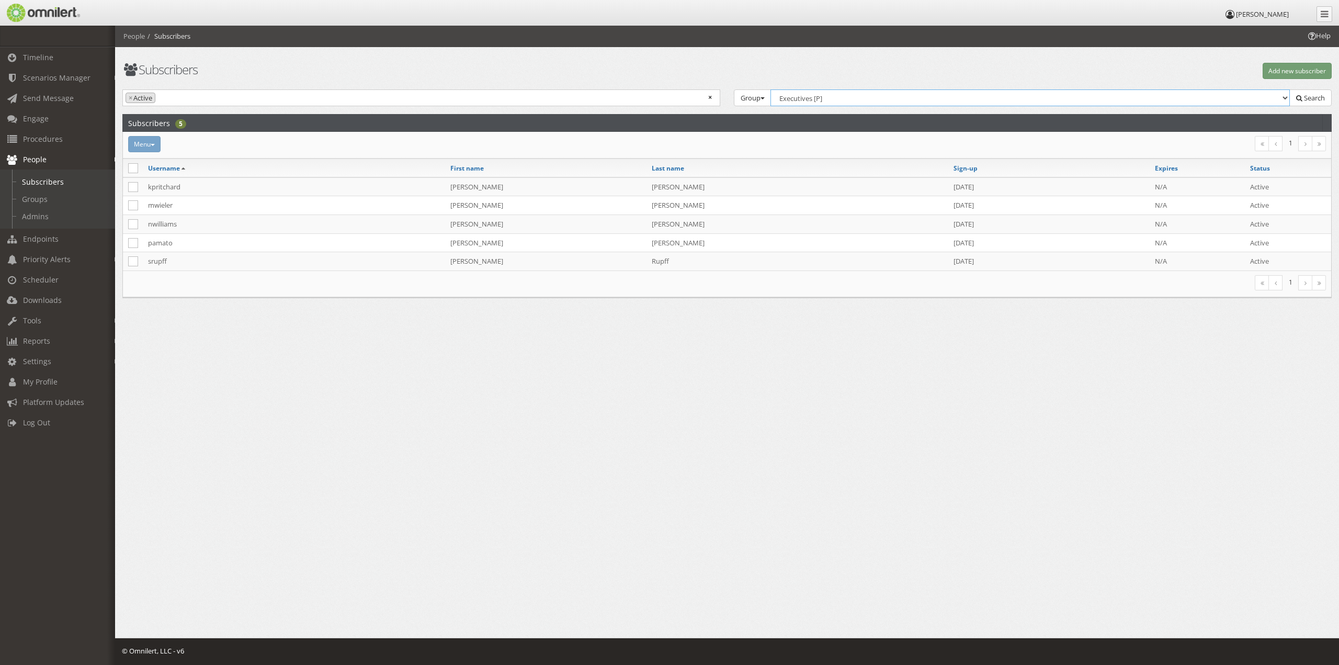
click at [801, 97] on select "Select Group... Administrative Services [P] [GEOGRAPHIC_DATA] [P] [GEOGRAPHIC_D…" at bounding box center [1029, 97] width 519 height 17
click at [772, 89] on select "Select Group... Administrative Services [P] [GEOGRAPHIC_DATA] [P] [GEOGRAPHIC_D…" at bounding box center [1029, 97] width 519 height 17
click at [889, 93] on select "Select Group... Administrative Services [P] [GEOGRAPHIC_DATA] [P] [GEOGRAPHIC_D…" at bounding box center [1029, 97] width 519 height 17
click at [772, 89] on select "Select Group... Administrative Services [P] [GEOGRAPHIC_DATA] [P] [GEOGRAPHIC_D…" at bounding box center [1029, 97] width 519 height 17
click at [1313, 96] on span "Search" at bounding box center [1314, 97] width 21 height 9
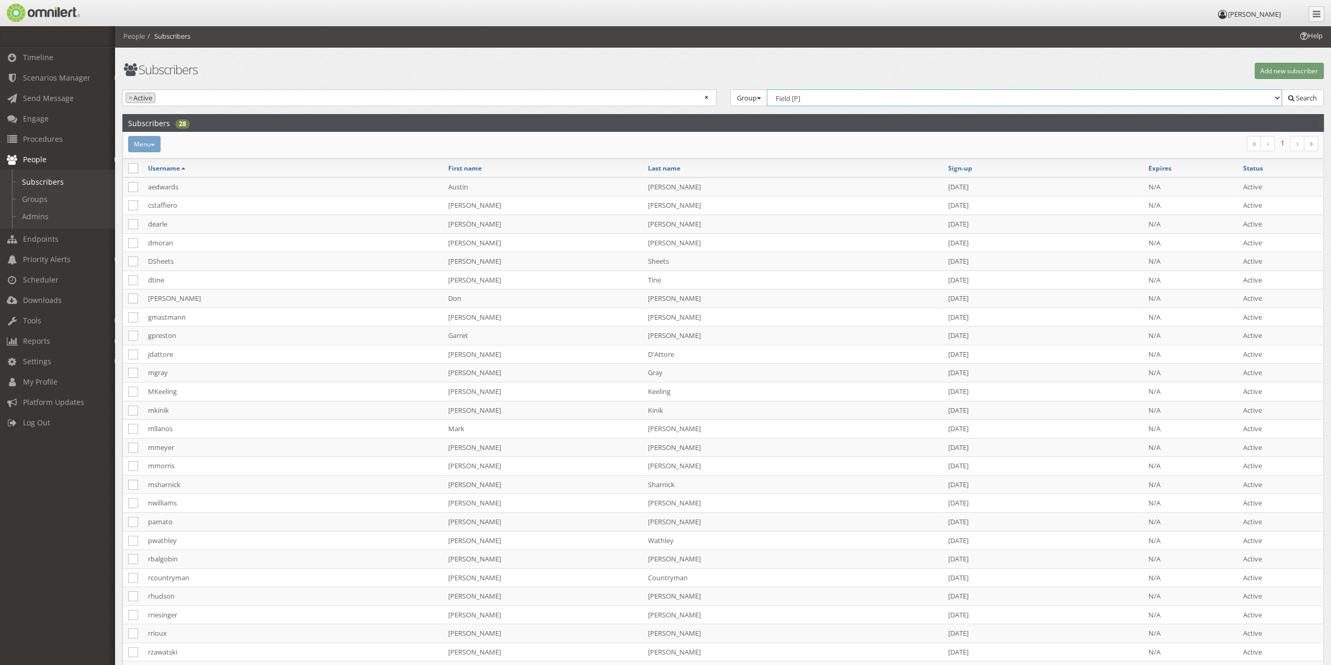
click at [834, 95] on select "Select Group... Administrative Services [P] [GEOGRAPHIC_DATA] [P] [GEOGRAPHIC_D…" at bounding box center [1025, 97] width 516 height 17
click at [768, 89] on select "Select Group... Administrative Services [P] [GEOGRAPHIC_DATA] [P] [GEOGRAPHIC_D…" at bounding box center [1025, 97] width 516 height 17
click at [1294, 99] on button "Search" at bounding box center [1302, 97] width 42 height 17
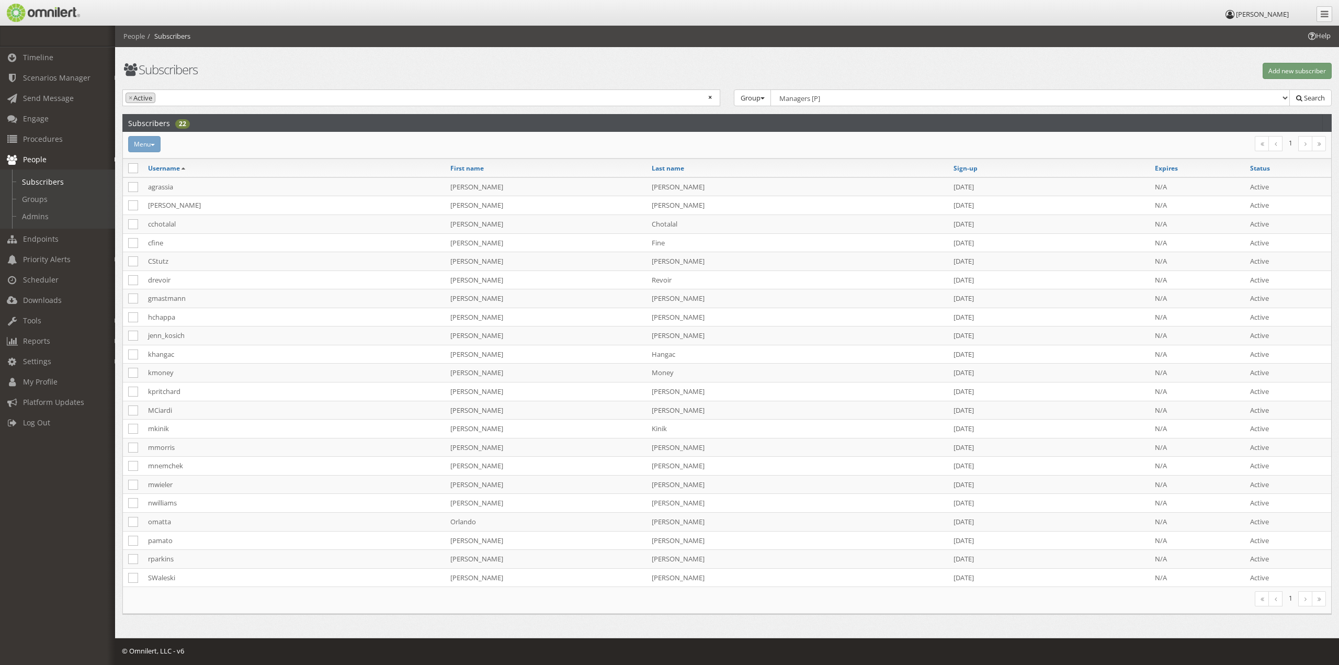
click at [861, 107] on div "Active Inactive Expired Unvalidated Opted-Out Terminated × × Active Group Group…" at bounding box center [727, 101] width 1223 height 25
click at [857, 100] on select "Select Group... Administrative Services [P] [GEOGRAPHIC_DATA] [P] [GEOGRAPHIC_D…" at bounding box center [1029, 97] width 519 height 17
click at [772, 89] on select "Select Group... Administrative Services [P] [GEOGRAPHIC_DATA] [P] [GEOGRAPHIC_D…" at bounding box center [1029, 97] width 519 height 17
click at [1304, 99] on span "Search" at bounding box center [1314, 97] width 21 height 9
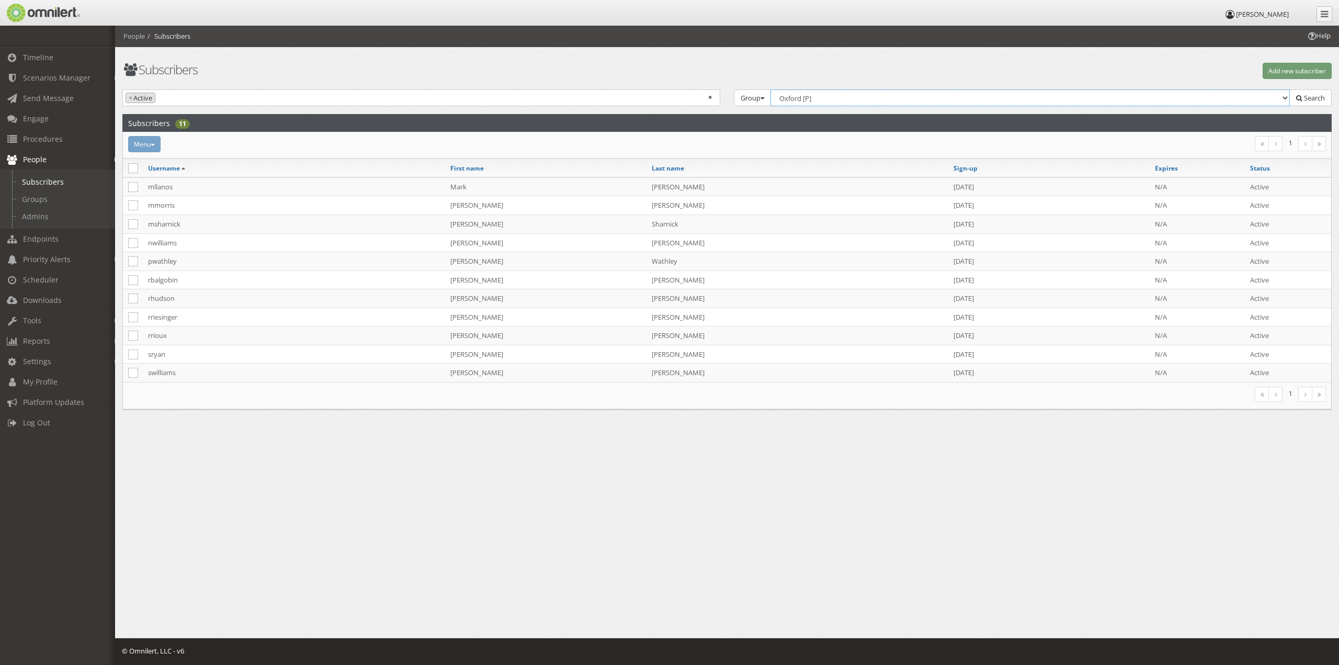
click at [860, 98] on select "Select Group... Administrative Services [P] [GEOGRAPHIC_DATA] [P] [GEOGRAPHIC_D…" at bounding box center [1029, 97] width 519 height 17
click at [772, 89] on select "Select Group... Administrative Services [P] [GEOGRAPHIC_DATA] [P] [GEOGRAPHIC_D…" at bounding box center [1029, 97] width 519 height 17
click at [1314, 96] on span "Search" at bounding box center [1314, 97] width 21 height 9
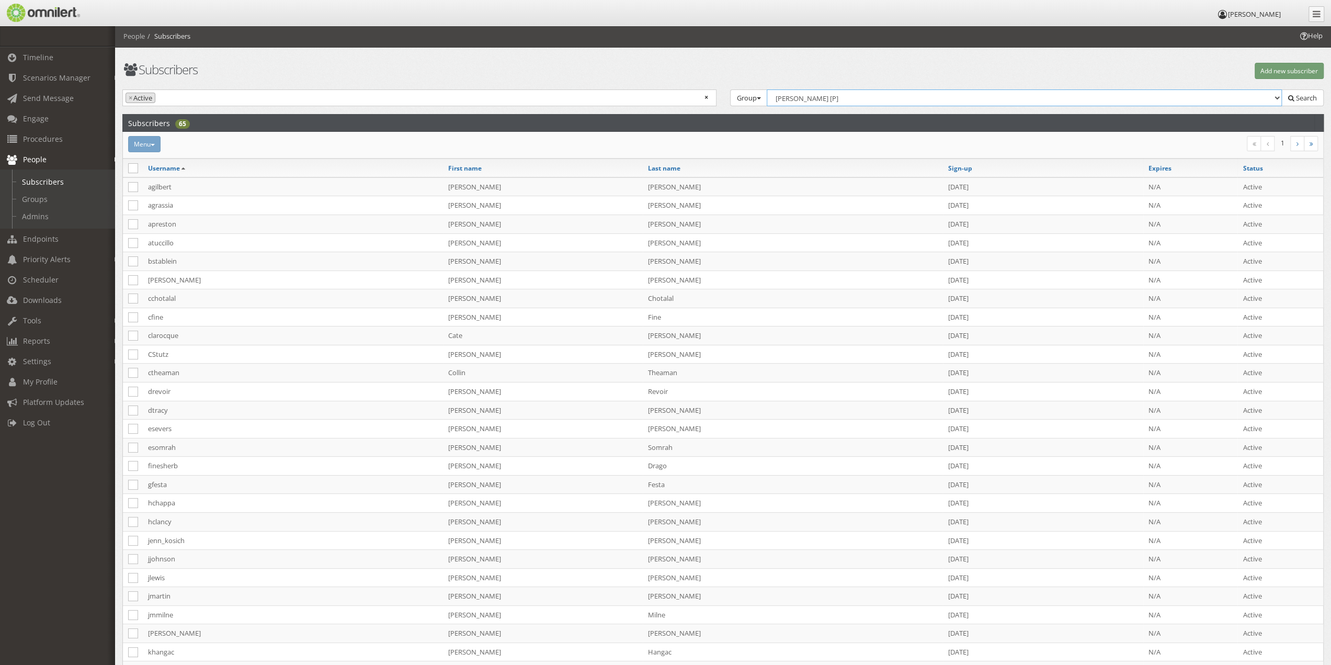
click at [855, 100] on select "Select Group... Administrative Services [P] [GEOGRAPHIC_DATA] [P] [GEOGRAPHIC_D…" at bounding box center [1025, 97] width 516 height 17
select select "539789"
click at [768, 89] on select "Select Group... Administrative Services [P] [GEOGRAPHIC_DATA] [P] [GEOGRAPHIC_D…" at bounding box center [1025, 97] width 516 height 17
click at [1303, 95] on span "Search" at bounding box center [1306, 97] width 21 height 9
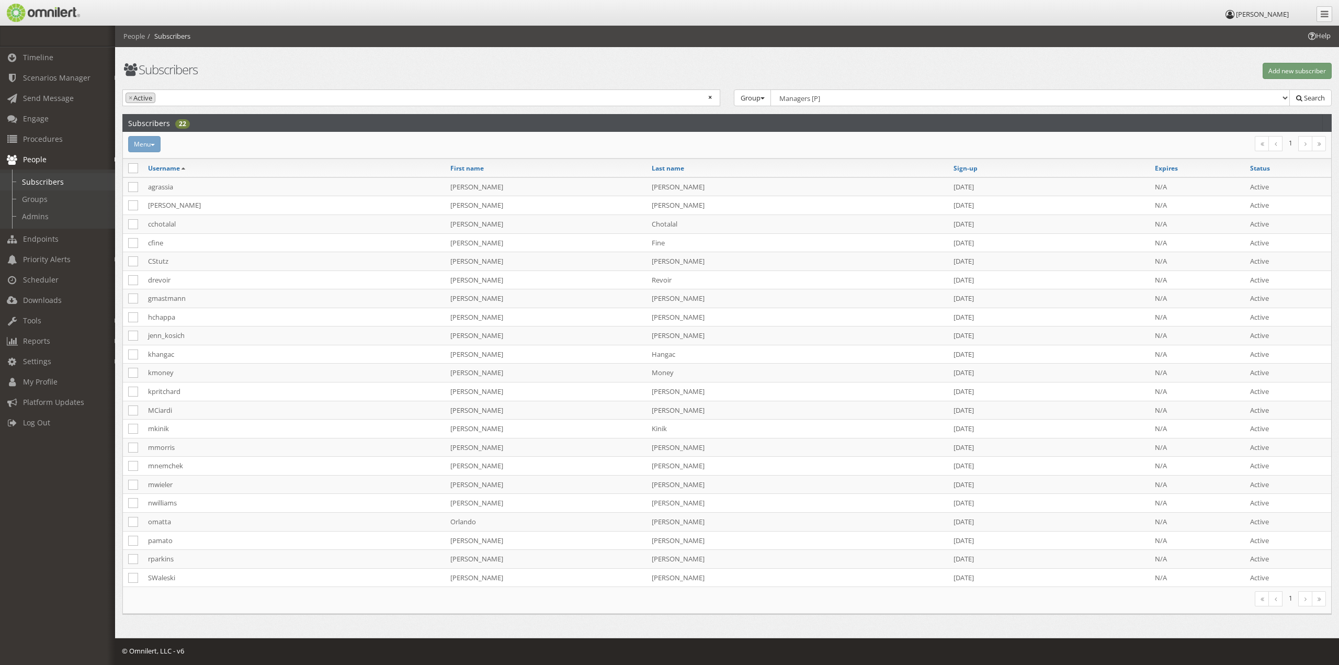
click at [46, 180] on link "Subscribers" at bounding box center [62, 181] width 124 height 17
click at [44, 203] on link "Groups" at bounding box center [62, 198] width 124 height 17
select select
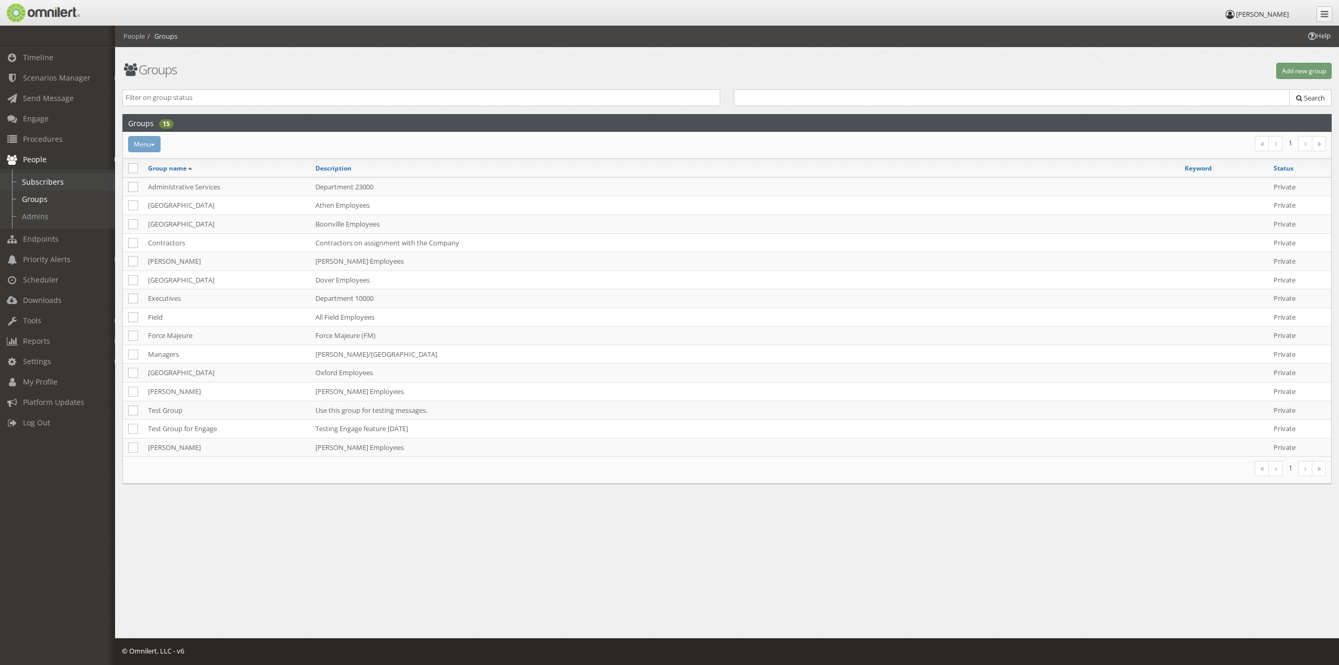
click at [52, 184] on link "Subscribers" at bounding box center [62, 181] width 124 height 17
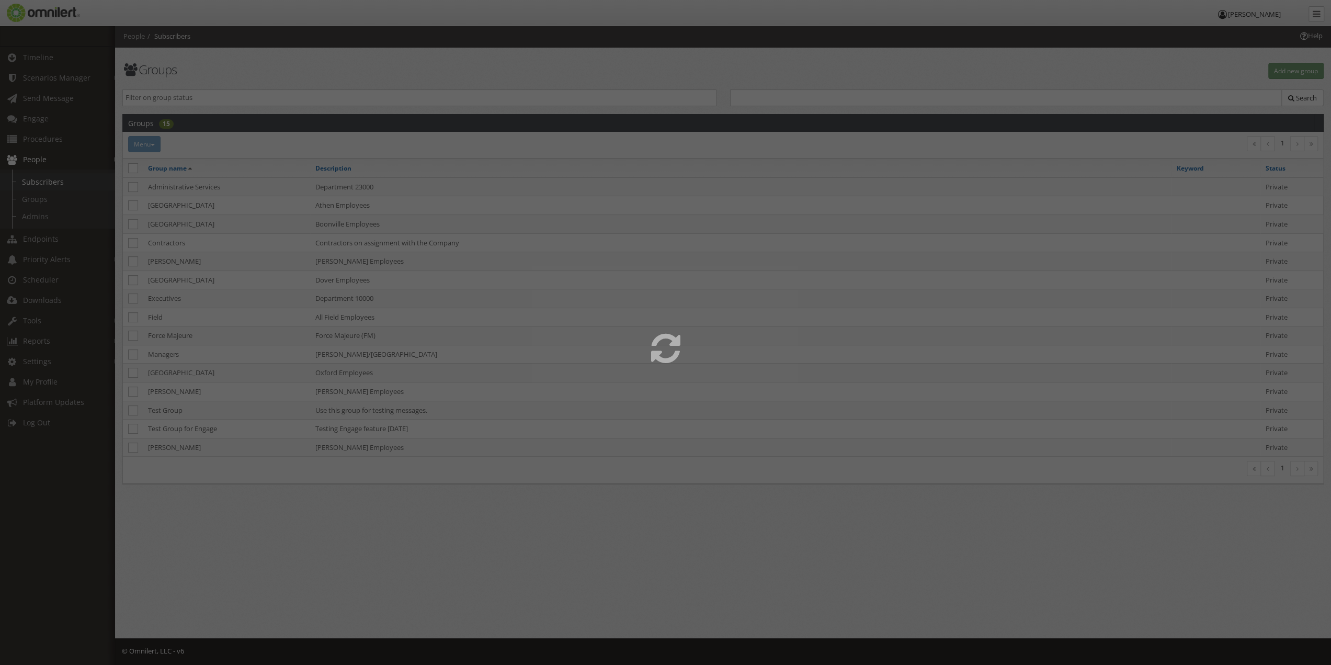
select select
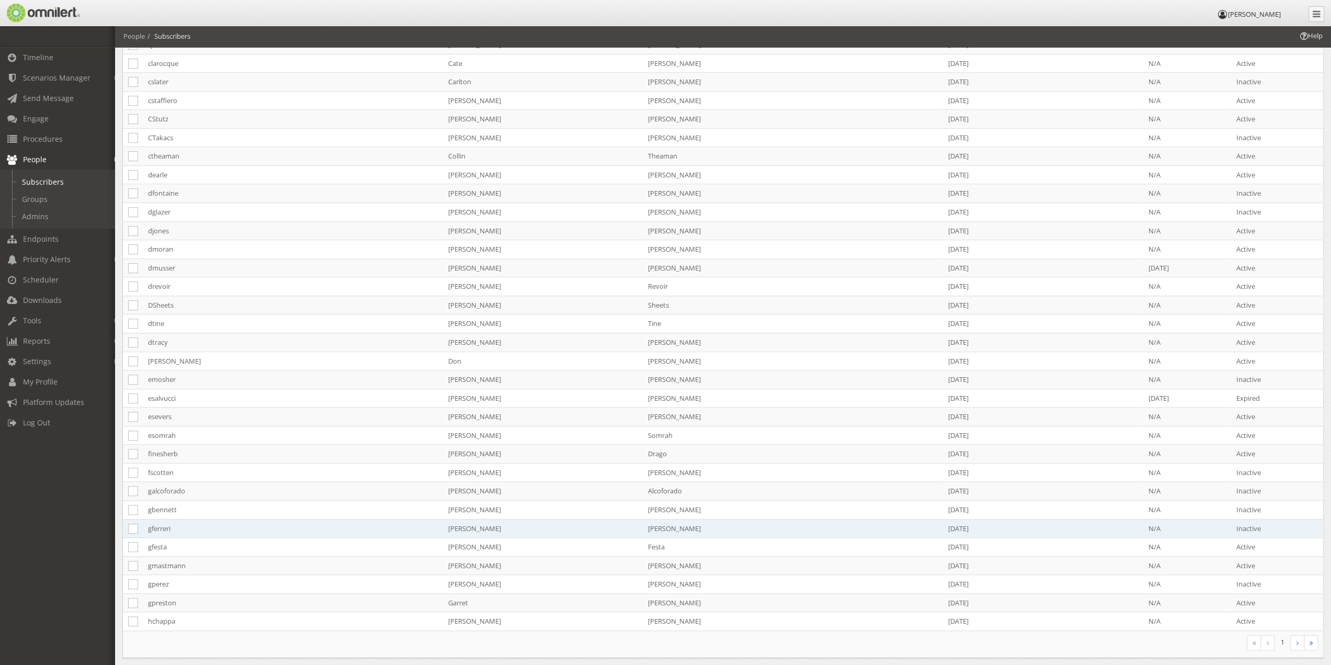
scroll to position [508, 0]
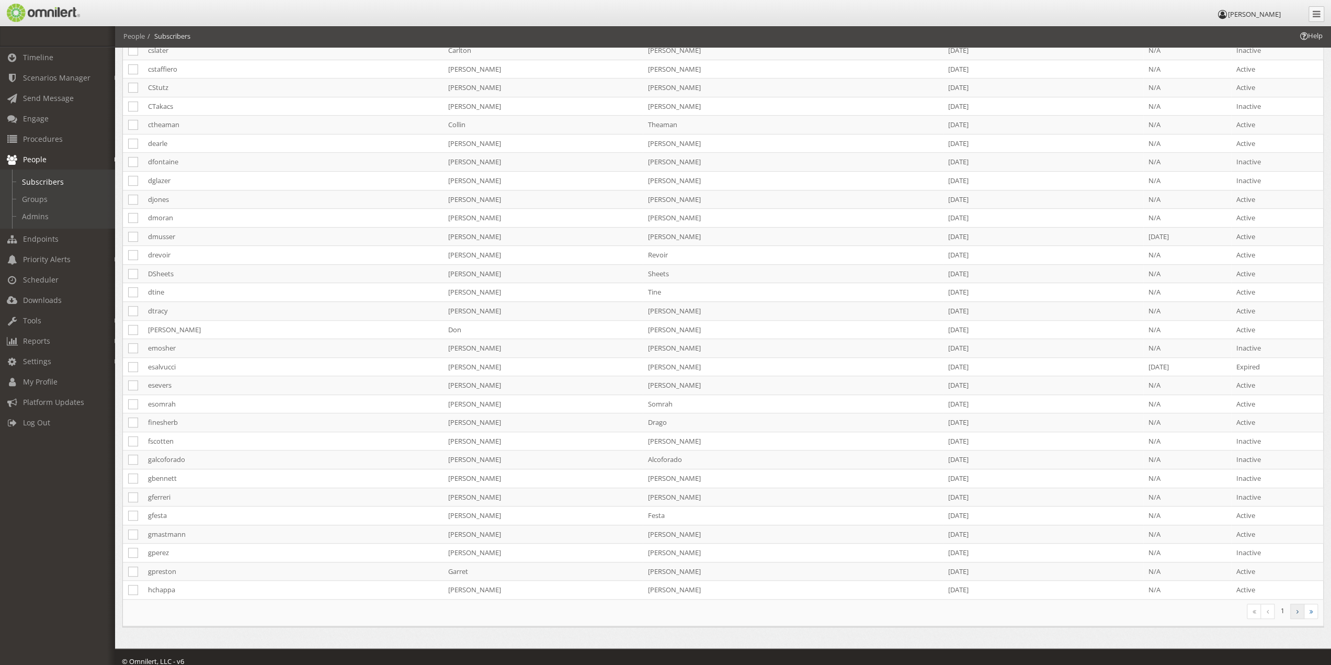
click at [1295, 606] on link at bounding box center [1297, 610] width 14 height 15
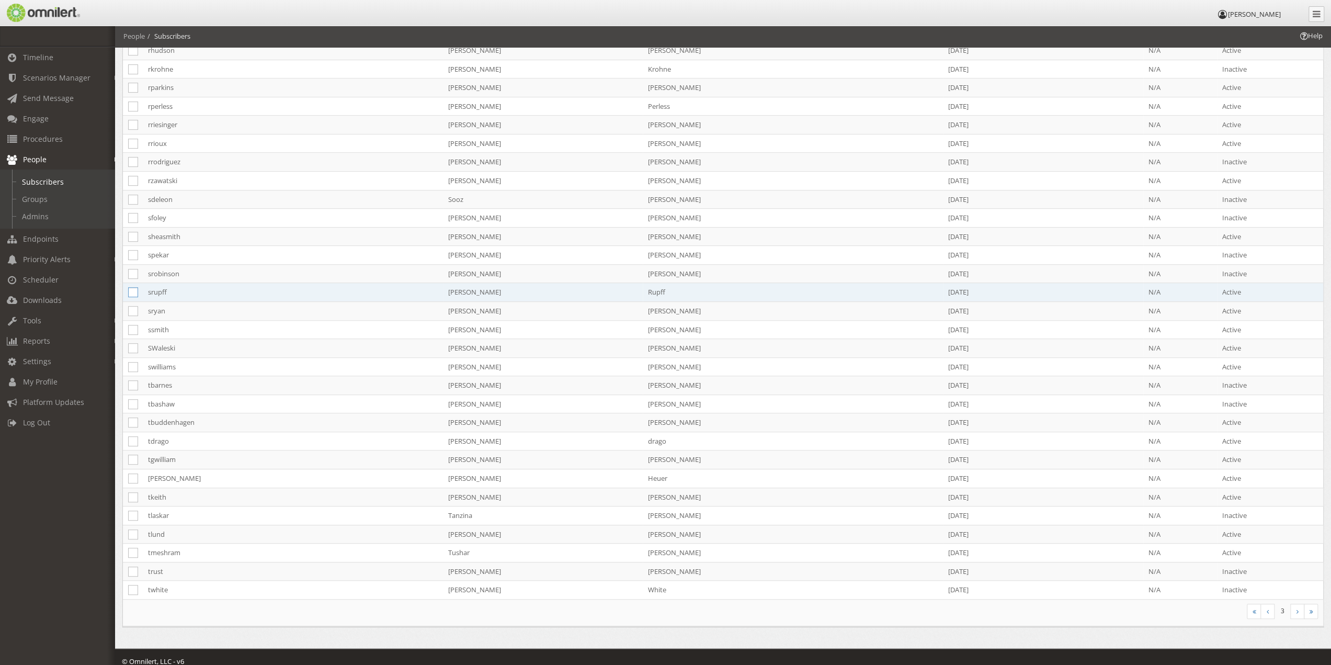
click at [134, 289] on icon at bounding box center [133, 292] width 10 height 10
checkbox input "true"
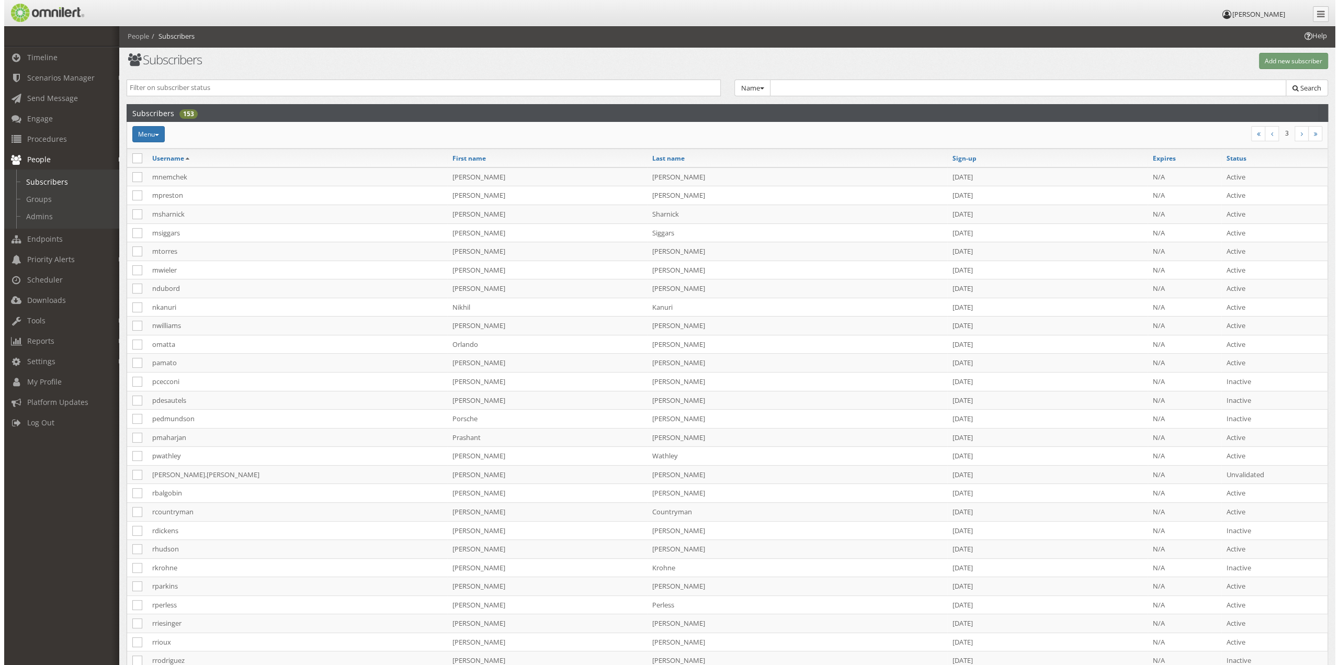
scroll to position [0, 0]
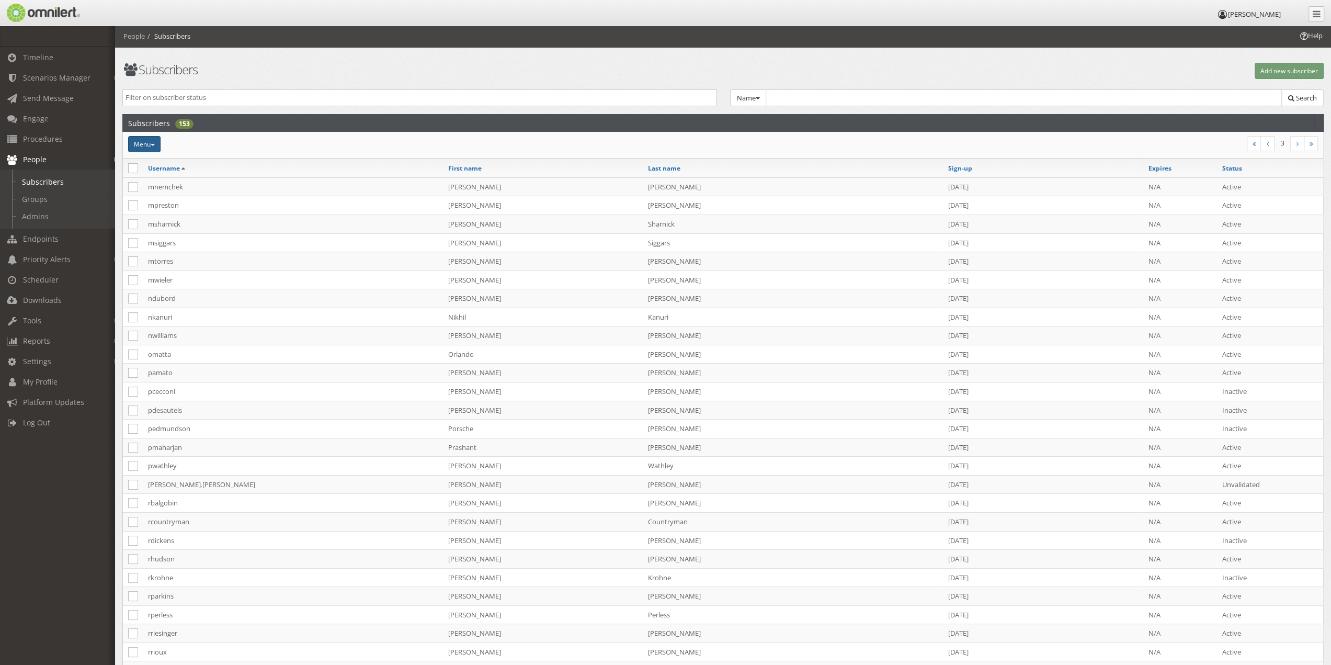
click at [155, 149] on button "Menu" at bounding box center [144, 144] width 32 height 16
click at [154, 181] on link "Add to group" at bounding box center [175, 184] width 95 height 13
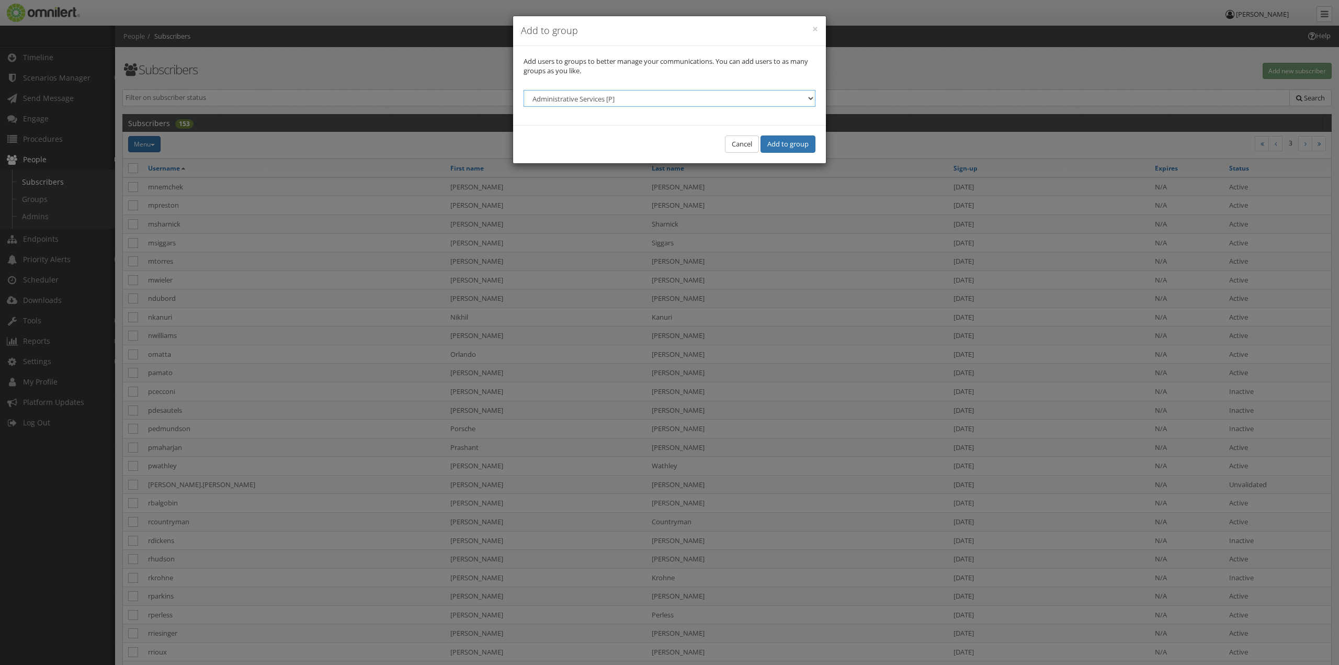
click at [659, 96] on select "Administrative Services [P] [GEOGRAPHIC_DATA] [P] [GEOGRAPHIC_DATA] [P] Contrac…" at bounding box center [669, 98] width 292 height 17
select select "539789"
click at [523, 90] on select "Administrative Services [P] [GEOGRAPHIC_DATA] [P] [GEOGRAPHIC_DATA] [P] Contrac…" at bounding box center [669, 98] width 292 height 17
click at [779, 150] on button "Add to group" at bounding box center [787, 143] width 55 height 17
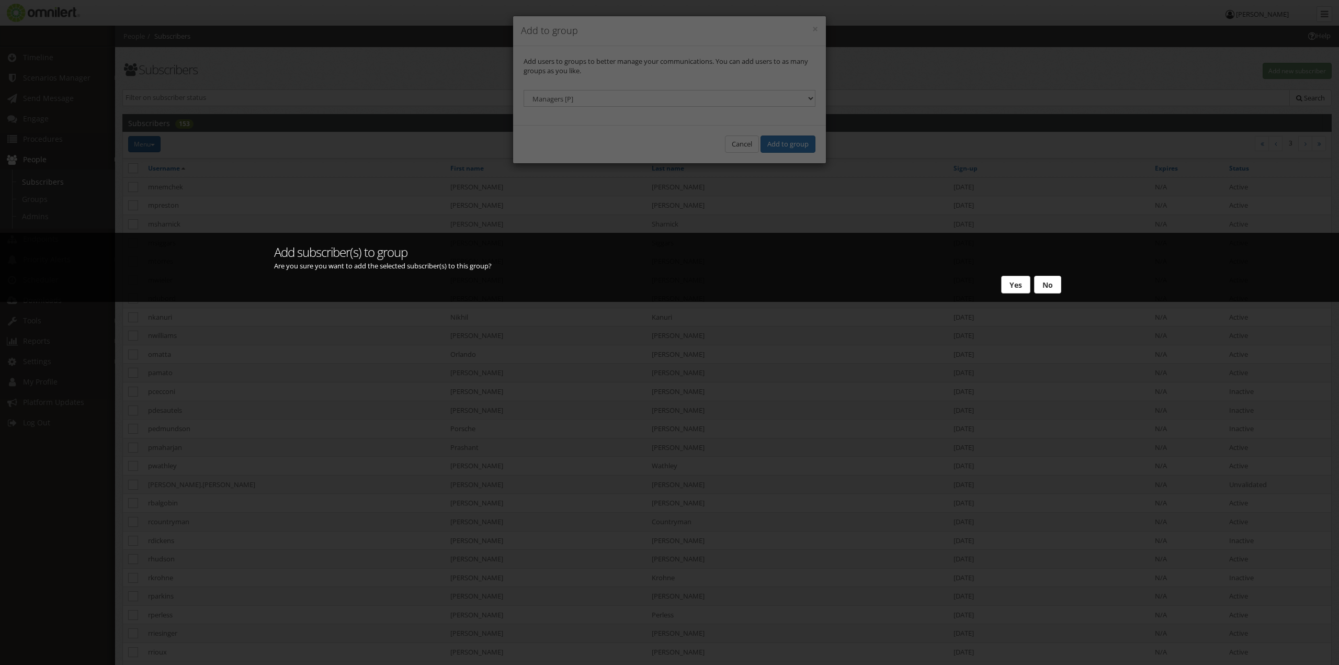
click at [1015, 278] on button "Yes" at bounding box center [1015, 285] width 29 height 18
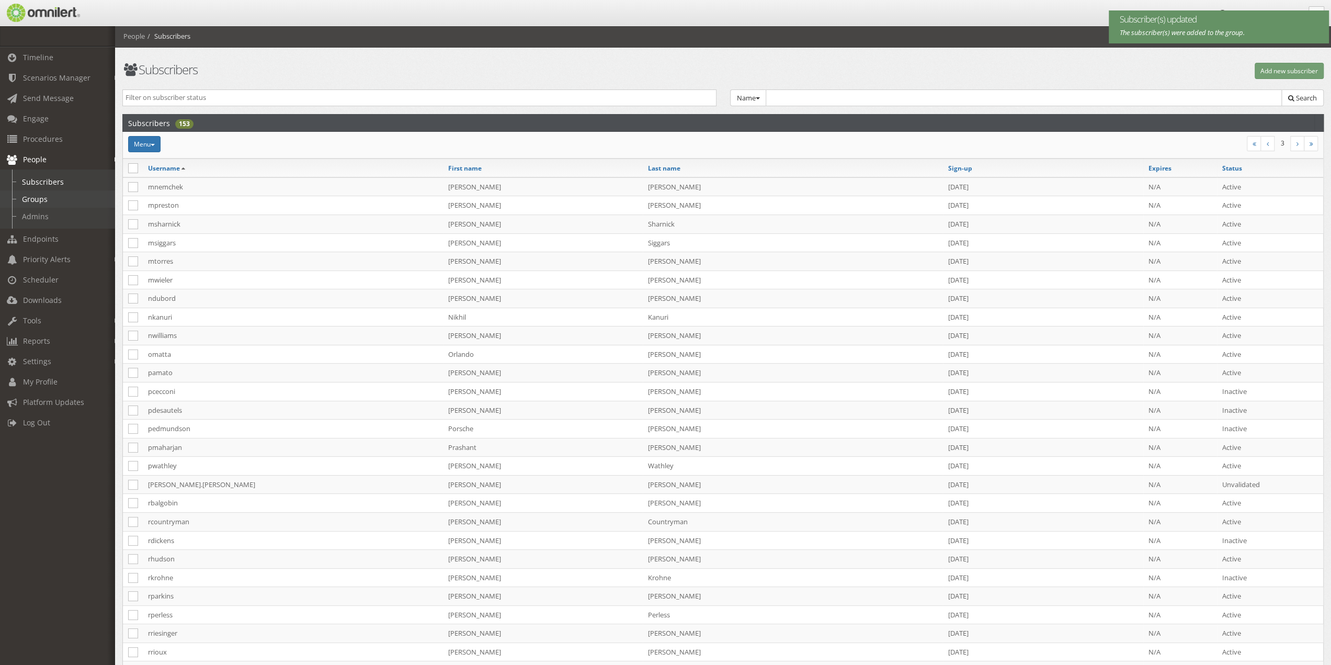
click at [42, 195] on link "Groups" at bounding box center [62, 198] width 124 height 17
select select
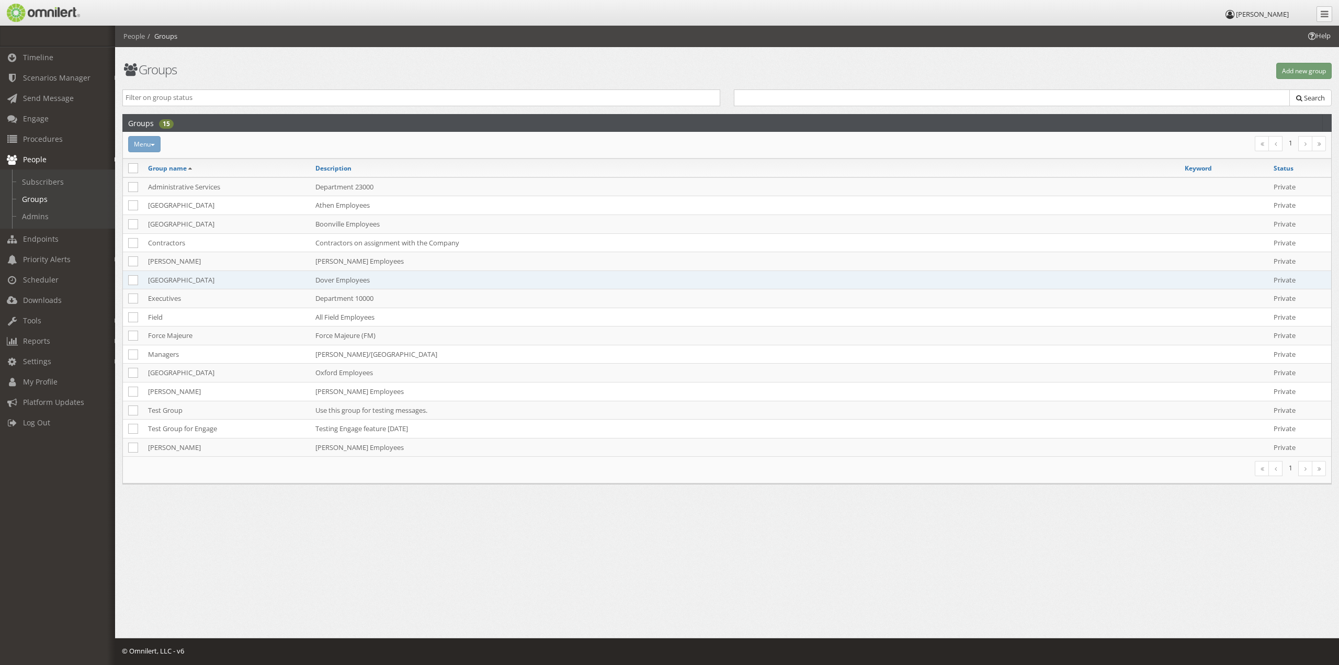
click at [164, 279] on td "[GEOGRAPHIC_DATA]" at bounding box center [226, 279] width 167 height 19
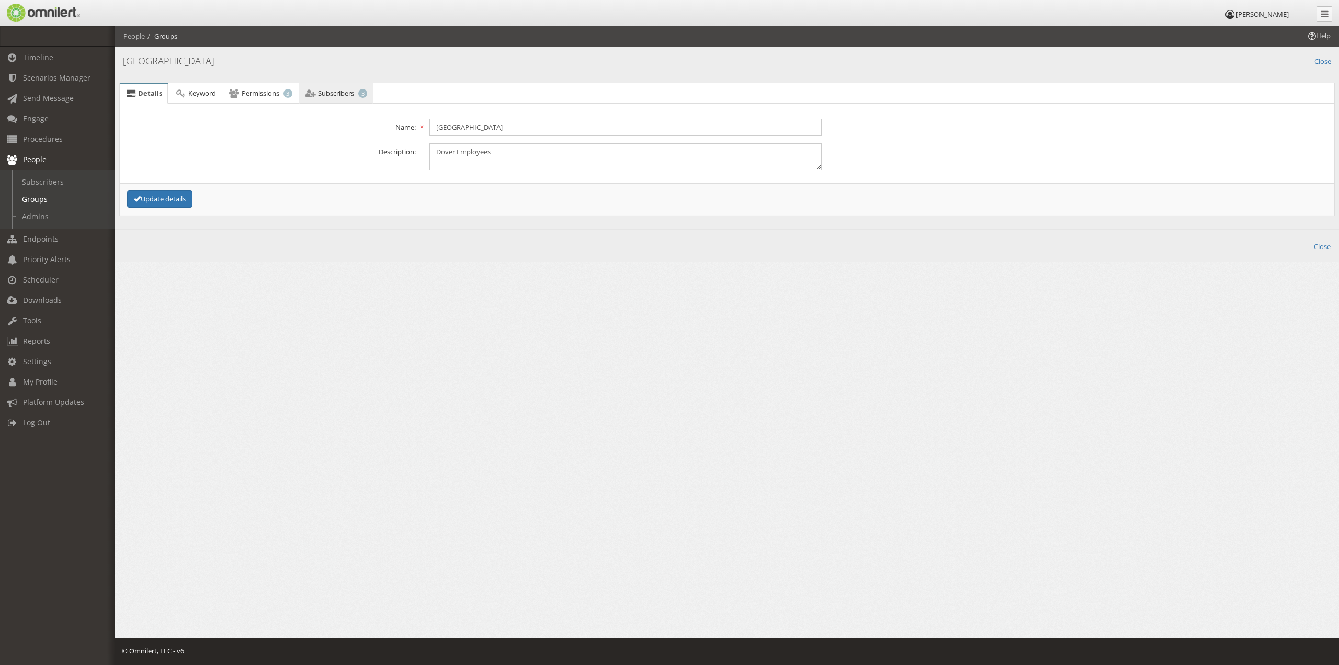
click at [314, 95] on icon at bounding box center [311, 93] width 12 height 7
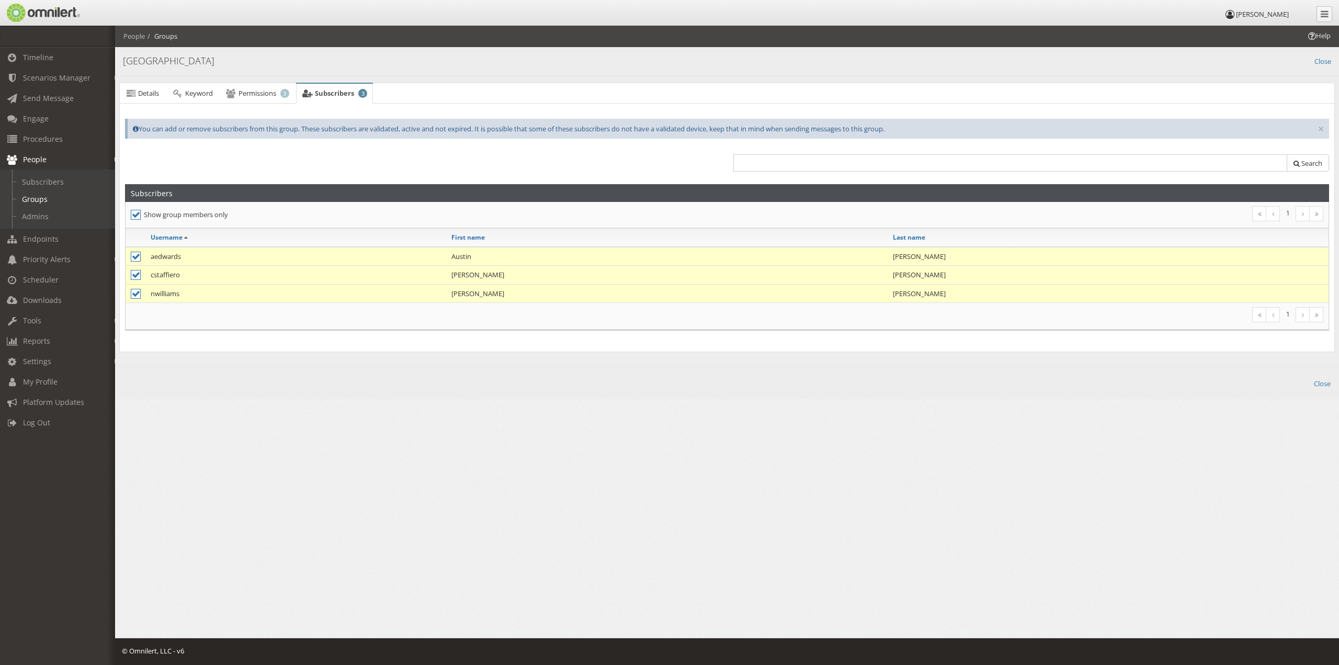
click at [300, 4] on header "[PERSON_NAME]" at bounding box center [669, 13] width 1339 height 26
